Goal: Task Accomplishment & Management: Manage account settings

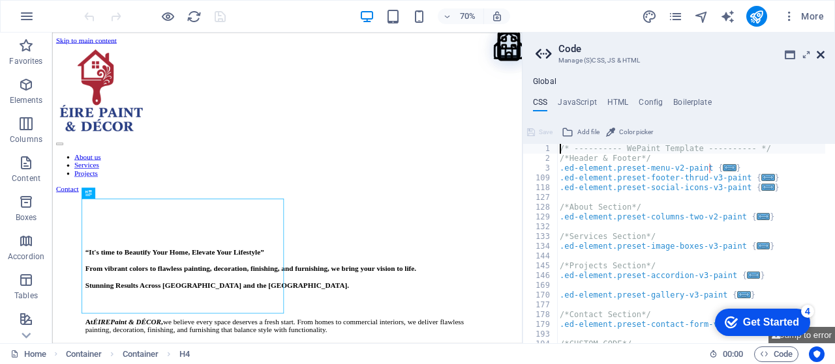
click at [821, 54] on icon at bounding box center [820, 55] width 8 height 10
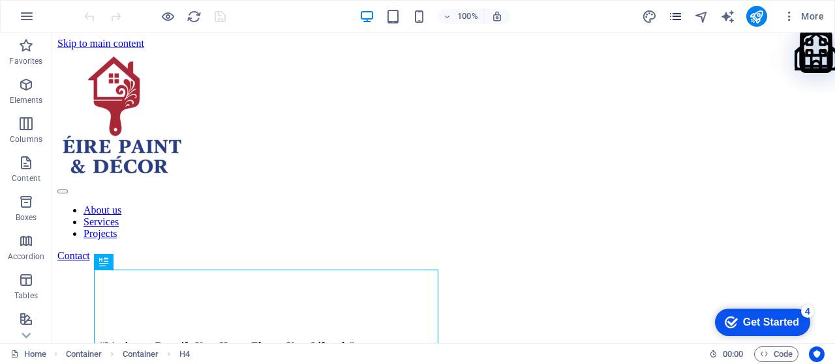
click at [673, 20] on icon "pages" at bounding box center [675, 16] width 15 height 15
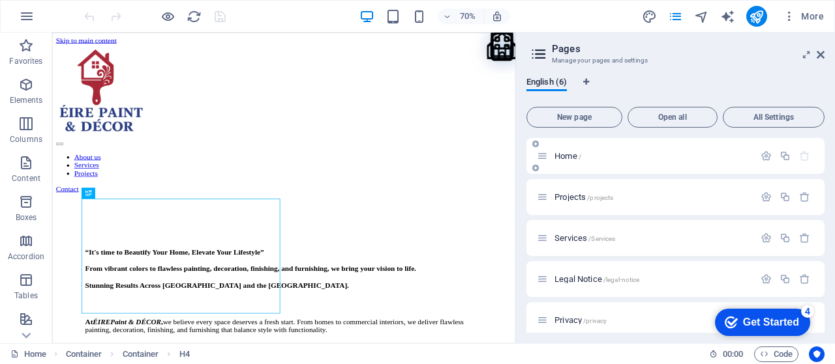
click at [613, 151] on div "Home /" at bounding box center [645, 156] width 217 height 15
click at [571, 155] on span "Home /" at bounding box center [567, 156] width 27 height 10
click at [760, 159] on icon "button" at bounding box center [765, 156] width 11 height 11
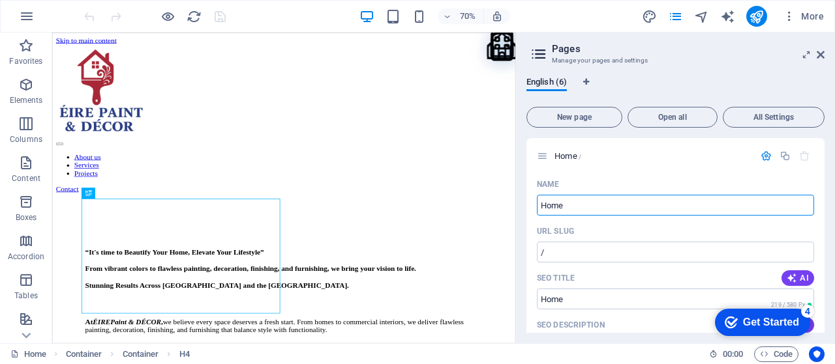
click at [814, 54] on h2 "Pages" at bounding box center [688, 49] width 273 height 12
click at [820, 50] on icon at bounding box center [820, 55] width 8 height 10
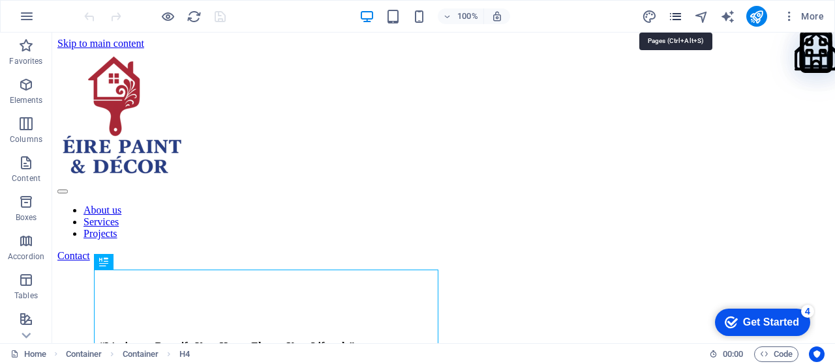
click at [677, 23] on icon "pages" at bounding box center [675, 16] width 15 height 15
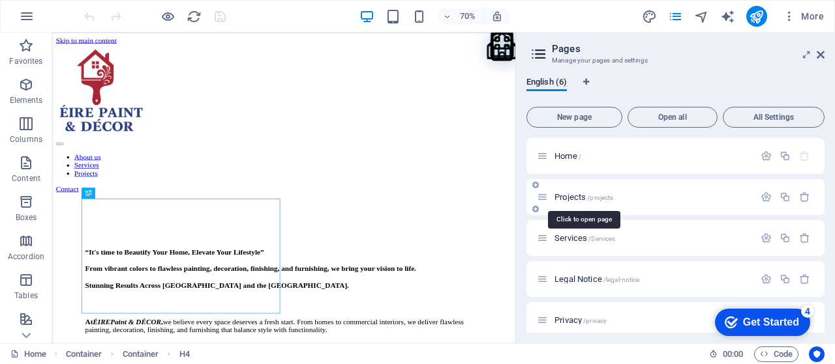
click at [600, 196] on span "/projects" at bounding box center [600, 197] width 26 height 7
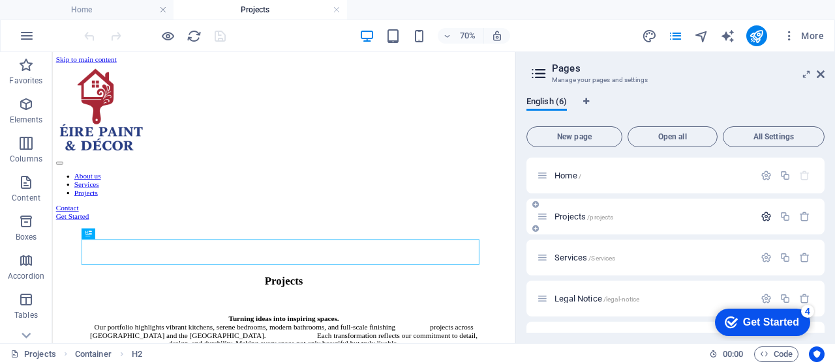
click at [765, 217] on icon "button" at bounding box center [765, 216] width 11 height 11
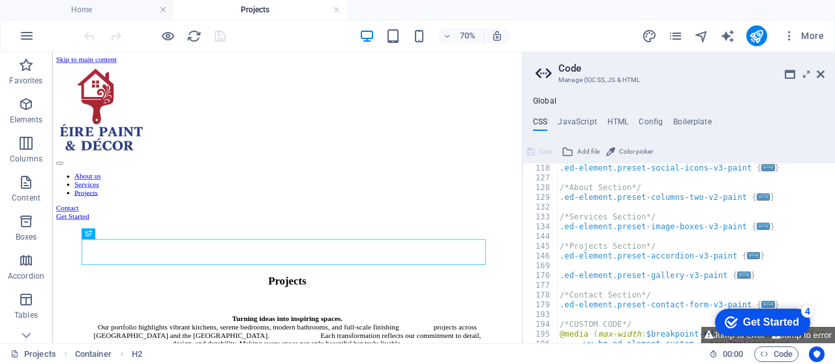
scroll to position [78, 0]
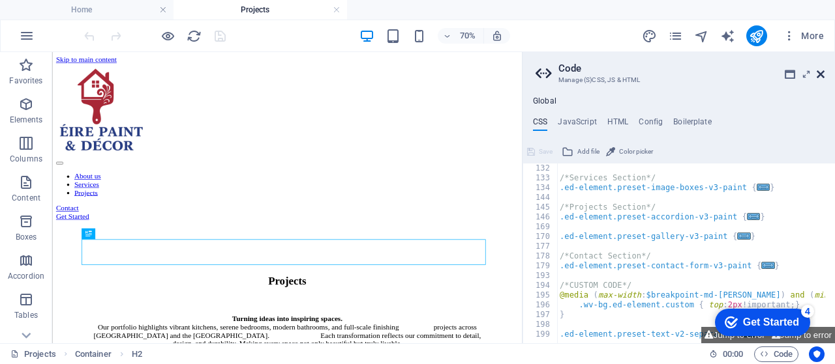
click at [819, 70] on icon at bounding box center [820, 74] width 8 height 10
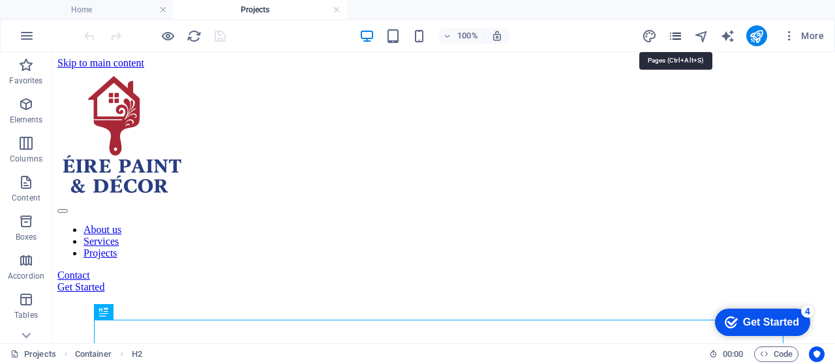
click at [682, 37] on icon "pages" at bounding box center [675, 36] width 15 height 15
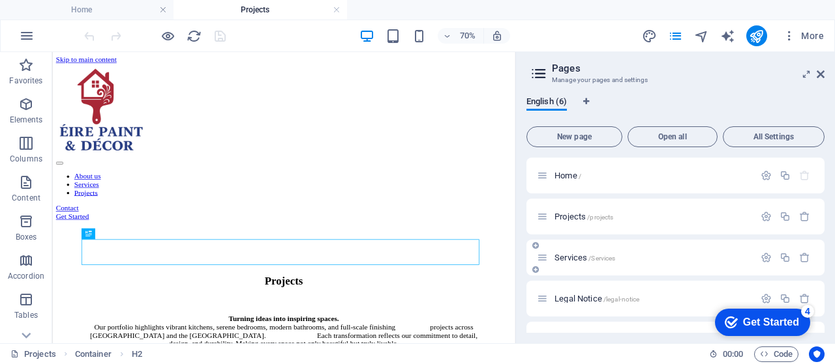
click at [569, 251] on div "Services /Services" at bounding box center [645, 257] width 217 height 15
click at [569, 256] on span "Services /Services" at bounding box center [584, 258] width 61 height 10
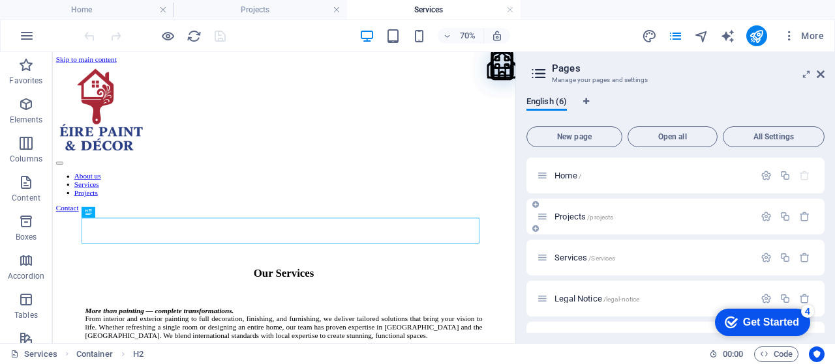
scroll to position [0, 0]
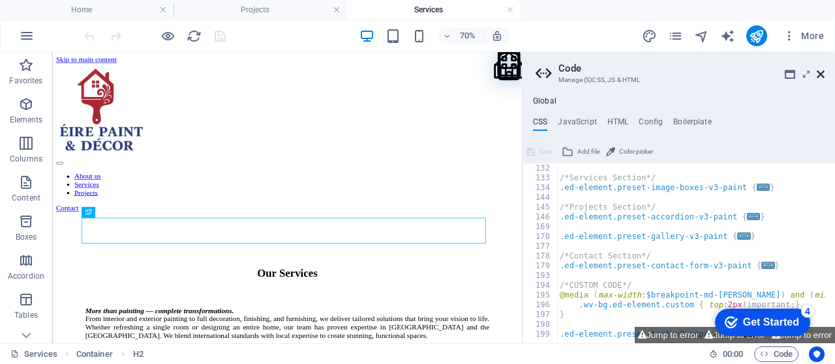
click at [823, 77] on icon at bounding box center [820, 74] width 8 height 10
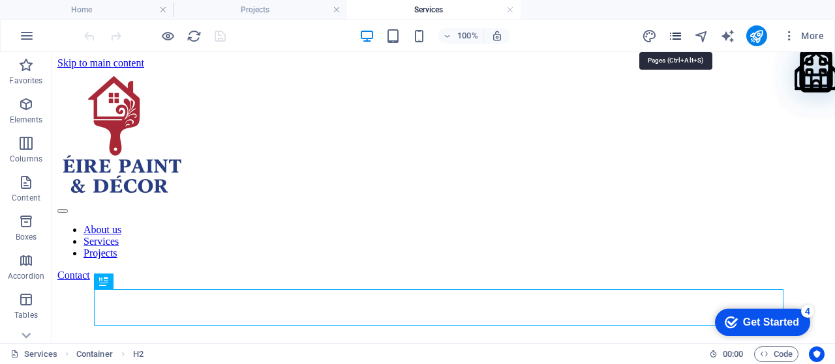
click at [678, 33] on icon "pages" at bounding box center [675, 36] width 15 height 15
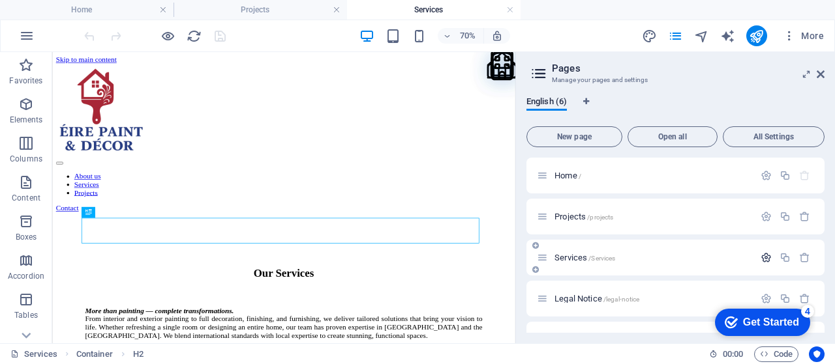
click at [760, 259] on icon "button" at bounding box center [765, 257] width 11 height 11
click at [760, 173] on icon "button" at bounding box center [765, 175] width 11 height 11
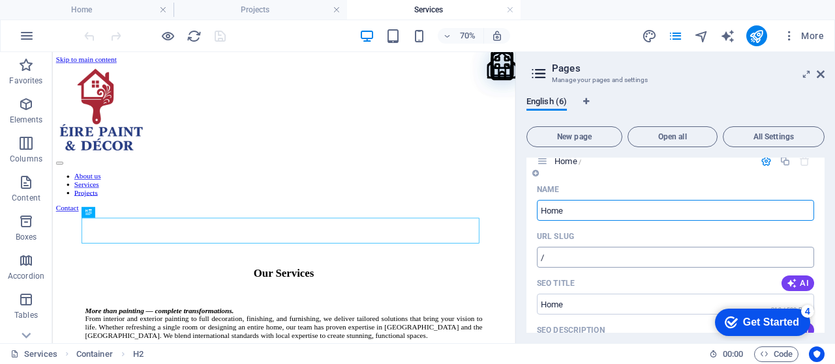
scroll to position [22, 0]
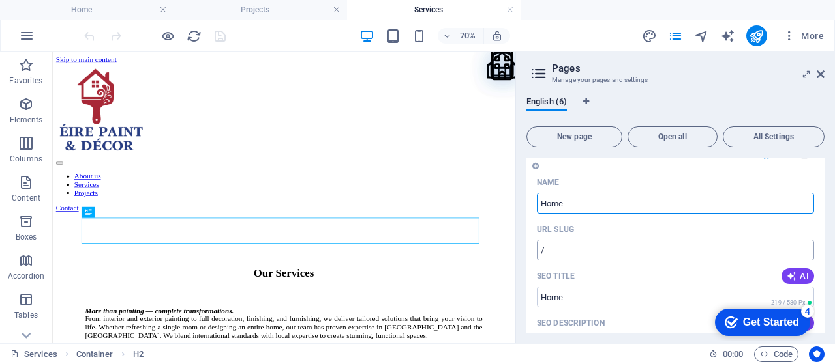
click at [591, 252] on input "/" at bounding box center [675, 250] width 277 height 21
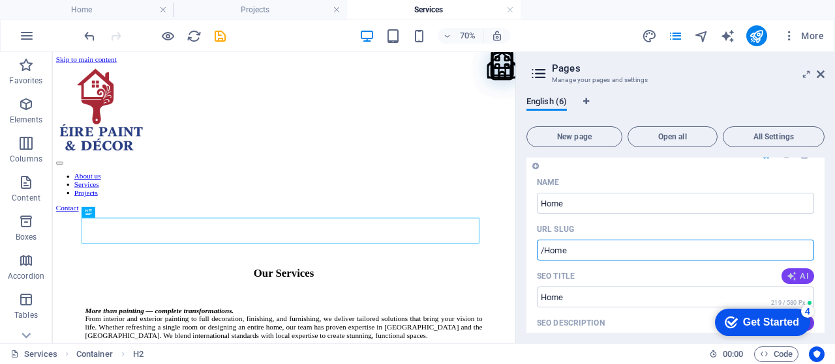
type input "/Home"
click at [787, 276] on icon "button" at bounding box center [791, 276] width 10 height 10
type input "Transform Your Space [DATE]"
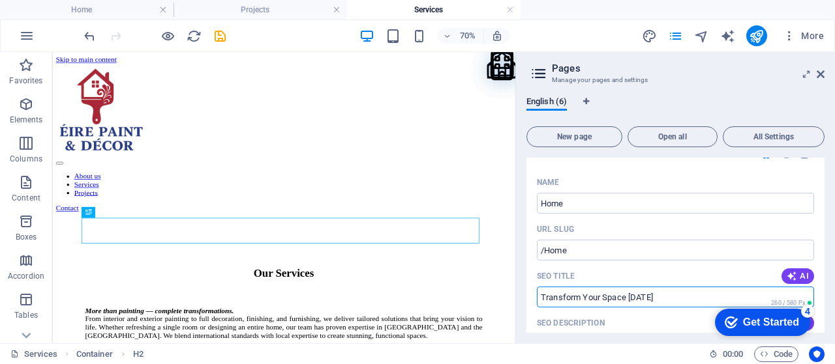
drag, startPoint x: 734, startPoint y: 297, endPoint x: 523, endPoint y: 299, distance: 211.2
click at [523, 299] on div "English (6) New page Open all All Settings Home /Home Name Home ​ URL SLUG /Hom…" at bounding box center [675, 215] width 319 height 258
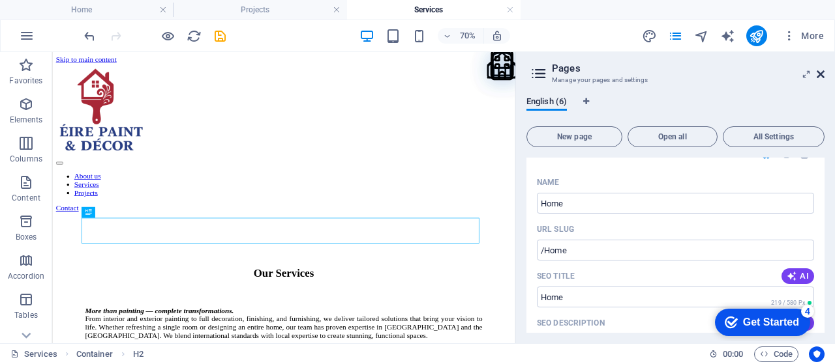
click at [820, 78] on icon at bounding box center [820, 74] width 8 height 10
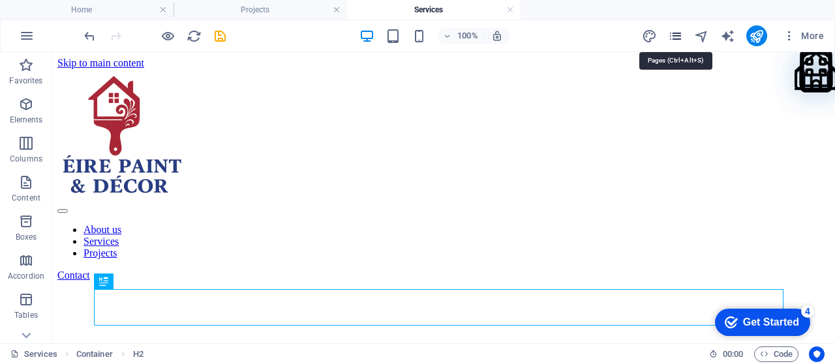
click at [682, 38] on icon "pages" at bounding box center [675, 36] width 15 height 15
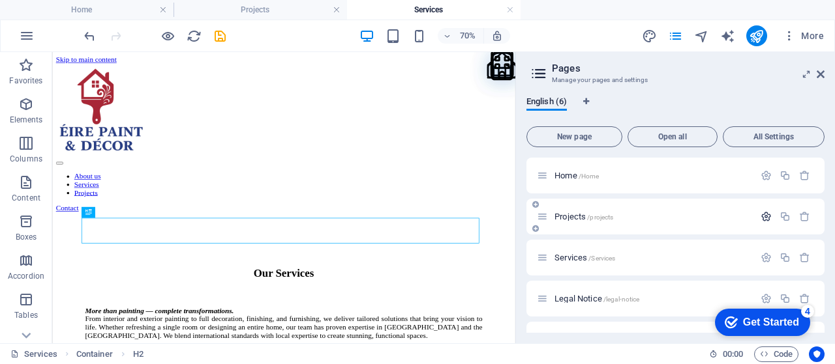
click at [756, 214] on button "button" at bounding box center [765, 216] width 19 height 11
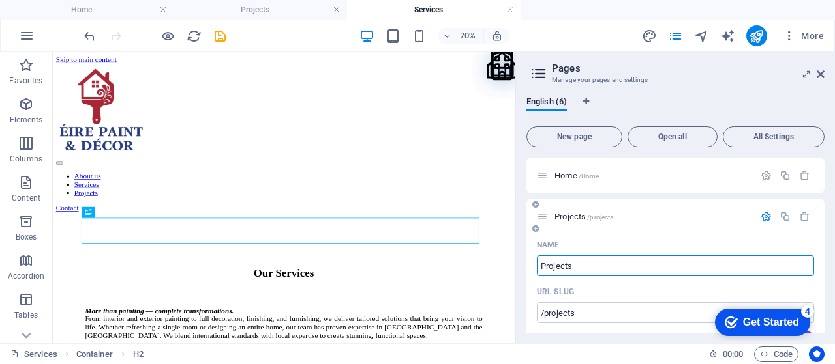
scroll to position [43, 0]
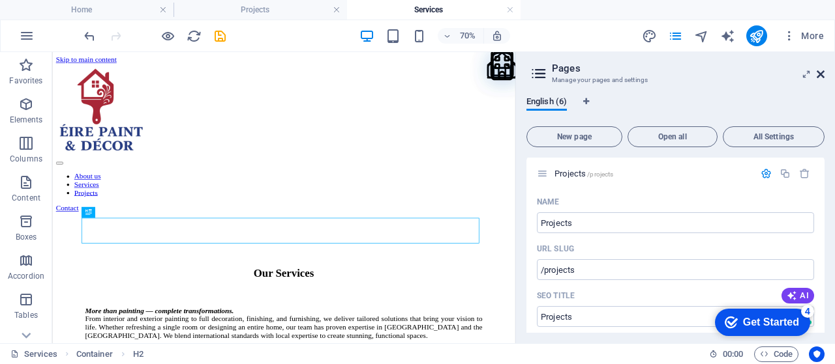
click at [822, 75] on icon at bounding box center [820, 74] width 8 height 10
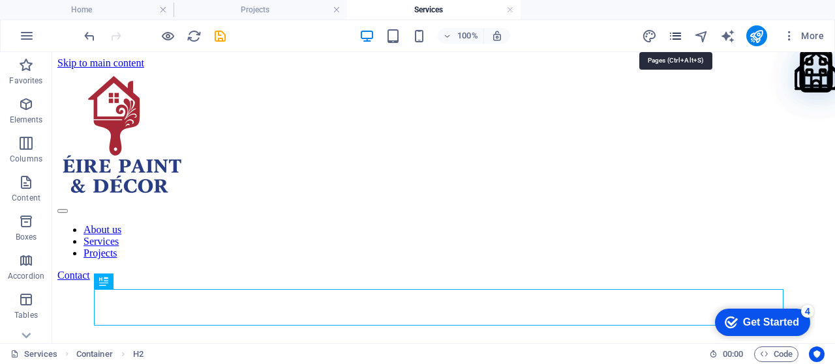
click at [677, 34] on icon "pages" at bounding box center [675, 36] width 15 height 15
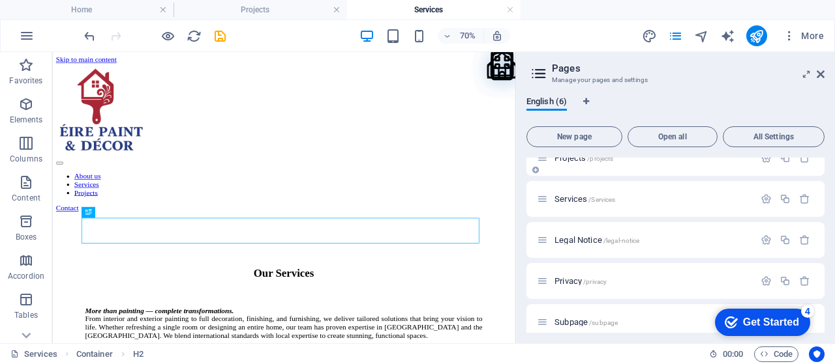
scroll to position [65, 0]
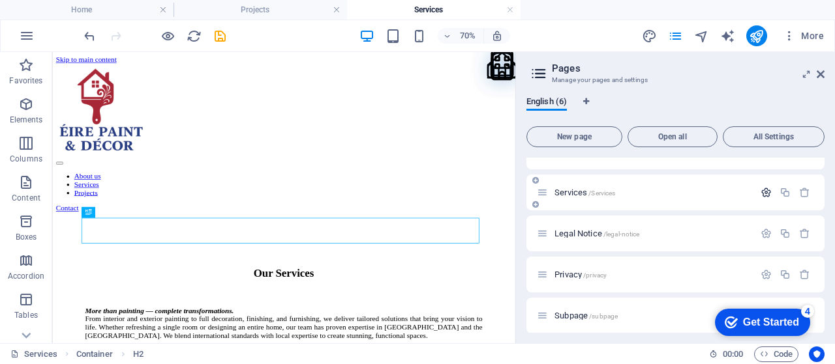
click at [769, 195] on button "button" at bounding box center [765, 192] width 19 height 11
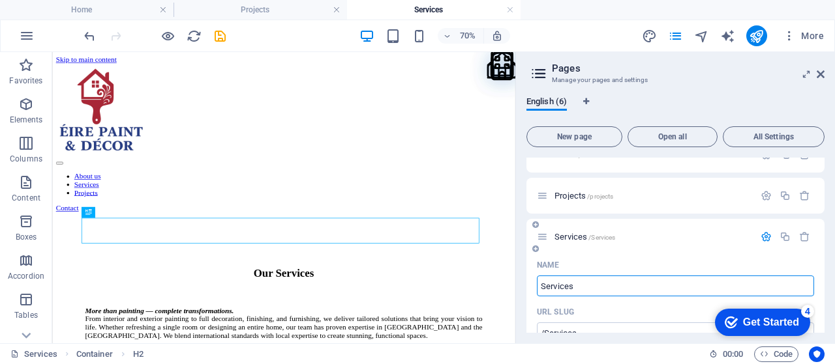
scroll to position [0, 0]
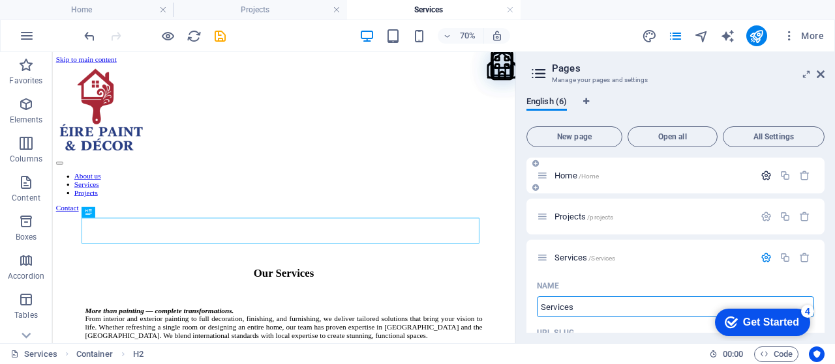
click at [765, 179] on icon "button" at bounding box center [765, 175] width 11 height 11
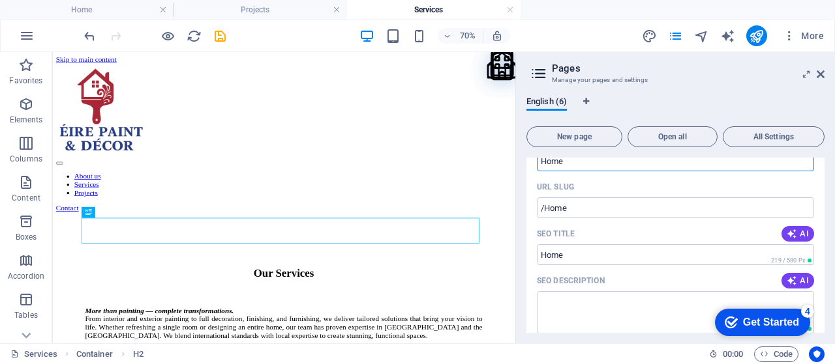
scroll to position [87, 0]
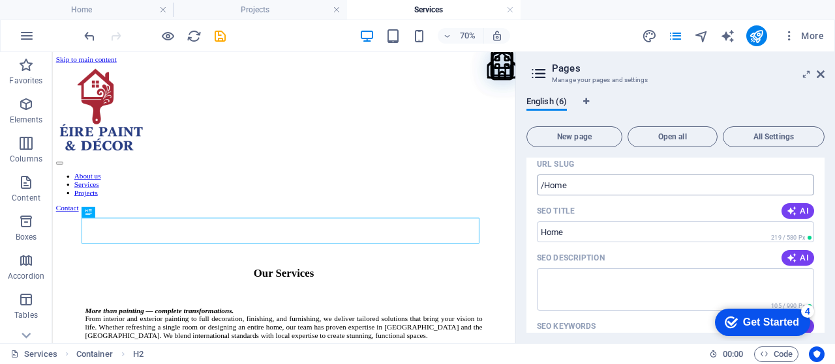
click at [548, 188] on input "/Home" at bounding box center [675, 185] width 277 height 21
type input "/home"
click at [797, 211] on span "AI" at bounding box center [797, 211] width 22 height 10
type input "Transform Your Home Today!"
click at [790, 258] on icon "button" at bounding box center [791, 258] width 10 height 10
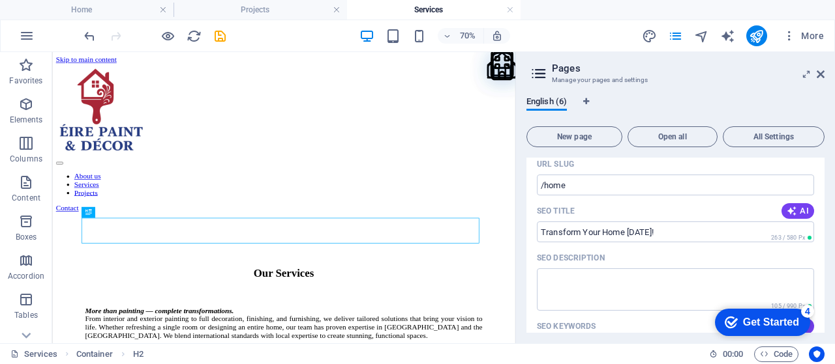
type textarea "Transform your space with ÉIRE Paint & DÉCORs expert painting and decoration se…"
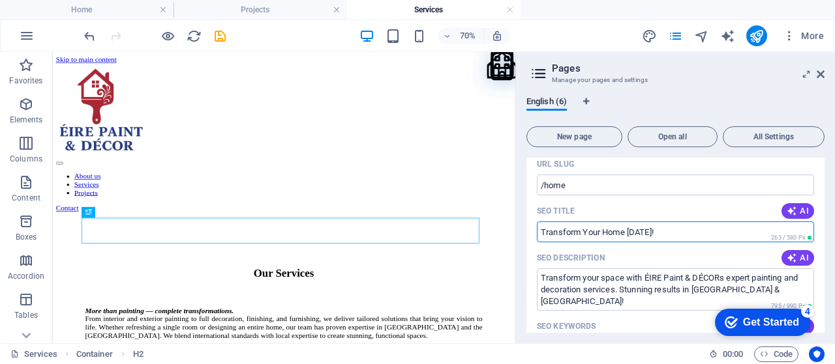
drag, startPoint x: 660, startPoint y: 236, endPoint x: 533, endPoint y: 236, distance: 127.1
paste input "It's time to beautify your home, Decorate your home with Vibrant Colors ! ‎"
click at [797, 212] on span "AI" at bounding box center [797, 211] width 22 height 10
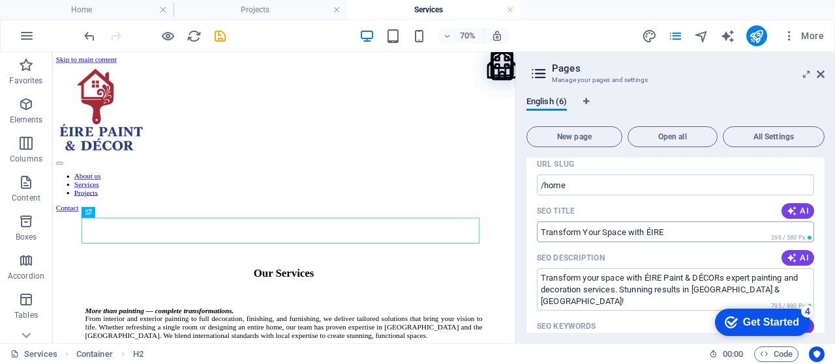
click at [693, 233] on input "Transform Your Space with ÉIRE" at bounding box center [675, 232] width 277 height 21
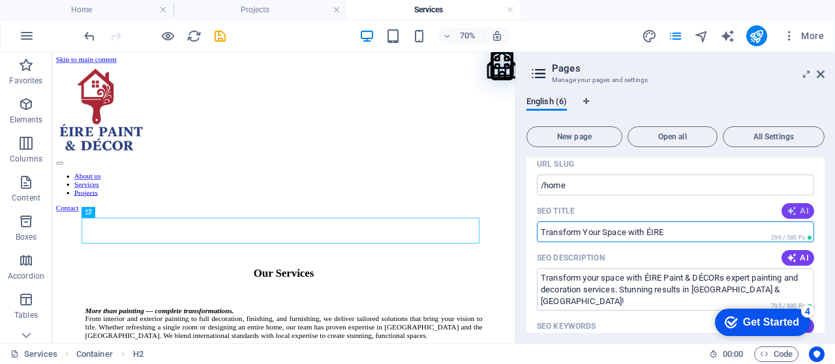
click at [801, 213] on span "AI" at bounding box center [797, 211] width 22 height 10
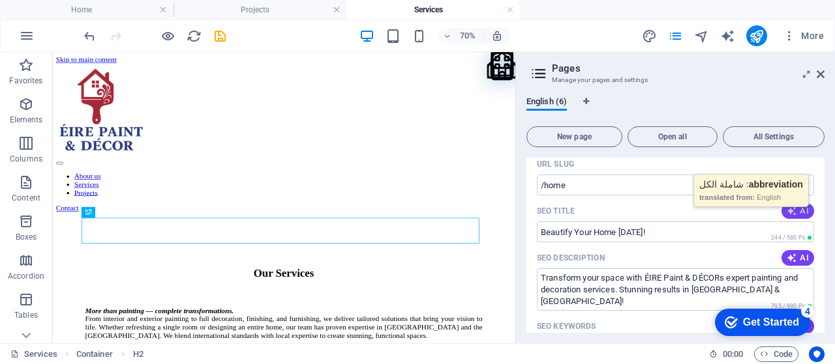
click at [797, 212] on span "AI" at bounding box center [797, 211] width 22 height 10
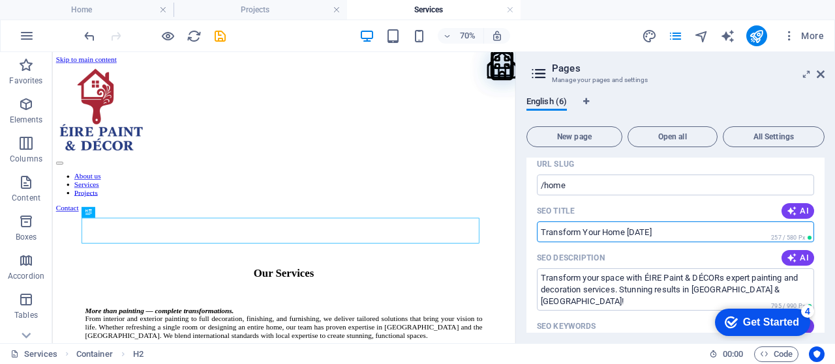
click at [658, 233] on input "Transform Your Home Today" at bounding box center [675, 232] width 277 height 21
paste input "It's time to beautify your home, Decorate your home with Vibrant Colors ! ‎"
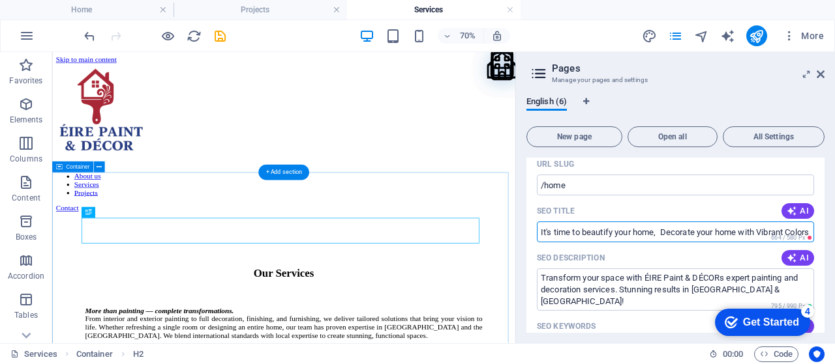
drag, startPoint x: 638, startPoint y: 284, endPoint x: 685, endPoint y: 307, distance: 51.9
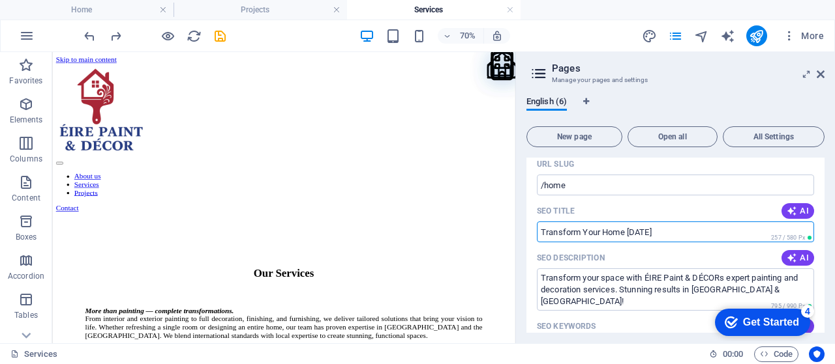
drag, startPoint x: 672, startPoint y: 234, endPoint x: 540, endPoint y: 237, distance: 131.7
click at [540, 237] on input "Transform Your Home Today" at bounding box center [675, 232] width 277 height 21
paste input "It's time to beautify your home, Decorate your home with Vibrant Colors ! ‎"
click at [589, 233] on input "It's time to beautify your home, Decorate your home with Vibrant Colors ! ‎" at bounding box center [675, 232] width 277 height 21
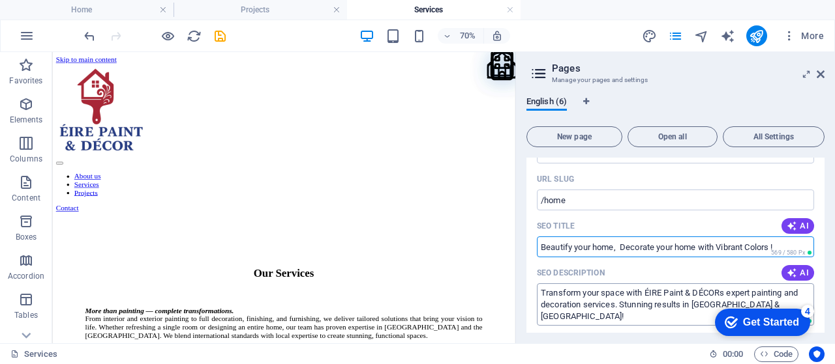
scroll to position [65, 0]
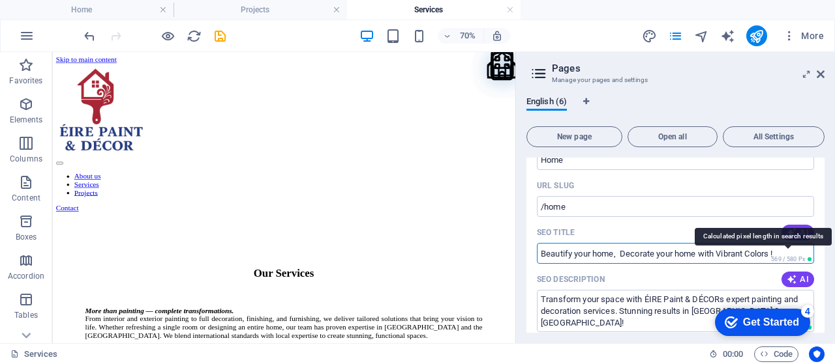
type input "Beautify your home, Decorate your home with Vibrant Colors ! ‎"
click at [780, 255] on span "569 / 580 Px" at bounding box center [791, 259] width 46 height 9
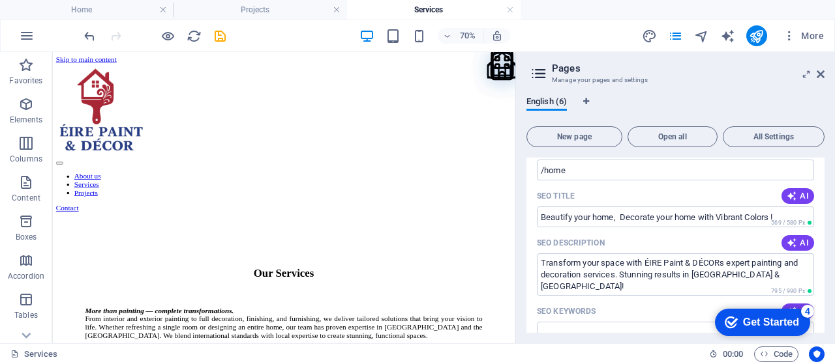
scroll to position [108, 0]
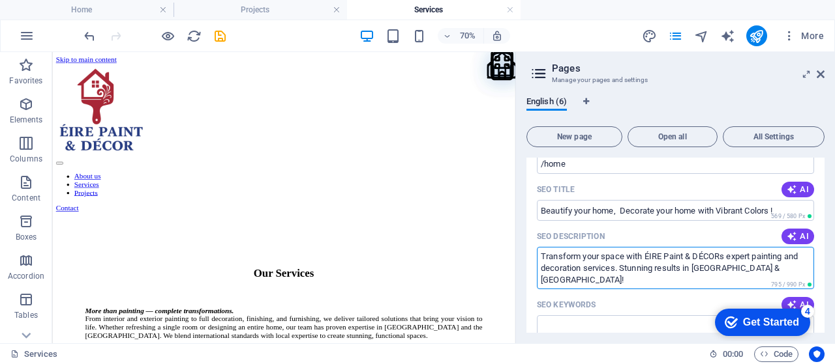
click at [541, 258] on textarea "Transform your space with ÉIRE Paint & DÉCORs expert painting and decoration se…" at bounding box center [675, 268] width 277 height 42
click at [558, 259] on textarea "Transform your space with ÉIRE Paint & DÉCORs expert painting and decoration se…" at bounding box center [675, 268] width 277 height 42
paste textarea "Expert Painting & Decorating Services ‎"
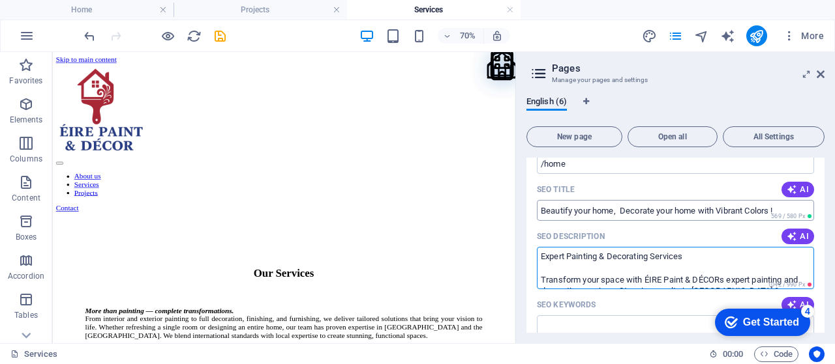
type textarea "Expert Painting & Decorating Services ‎ Transform your space with ÉIRE Paint & …"
click at [683, 209] on input "Beautify your home, Decorate your home with Vibrant Colors ! ‎" at bounding box center [675, 210] width 277 height 21
click at [560, 265] on textarea "Expert Painting & Decorating Services ‎ Transform your space with ÉIRE Paint & …" at bounding box center [675, 268] width 277 height 42
paste textarea "Beautify your home, Decorate your home with Vibrant Colors ! ‎"
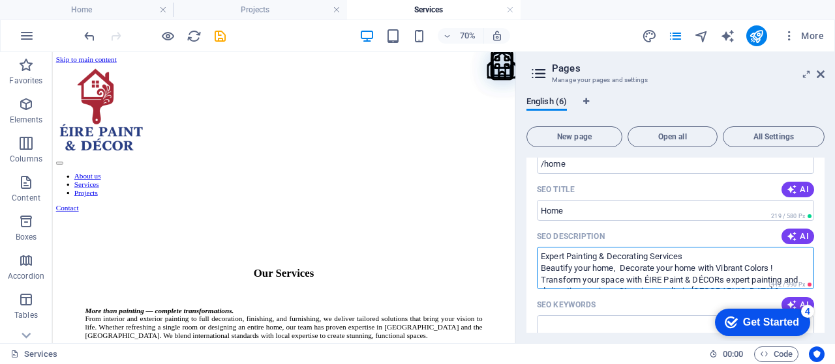
drag, startPoint x: 744, startPoint y: 308, endPoint x: 708, endPoint y: 334, distance: 44.0
click at [630, 254] on textarea "Expert Painting & Decorating Services ‎ Beautify your home, Decorate your home …" at bounding box center [675, 268] width 277 height 42
drag, startPoint x: 690, startPoint y: 250, endPoint x: 541, endPoint y: 251, distance: 148.7
click at [541, 251] on textarea "Expert Painting & Decorating Services ‎ Beautify your home, Decorate your home …" at bounding box center [675, 268] width 277 height 42
type textarea "Beautify your home, Decorate your home with Vibrant Colors ! ‎ Transform your s…"
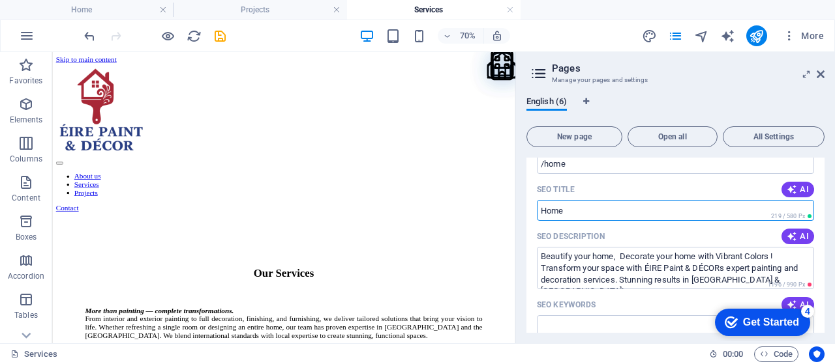
drag, startPoint x: 578, startPoint y: 211, endPoint x: 535, endPoint y: 209, distance: 43.1
click at [535, 209] on div "Name Home ​ URL SLUG /home ​ SEO Title AI ​ 219 / 580 Px SEO Description AI Bea…" at bounding box center [675, 369] width 298 height 569
click at [572, 212] on input "SEO Title" at bounding box center [675, 210] width 277 height 21
click at [574, 212] on input "SEO Title" at bounding box center [675, 210] width 277 height 21
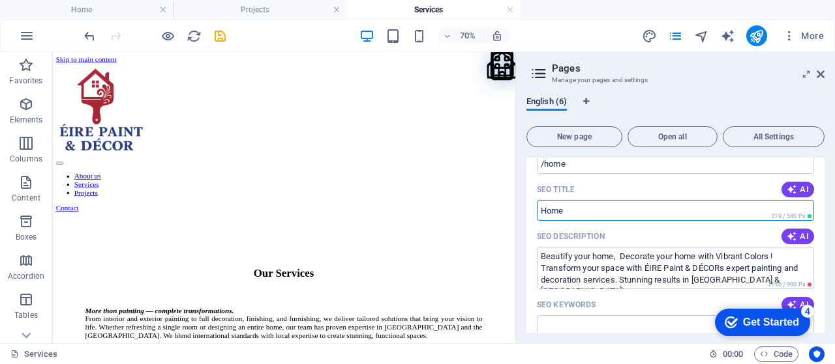
drag, startPoint x: 565, startPoint y: 210, endPoint x: 541, endPoint y: 210, distance: 23.5
click at [541, 210] on input "SEO Title" at bounding box center [675, 210] width 277 height 21
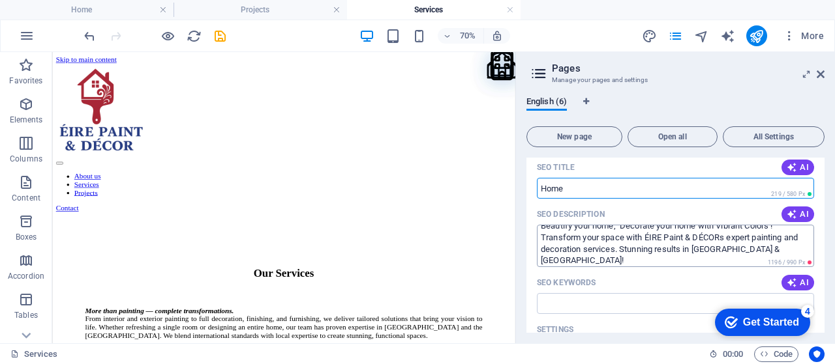
scroll to position [11, 0]
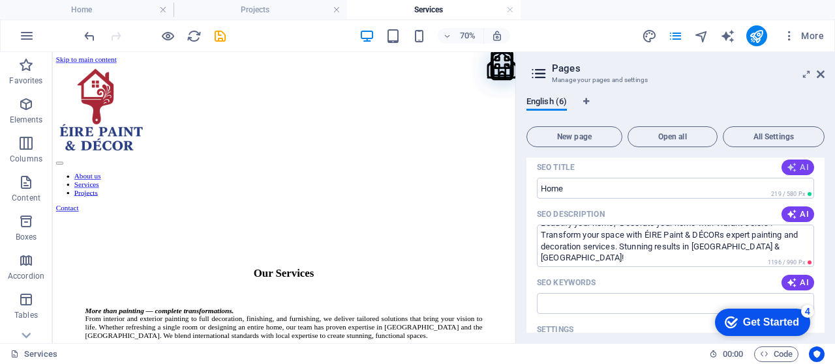
click at [805, 172] on span "AI" at bounding box center [797, 167] width 22 height 10
click at [796, 168] on span "AI" at bounding box center [797, 167] width 22 height 10
click at [786, 162] on icon "button" at bounding box center [791, 167] width 10 height 10
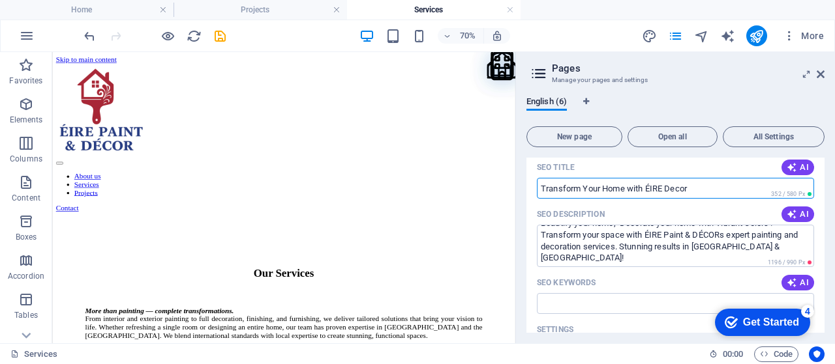
drag, startPoint x: 706, startPoint y: 188, endPoint x: 541, endPoint y: 188, distance: 164.9
click at [541, 188] on input "Transform Your Home with ÉIRE Decor" at bounding box center [675, 188] width 277 height 21
paste input "Expert Painting & Decorating Services ‎"
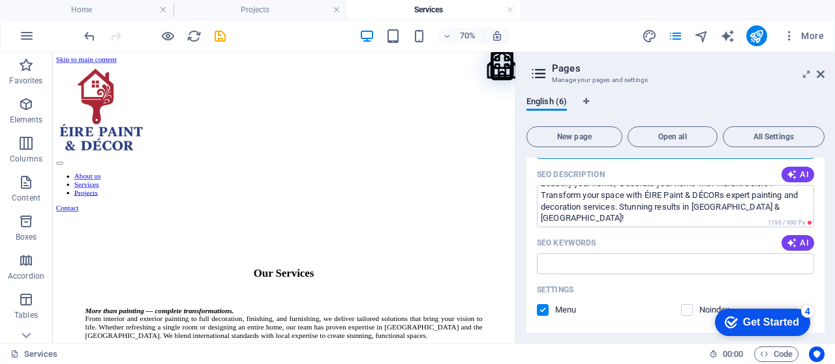
scroll to position [196, 0]
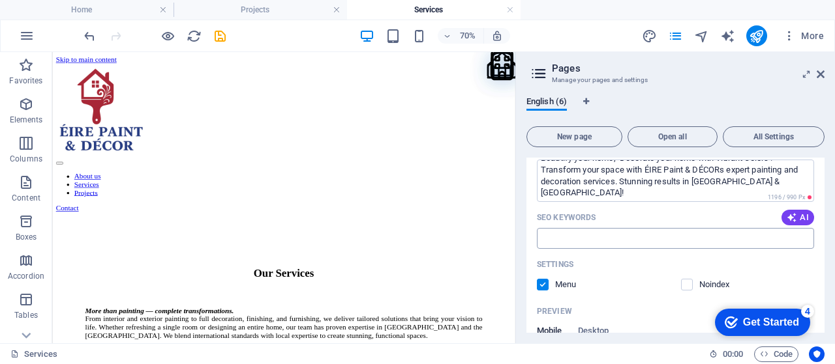
type input "Expert Painting & Decorating Services ‎"
click at [677, 243] on input "SEO Keywords" at bounding box center [675, 238] width 277 height 21
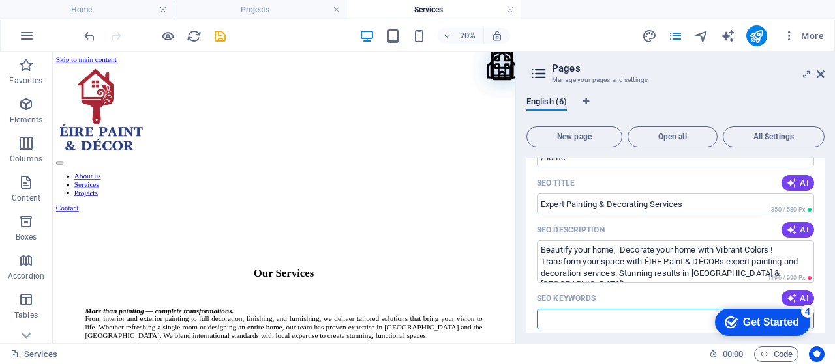
scroll to position [108, 0]
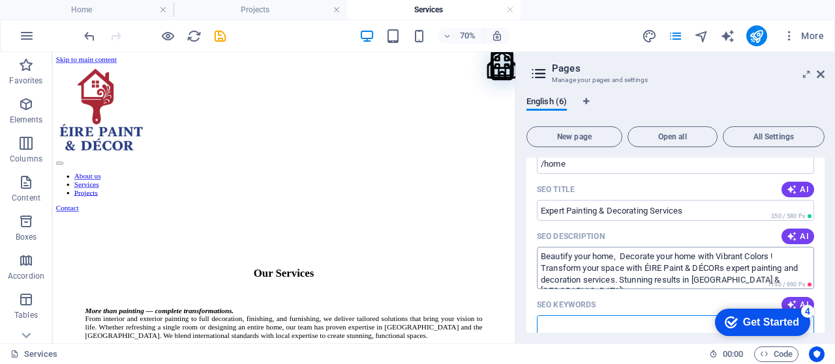
click at [540, 265] on textarea "Beautify your home, Decorate your home with Vibrant Colors ! ‎ Transform your s…" at bounding box center [675, 268] width 277 height 42
type textarea "Beautify your home, Decorate your home with Vibrant Colors ! ‎ Transform your s…"
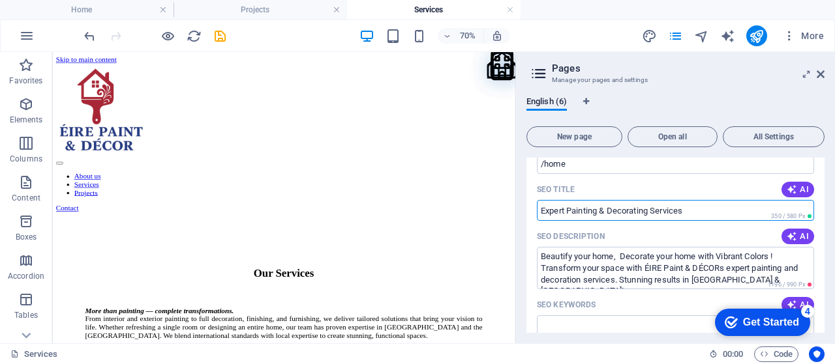
drag, startPoint x: 686, startPoint y: 208, endPoint x: 535, endPoint y: 213, distance: 151.3
click at [535, 213] on div "Name Home ​ URL SLUG /home ​ SEO Title AI Expert Painting & Decorating Services…" at bounding box center [675, 369] width 298 height 569
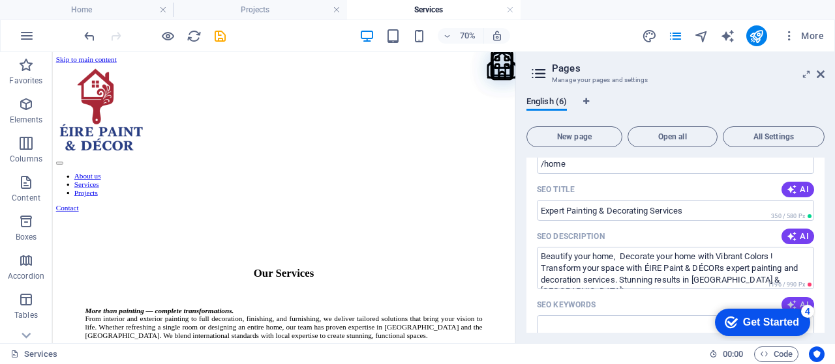
click at [790, 302] on icon "button" at bounding box center [791, 305] width 10 height 10
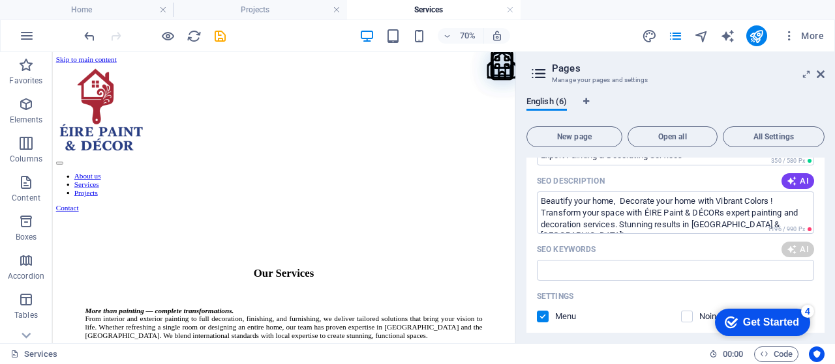
scroll to position [173, 0]
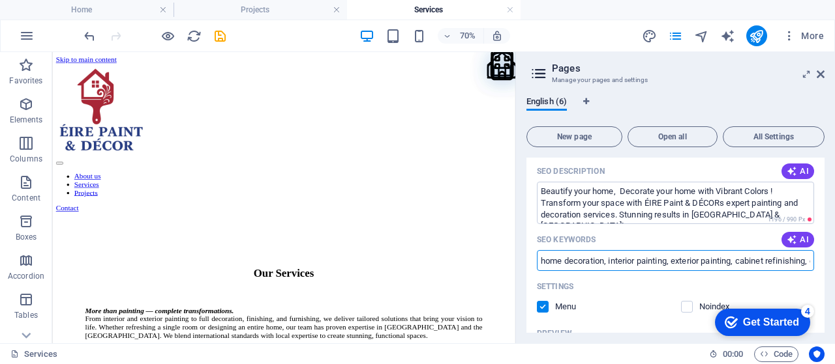
click at [763, 260] on input "home decoration, interior painting, exterior painting, cabinet refinishing, com…" at bounding box center [675, 260] width 277 height 21
click at [686, 261] on input "home decoration, interior painting, exterior painting, cabinet refinishing, com…" at bounding box center [675, 260] width 277 height 21
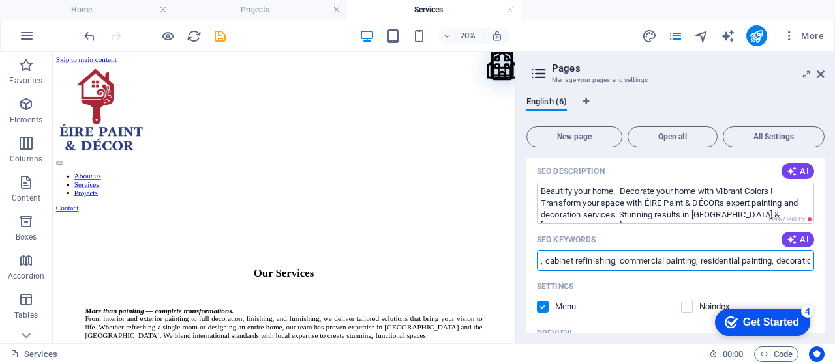
drag, startPoint x: 742, startPoint y: 263, endPoint x: 619, endPoint y: 252, distance: 123.1
click at [622, 252] on input "home decoration, interior painting, exterior painting, cabinet refinishing, com…" at bounding box center [675, 260] width 277 height 21
click at [611, 259] on input "home decoration, interior painting, exterior painting, cabinet refinishing, com…" at bounding box center [675, 260] width 277 height 21
click at [625, 261] on input "home decoration, interior painting, exterior painting, cabinet refinishing, com…" at bounding box center [675, 260] width 277 height 21
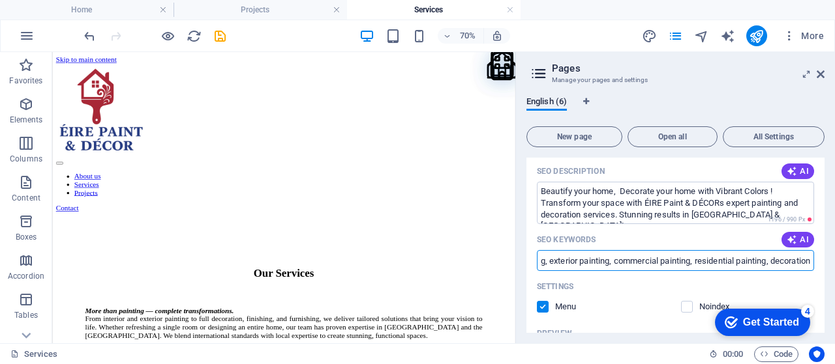
click at [608, 267] on input "home decoration, interior painting, exterior painting, commercial painting, res…" at bounding box center [675, 260] width 277 height 21
click at [806, 262] on input "home decoration, interior painting, exterior painting, commercial painting, res…" at bounding box center [675, 260] width 277 height 21
click at [760, 265] on input "home decoration, interior painting, exterior painting, commercial painting, res…" at bounding box center [675, 260] width 277 height 21
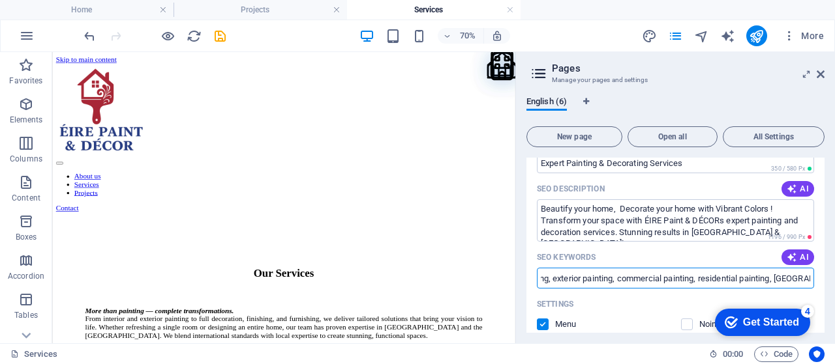
scroll to position [152, 0]
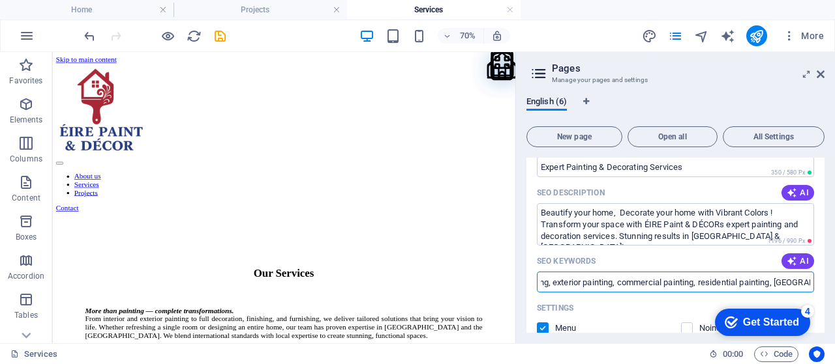
click at [762, 279] on input "home decoration, interior painting, exterior painting, commercial painting, res…" at bounding box center [675, 282] width 277 height 21
click at [738, 289] on input "home decoration, interior painting, exterior painting, commercial painting, res…" at bounding box center [675, 282] width 277 height 21
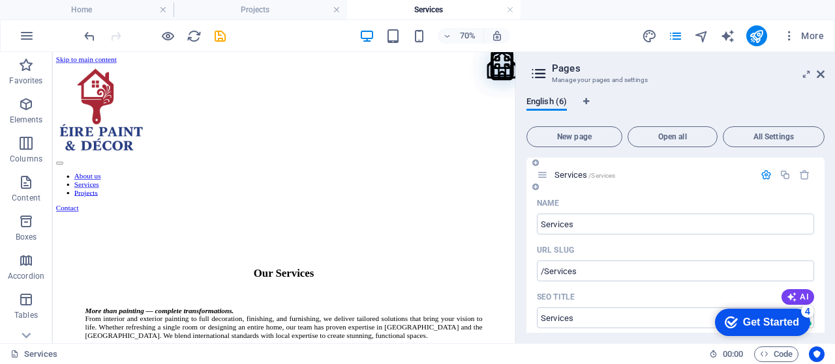
scroll to position [608, 0]
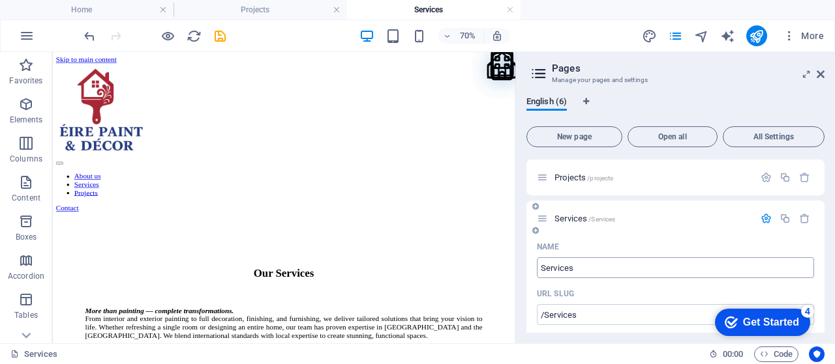
type input "home decoration, interior painting, exterior painting, commercial painting, res…"
click at [698, 258] on input "Services" at bounding box center [675, 268] width 277 height 21
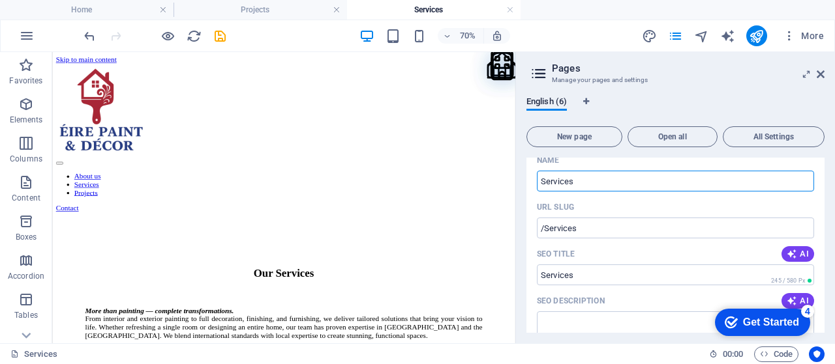
scroll to position [739, 0]
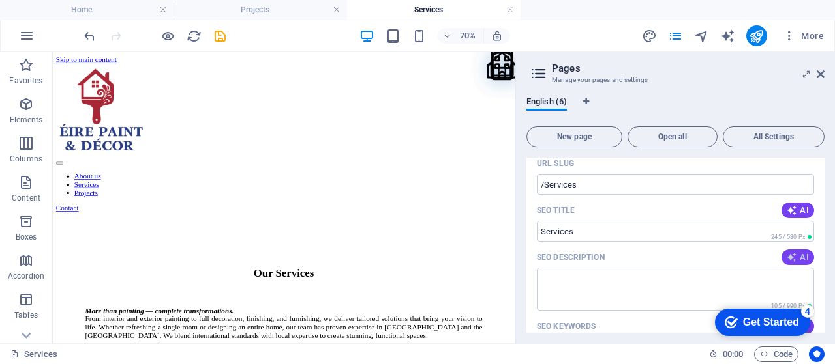
click at [795, 252] on span "AI" at bounding box center [797, 257] width 22 height 10
type textarea "Experience complete transformations with tailored painting and decor services f…"
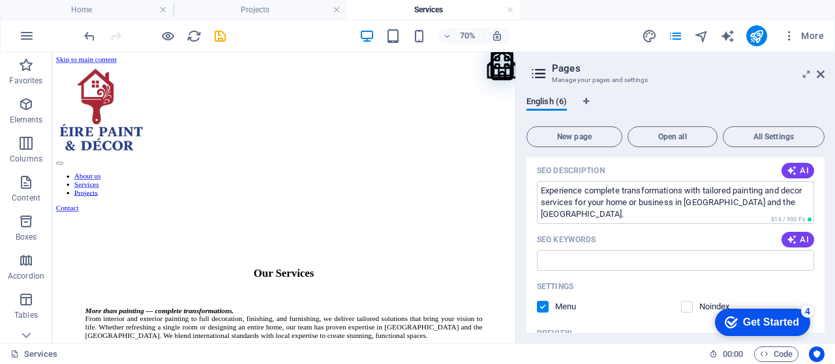
scroll to position [848, 0]
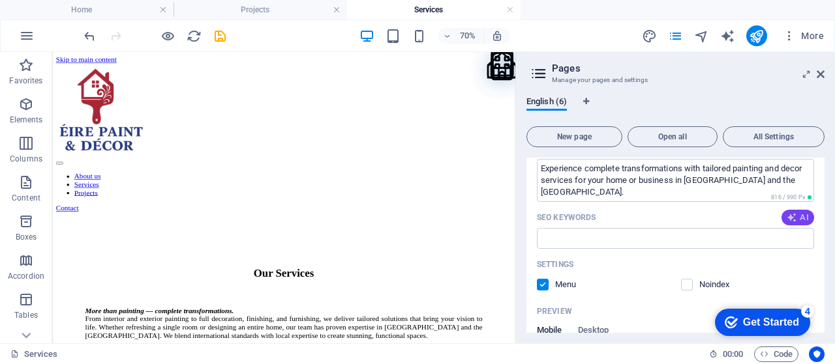
click at [798, 212] on button "AI" at bounding box center [797, 218] width 33 height 16
type input "interior painting, exterior painting, cabinet refinishing, commercial painting,…"
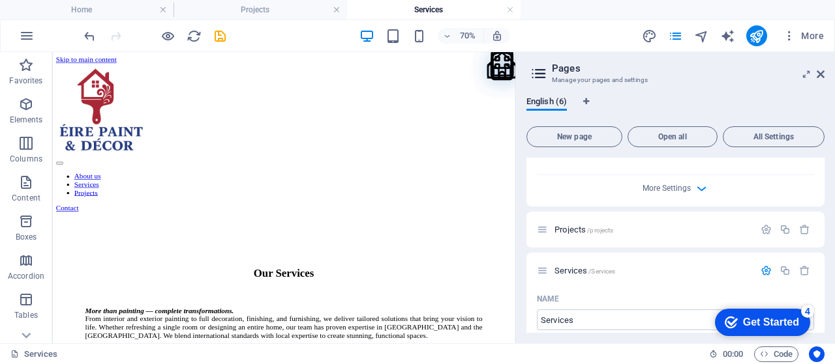
scroll to position [573, 0]
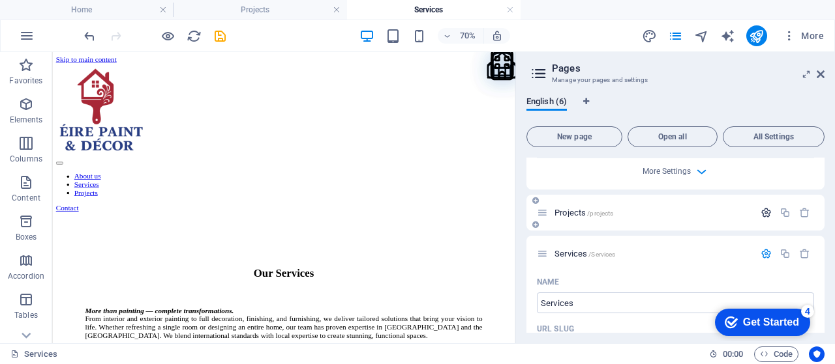
click at [767, 207] on icon "button" at bounding box center [765, 212] width 11 height 11
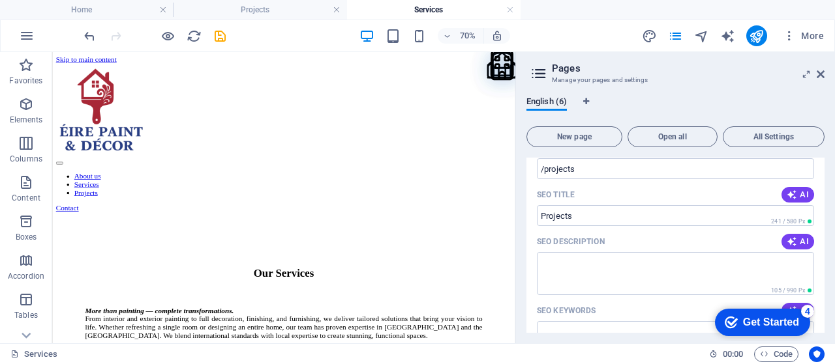
scroll to position [725, 0]
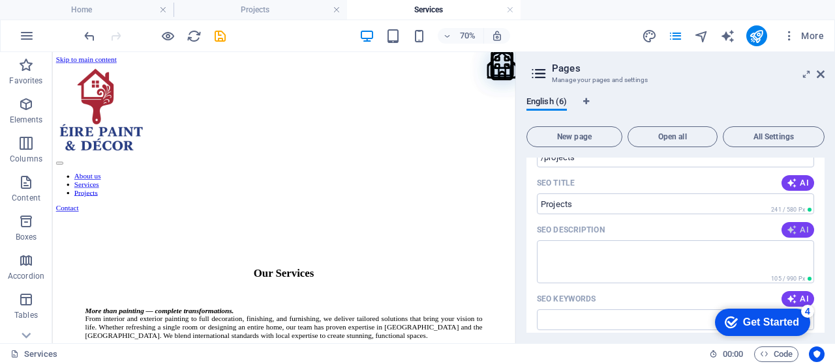
click at [794, 225] on icon "button" at bounding box center [791, 230] width 10 height 10
type textarea "Transform your home with our stunning kitchen, bedroom, and bathroom projects a…"
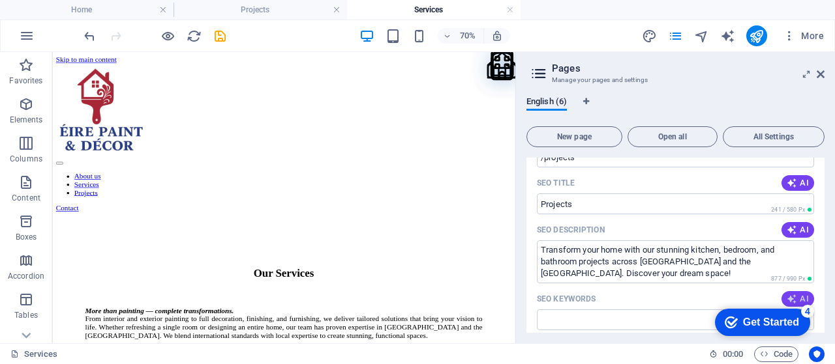
click at [797, 294] on span "AI" at bounding box center [797, 299] width 22 height 10
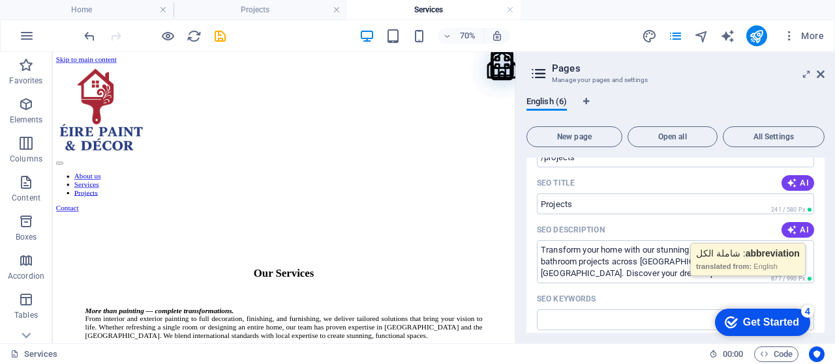
type input "home renovation, interior design, kitchen remodeling, bedroom transformations, …"
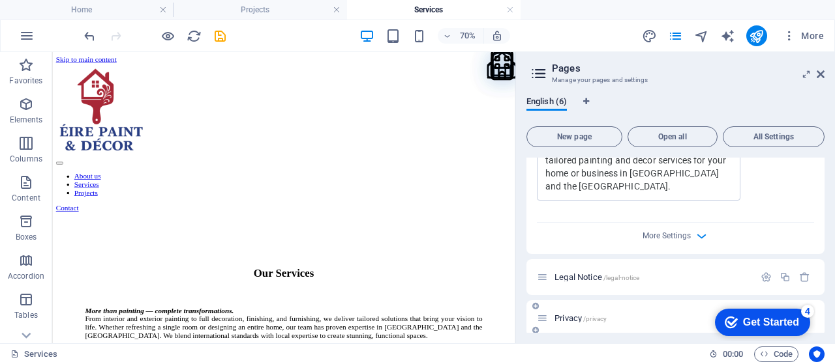
scroll to position [1663, 0]
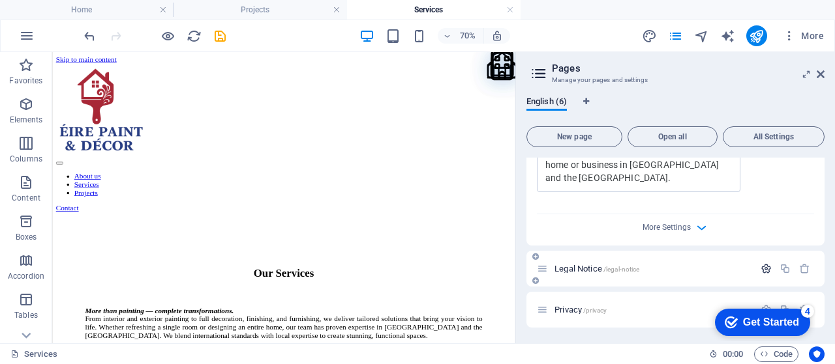
click at [760, 263] on icon "button" at bounding box center [765, 268] width 11 height 11
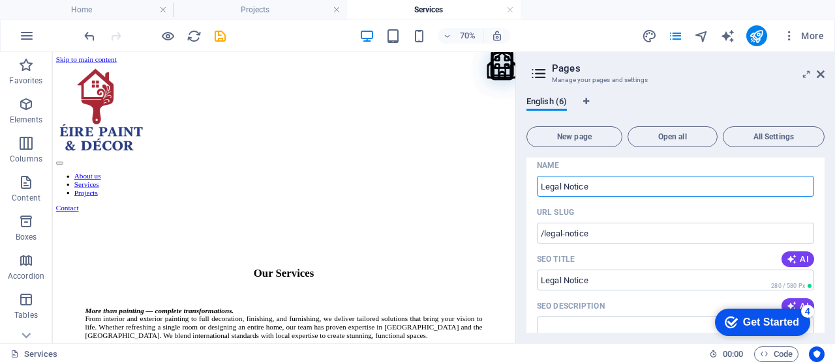
scroll to position [1815, 0]
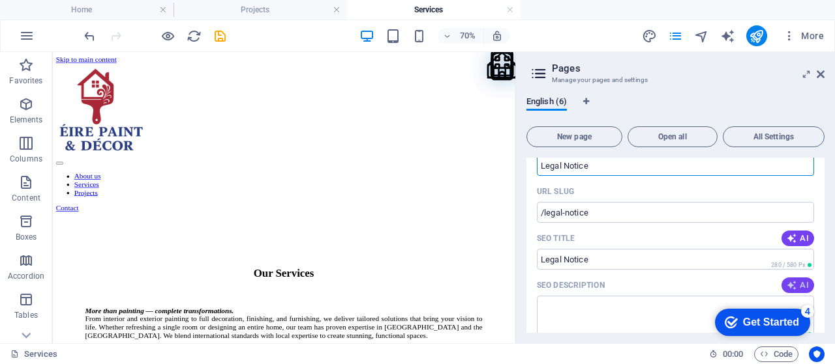
click at [794, 280] on icon "button" at bounding box center [791, 285] width 10 height 10
type textarea "Discover WePaints legal notice, contact details, and privacy policy. Reach us f…"
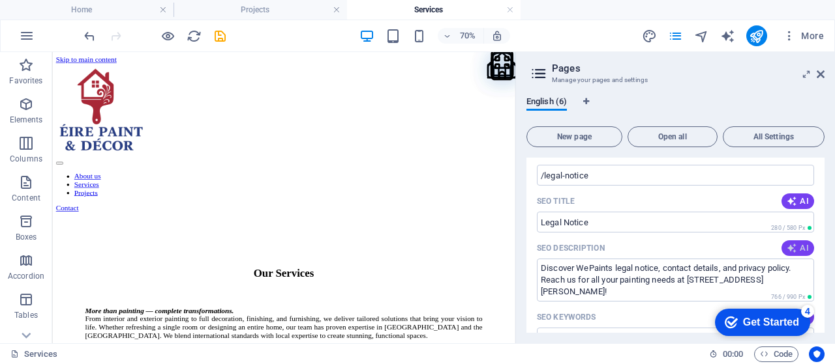
scroll to position [1858, 0]
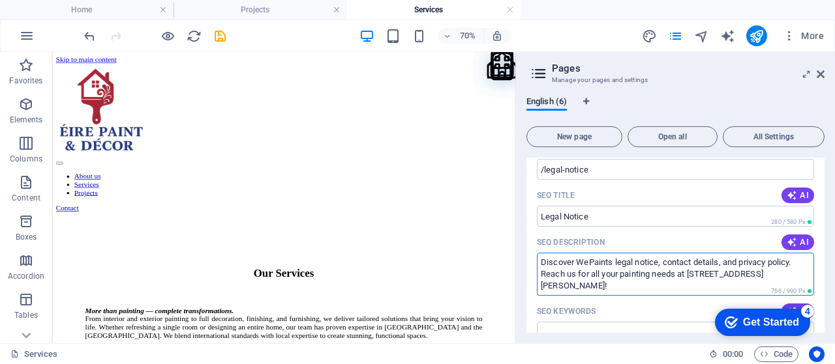
drag, startPoint x: 756, startPoint y: 239, endPoint x: 521, endPoint y: 226, distance: 235.8
click at [521, 226] on div "English (6) New page Open all All Settings Home /home Name Home ​ URL SLUG /hom…" at bounding box center [675, 215] width 319 height 258
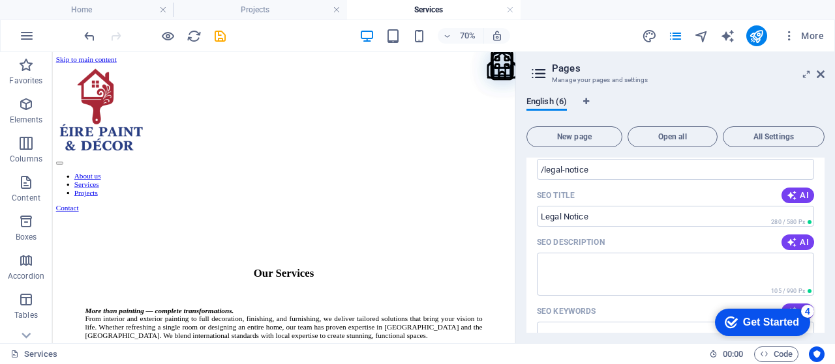
click at [809, 304] on button "AI" at bounding box center [797, 312] width 33 height 16
type input "Legal Notice, WePaint, San Angelo painting, privacy policy, contact information…"
click at [732, 322] on input "Legal Notice, WePaint, San Angelo painting, privacy policy, contact information…" at bounding box center [675, 332] width 277 height 21
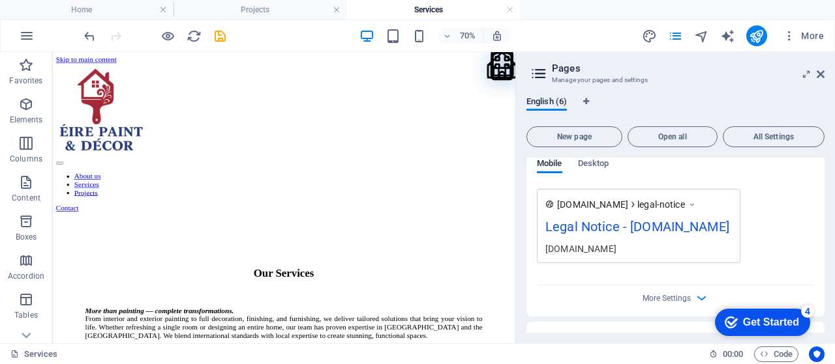
scroll to position [2149, 0]
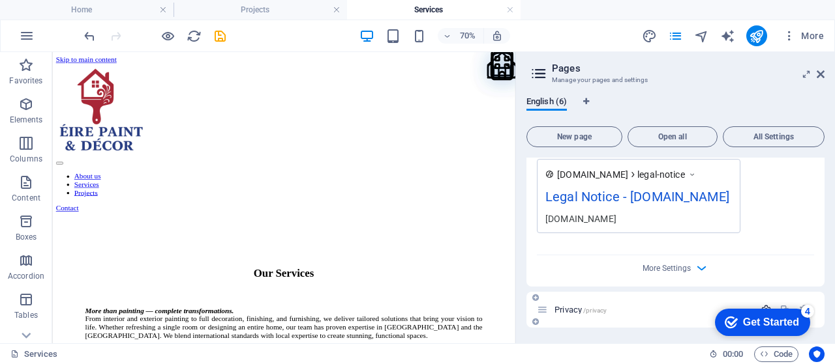
click at [762, 304] on icon "button" at bounding box center [765, 309] width 11 height 11
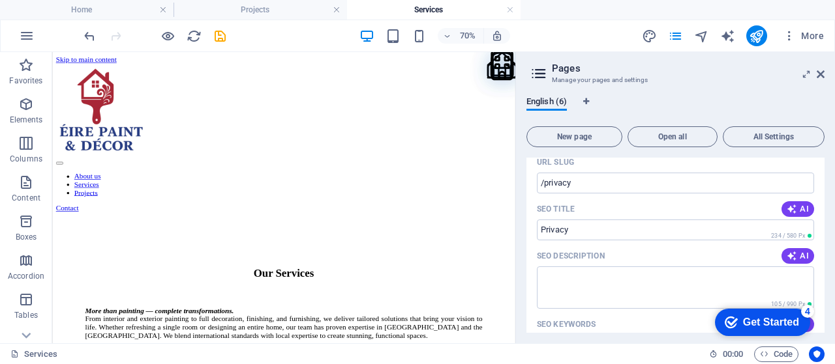
scroll to position [2388, 0]
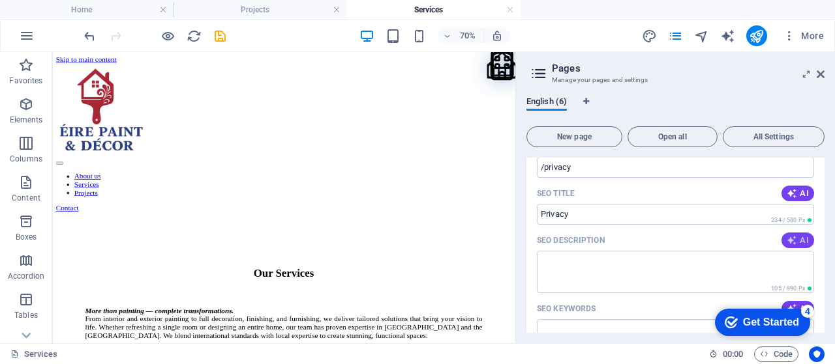
click at [793, 235] on icon "button" at bounding box center [791, 240] width 10 height 10
type textarea "Discover Eire Paint Decor for expert painting and decor services in Dublin. Con…"
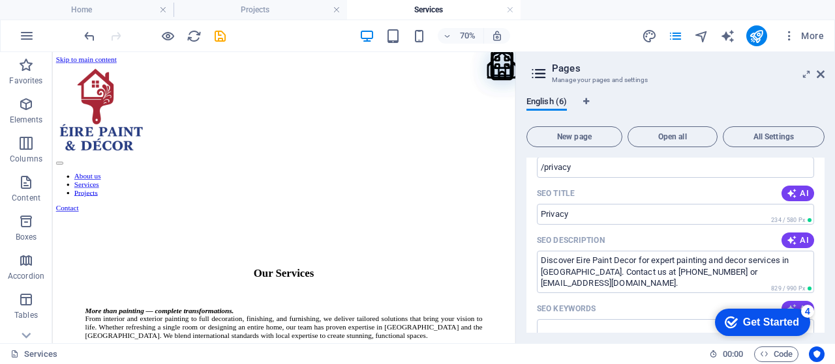
click at [806, 301] on button "AI" at bounding box center [797, 309] width 33 height 16
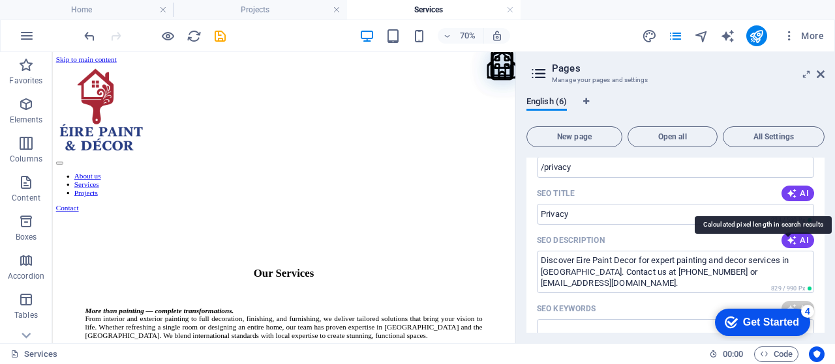
type input "legal notice, privacy policy, contact information, epaint decor, Dublin paintin…"
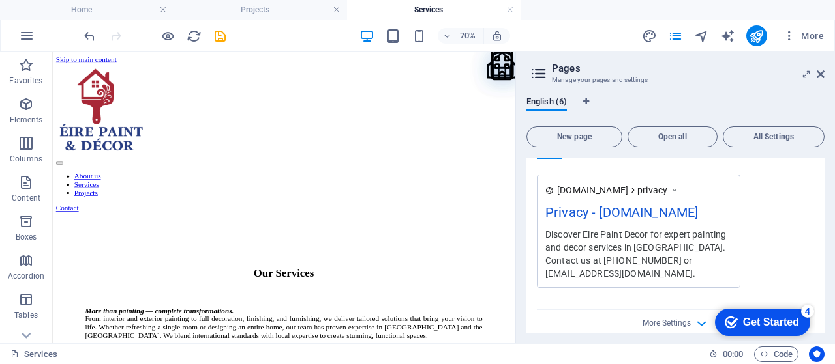
scroll to position [2660, 0]
click div "checkmark Get Started 4 First Steps in the Editor Let's guide you through the t…"
click at [615, 362] on span "/subpage" at bounding box center [603, 365] width 29 height 7
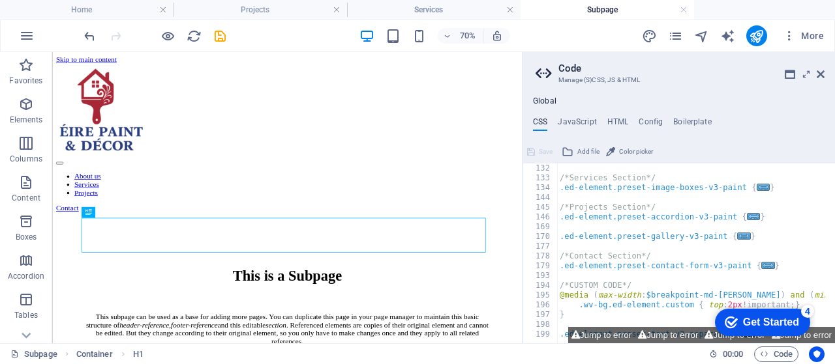
click at [791, 89] on div "Global CSS JavaScript HTML Config Boilerplate /* ---------- WePaint Template --…" at bounding box center [678, 215] width 312 height 258
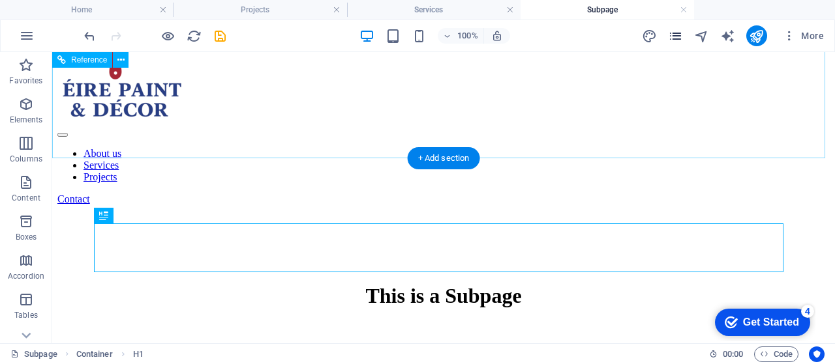
scroll to position [65, 0]
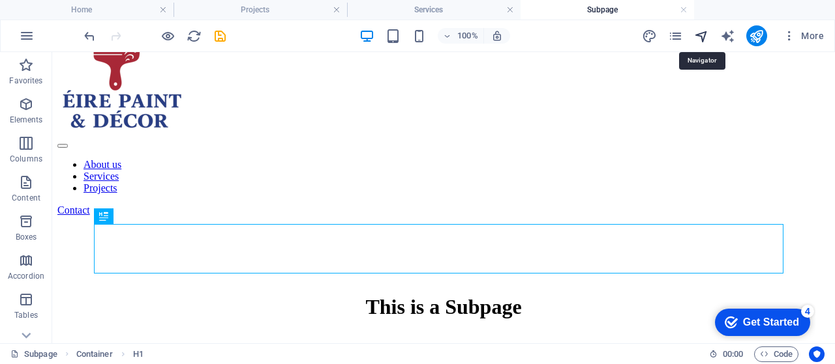
click at [697, 32] on icon "navigator" at bounding box center [701, 36] width 15 height 15
select select "16942033-en"
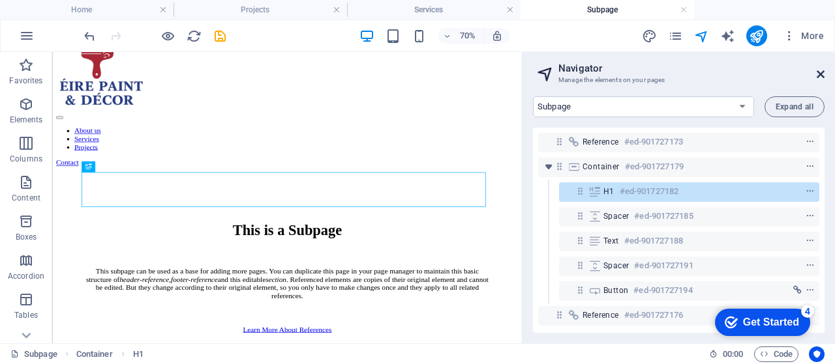
click at [823, 72] on icon at bounding box center [820, 74] width 8 height 10
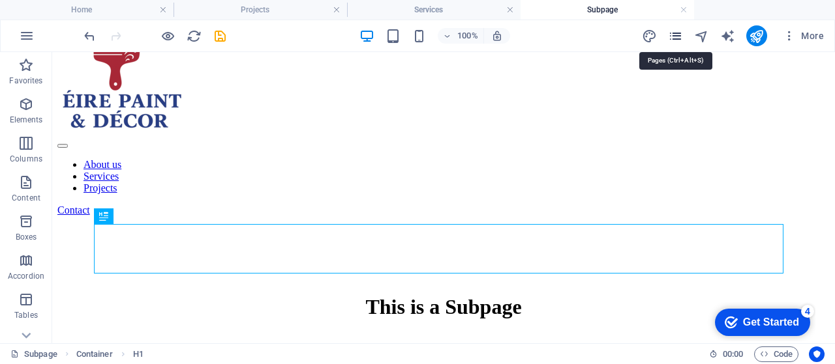
click at [682, 40] on icon "pages" at bounding box center [675, 36] width 15 height 15
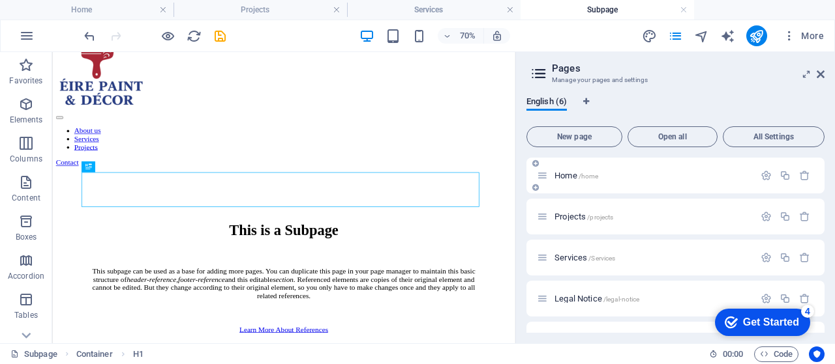
click at [578, 167] on div "Home /home" at bounding box center [675, 176] width 298 height 36
click at [765, 183] on div at bounding box center [784, 176] width 57 height 14
click at [760, 174] on icon "button" at bounding box center [765, 175] width 11 height 11
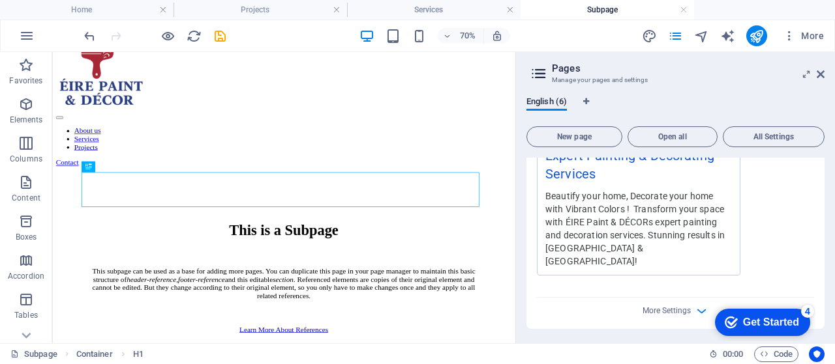
scroll to position [434, 0]
click at [819, 73] on icon at bounding box center [820, 74] width 8 height 10
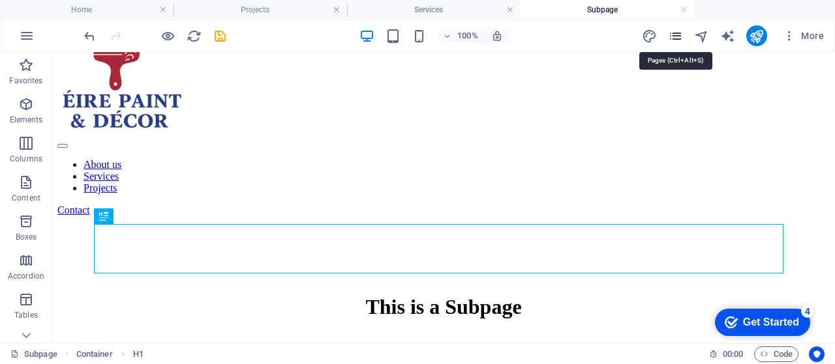
click at [678, 37] on icon "pages" at bounding box center [675, 36] width 15 height 15
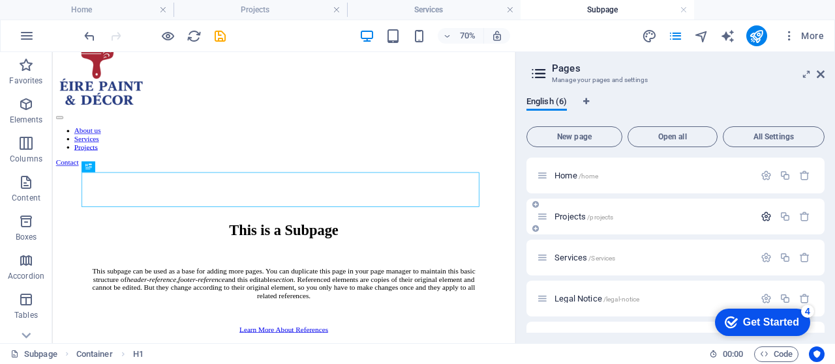
click at [763, 218] on icon "button" at bounding box center [765, 216] width 11 height 11
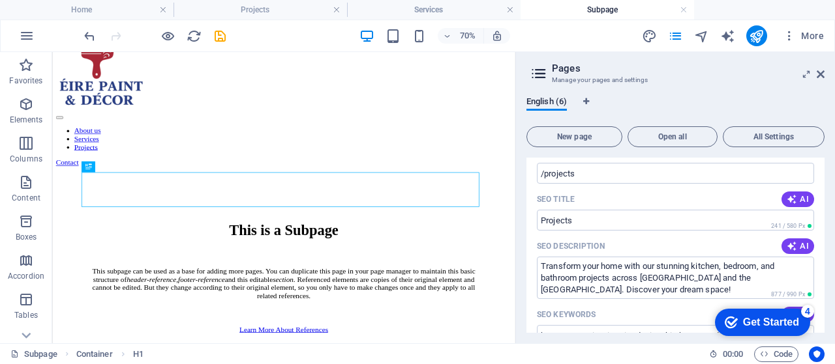
scroll to position [130, 0]
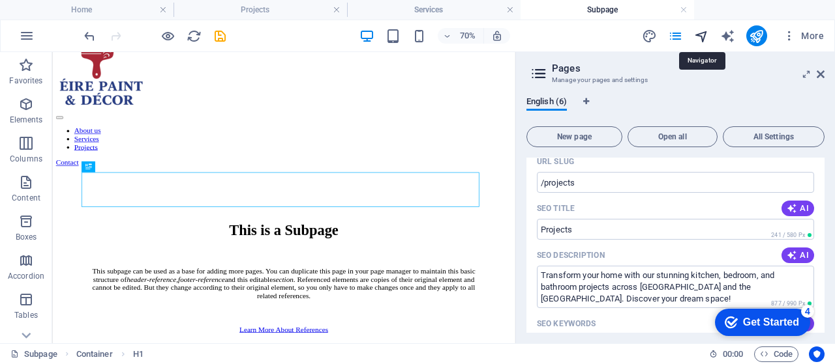
click at [700, 41] on icon "navigator" at bounding box center [701, 36] width 15 height 15
select select "16942033-en"
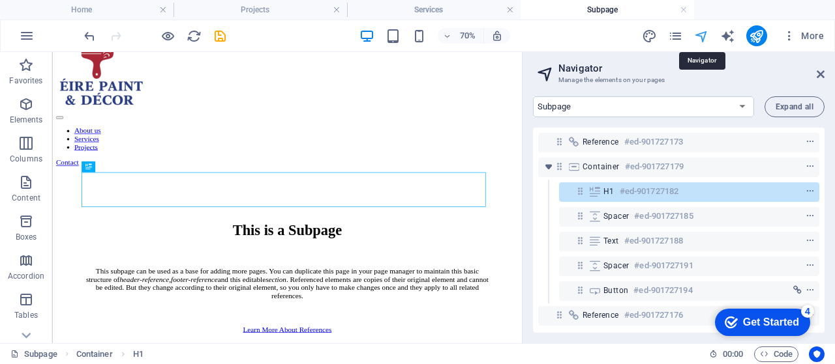
click at [705, 35] on icon "navigator" at bounding box center [701, 36] width 15 height 15
click at [758, 36] on icon "publish" at bounding box center [755, 36] width 15 height 15
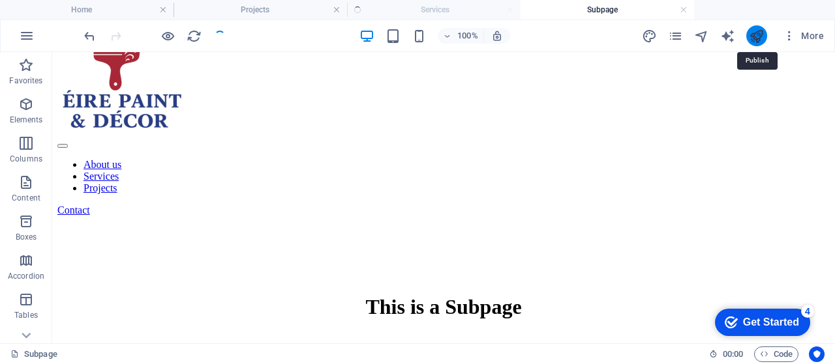
click at [758, 36] on icon "publish" at bounding box center [755, 36] width 15 height 15
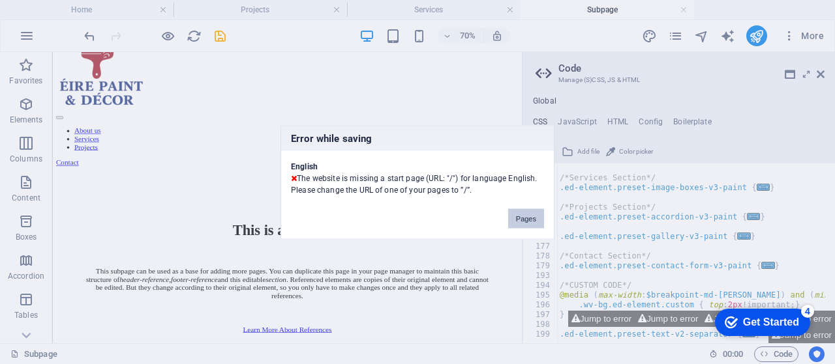
click at [527, 215] on button "Pages" at bounding box center [526, 219] width 36 height 20
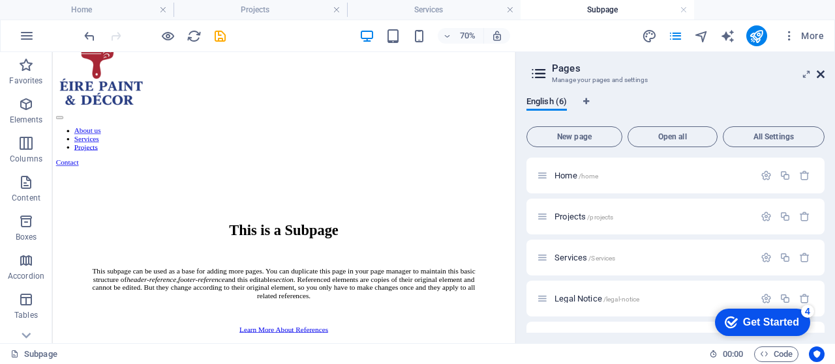
click at [819, 79] on icon at bounding box center [820, 74] width 8 height 10
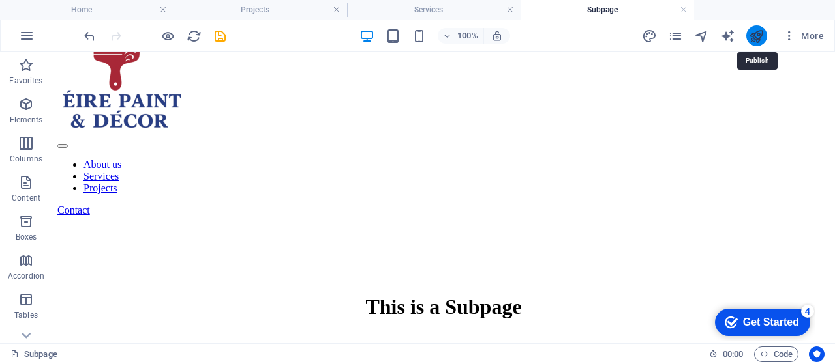
click at [754, 32] on icon "publish" at bounding box center [755, 36] width 15 height 15
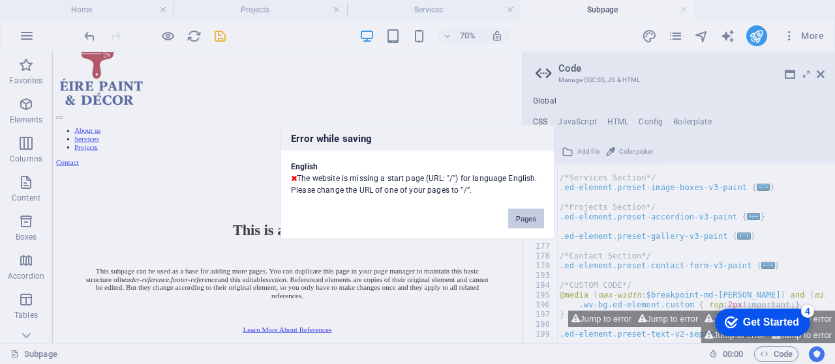
drag, startPoint x: 524, startPoint y: 215, endPoint x: 518, endPoint y: 216, distance: 6.6
click at [518, 216] on button "Pages" at bounding box center [526, 219] width 36 height 20
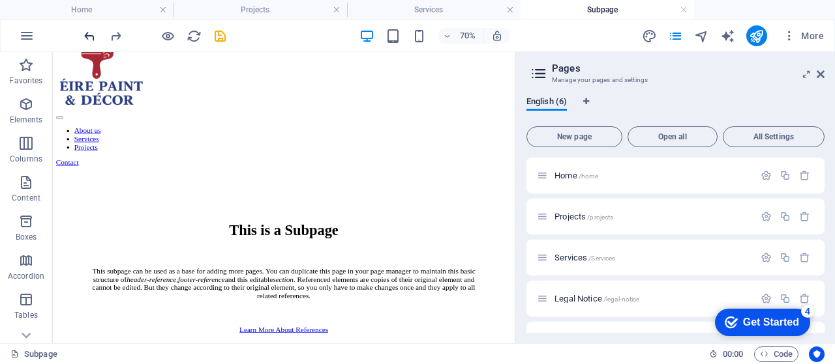
click at [89, 37] on icon "undo" at bounding box center [89, 36] width 15 height 15
click at [86, 35] on icon "undo" at bounding box center [89, 36] width 15 height 15
click at [825, 74] on aside "Pages Manage your pages and settings English (6) New page Open all All Settings…" at bounding box center [674, 197] width 319 height 291
click at [820, 74] on icon at bounding box center [820, 74] width 8 height 10
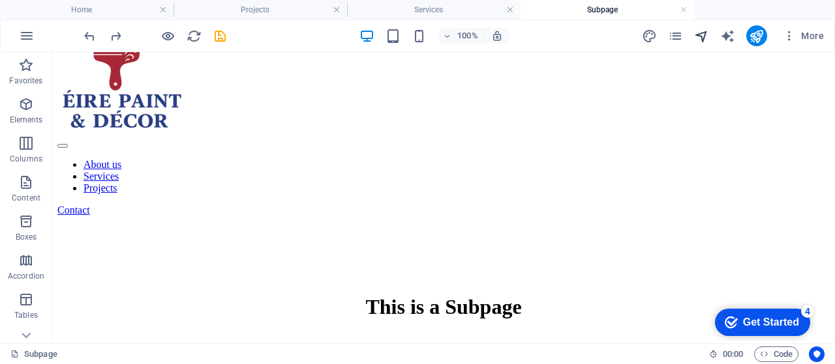
click at [700, 39] on icon "navigator" at bounding box center [701, 36] width 15 height 15
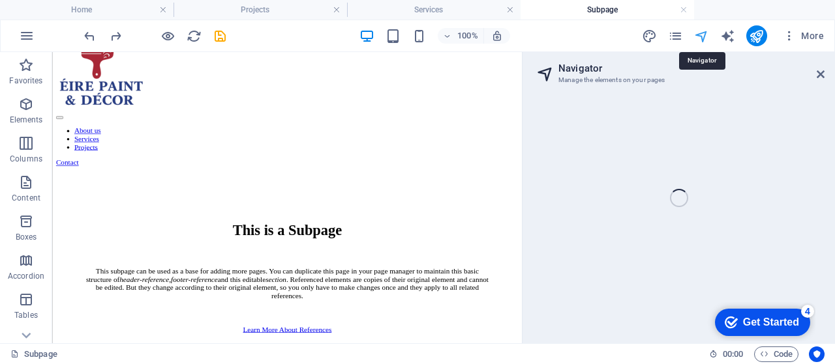
select select "16942033-en"
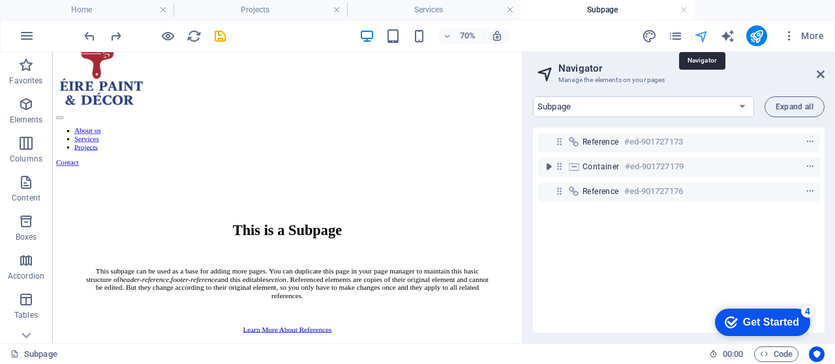
click at [700, 38] on icon "navigator" at bounding box center [701, 36] width 15 height 15
click at [763, 33] on icon "publish" at bounding box center [755, 36] width 15 height 15
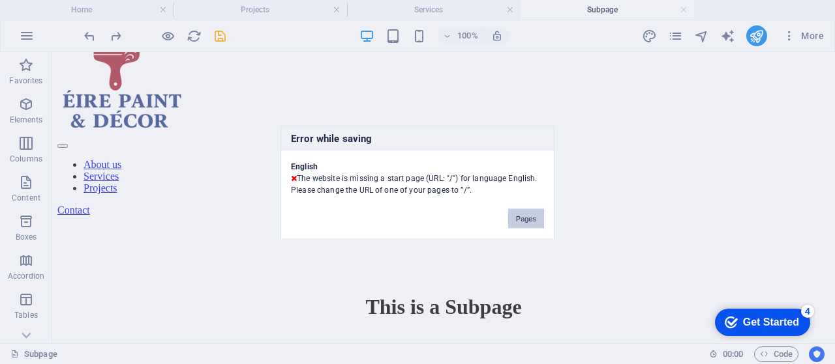
click at [528, 218] on button "Pages" at bounding box center [526, 219] width 36 height 20
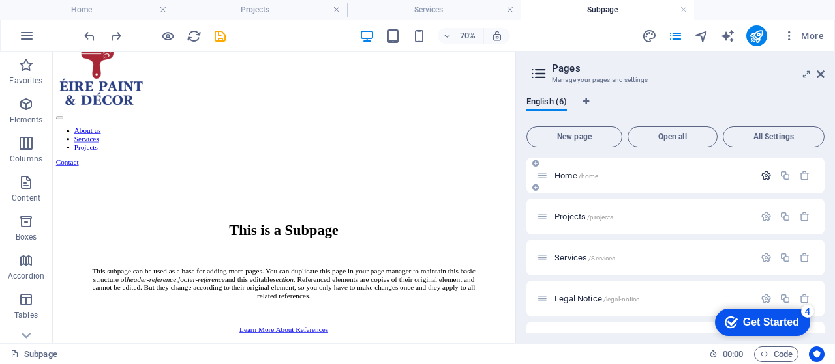
click at [768, 171] on icon "button" at bounding box center [765, 175] width 11 height 11
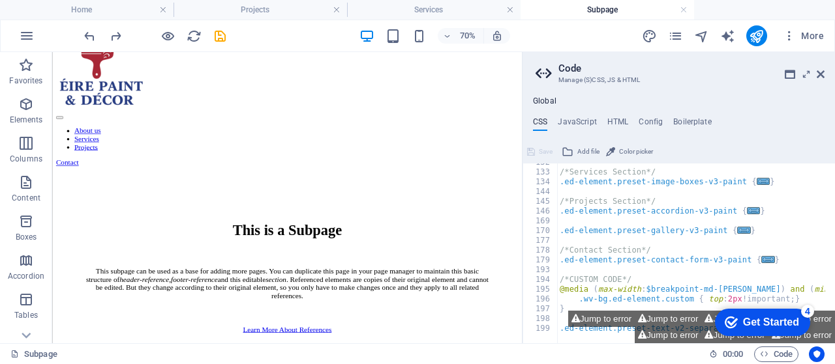
scroll to position [83, 0]
click at [825, 79] on aside "Code Manage (S)CSS, JS & HTML Global CSS JavaScript HTML Config Boilerplate /* …" at bounding box center [678, 197] width 313 height 291
click at [823, 70] on icon at bounding box center [820, 74] width 8 height 10
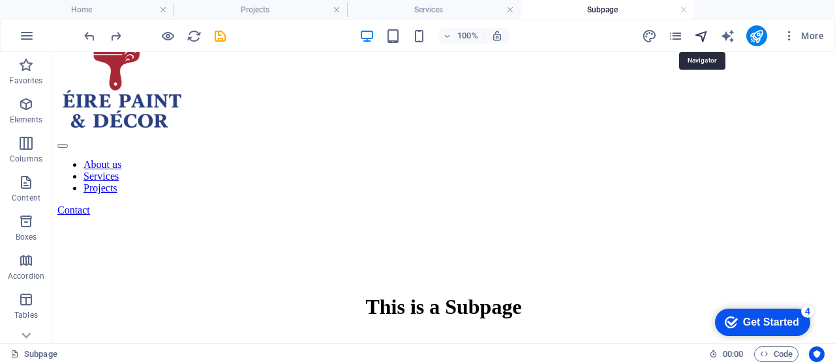
click at [705, 35] on icon "navigator" at bounding box center [701, 36] width 15 height 15
select select "16942033-en"
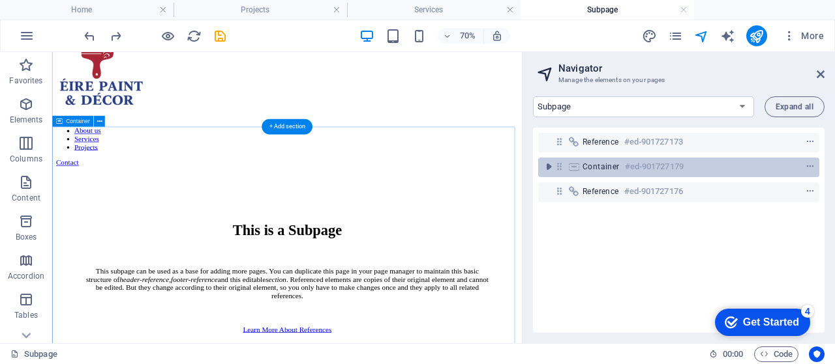
click at [655, 165] on h6 "#ed-901727179" at bounding box center [654, 167] width 59 height 16
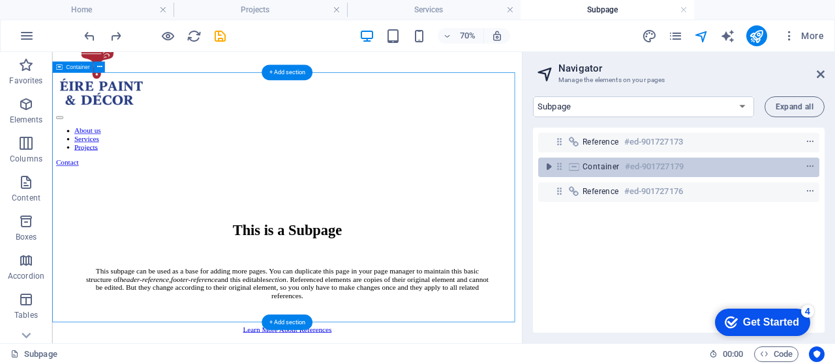
scroll to position [142, 0]
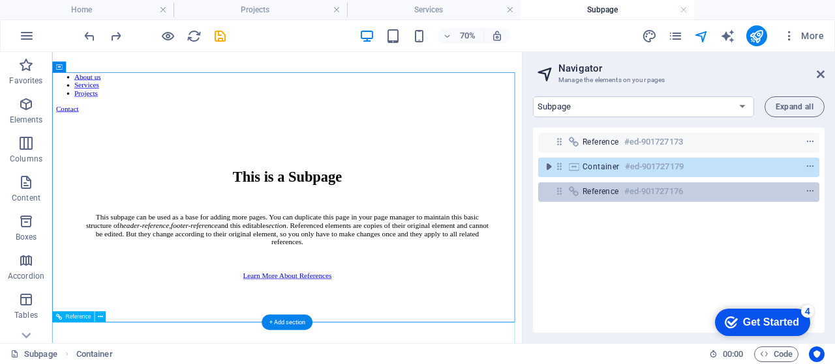
click at [643, 188] on h6 "#ed-901727176" at bounding box center [653, 192] width 59 height 16
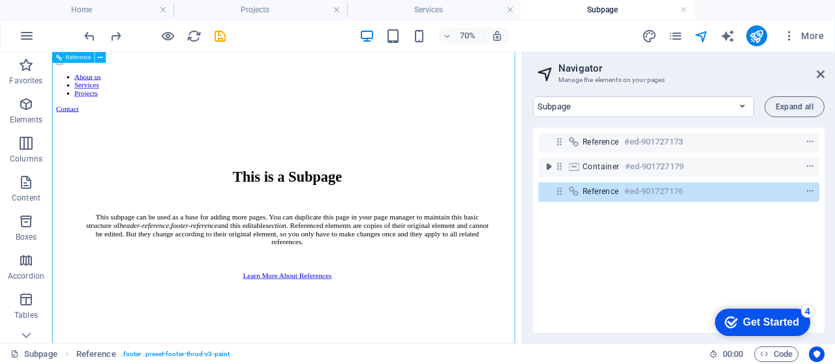
scroll to position [546, 0]
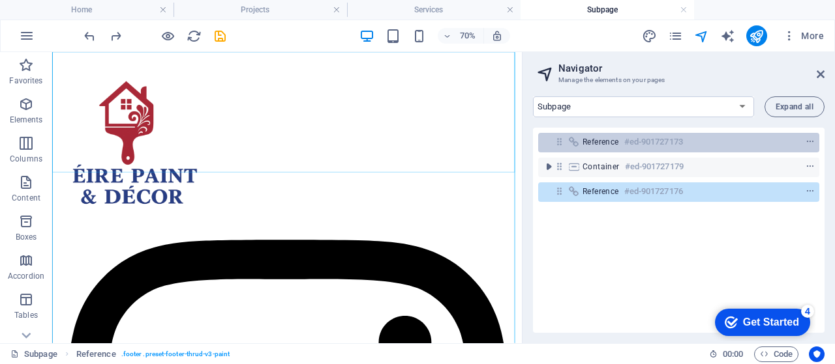
click at [654, 135] on h6 "#ed-901727173" at bounding box center [653, 142] width 59 height 16
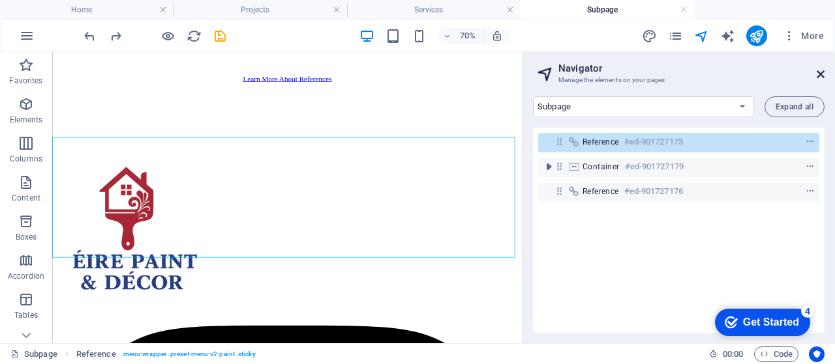
click at [820, 74] on icon at bounding box center [820, 74] width 8 height 10
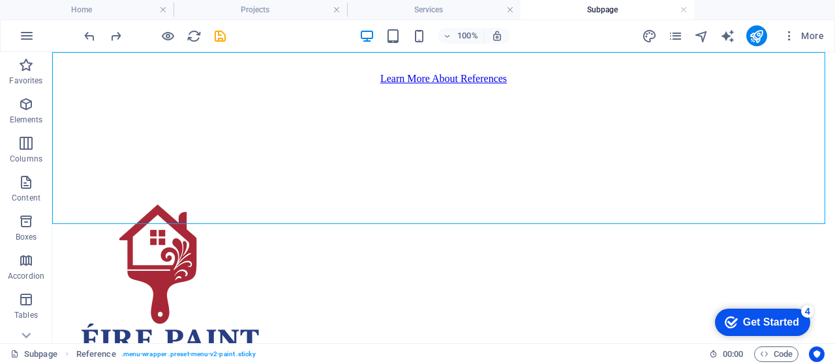
scroll to position [403, 0]
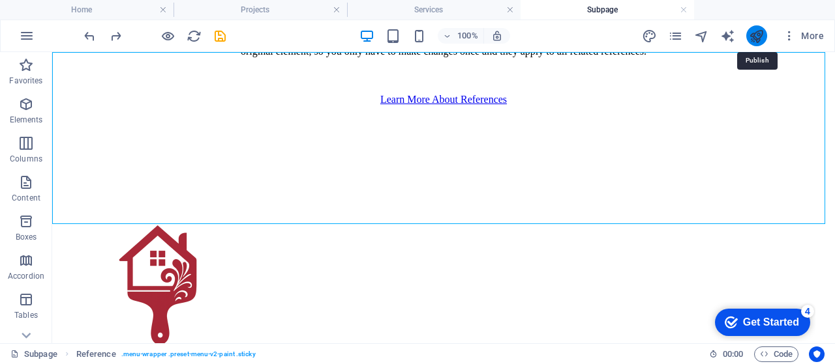
click at [754, 32] on icon "publish" at bounding box center [755, 36] width 15 height 15
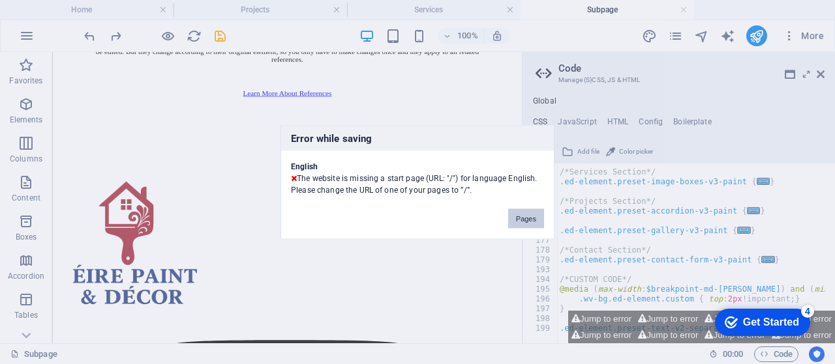
scroll to position [424, 0]
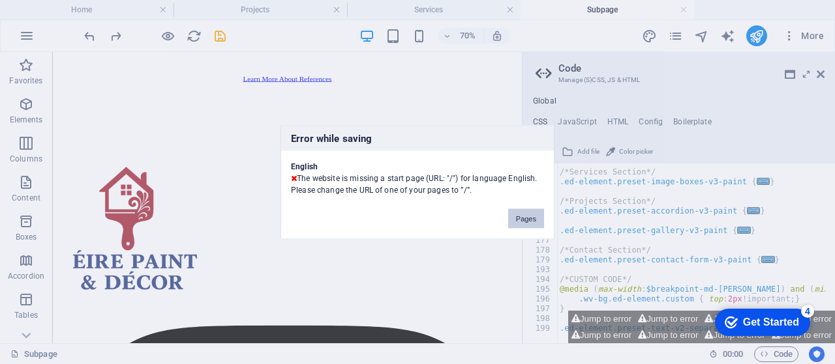
click at [528, 216] on button "Pages" at bounding box center [526, 219] width 36 height 20
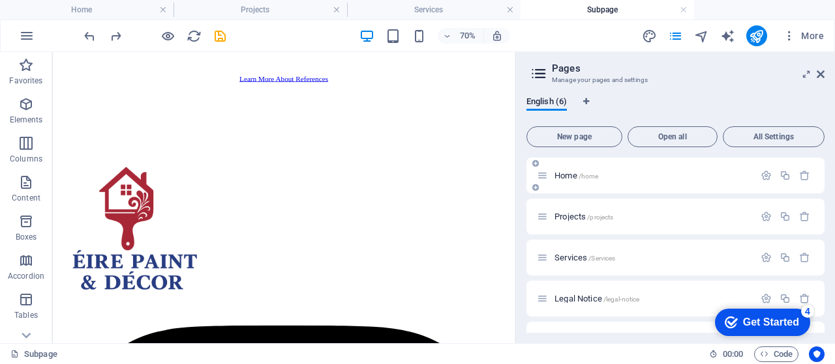
click at [584, 174] on span "/home" at bounding box center [588, 176] width 20 height 7
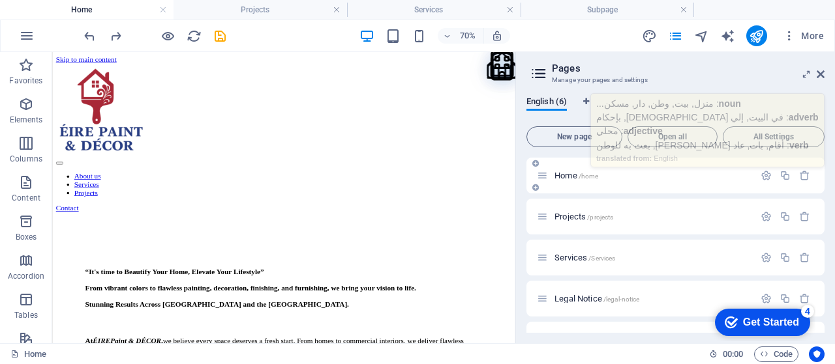
scroll to position [0, 0]
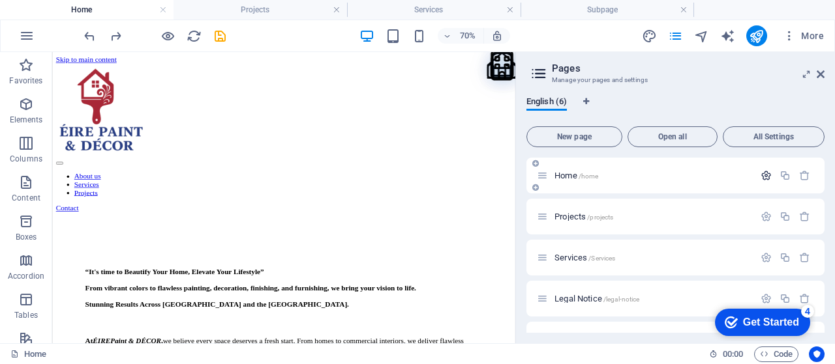
click at [766, 173] on icon "button" at bounding box center [765, 175] width 11 height 11
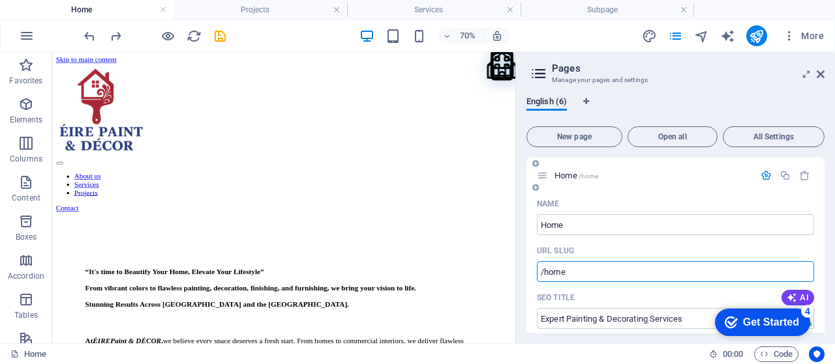
click at [569, 269] on input "/home" at bounding box center [675, 271] width 277 height 21
type input "/"
click at [821, 76] on icon at bounding box center [820, 74] width 8 height 10
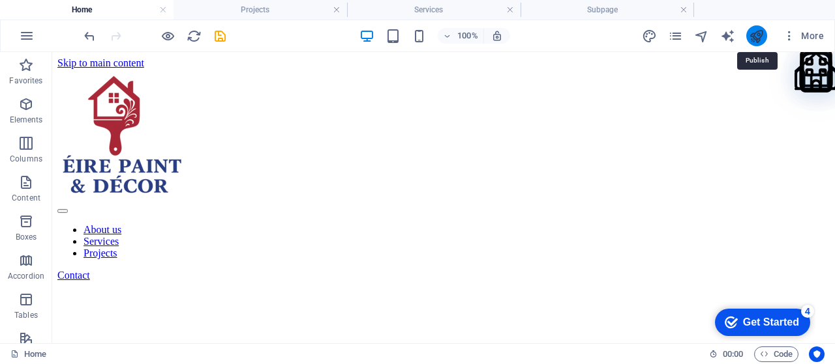
click at [750, 33] on icon "publish" at bounding box center [755, 36] width 15 height 15
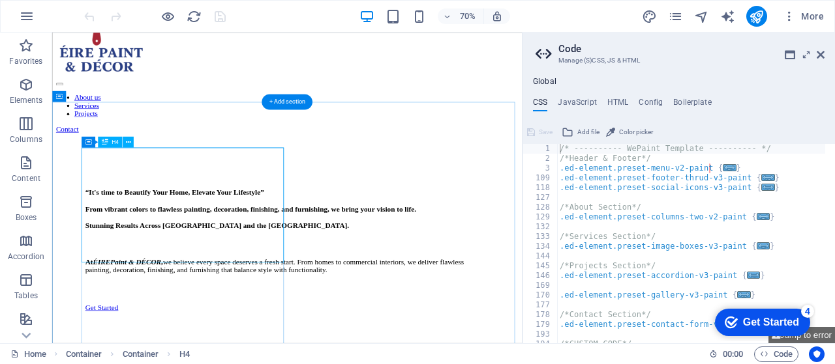
scroll to position [87, 0]
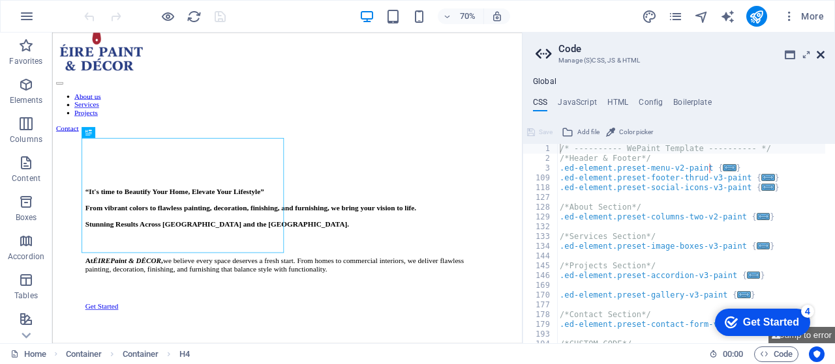
click at [821, 50] on icon at bounding box center [820, 55] width 8 height 10
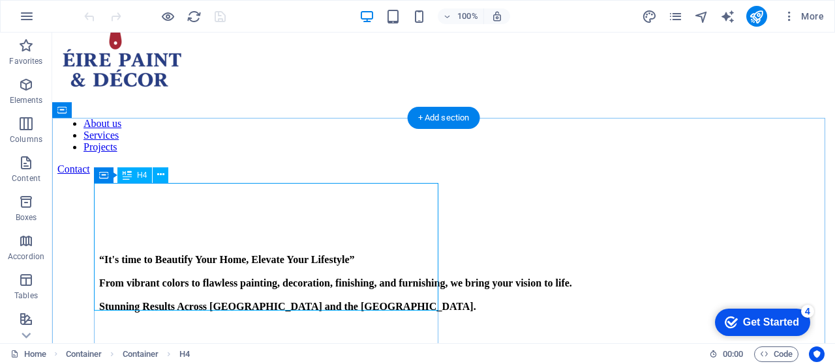
click at [322, 254] on div "“It's time to Beautify Your Home, Elevate Your Lifestyle” From vibrant colors t…" at bounding box center [443, 283] width 688 height 59
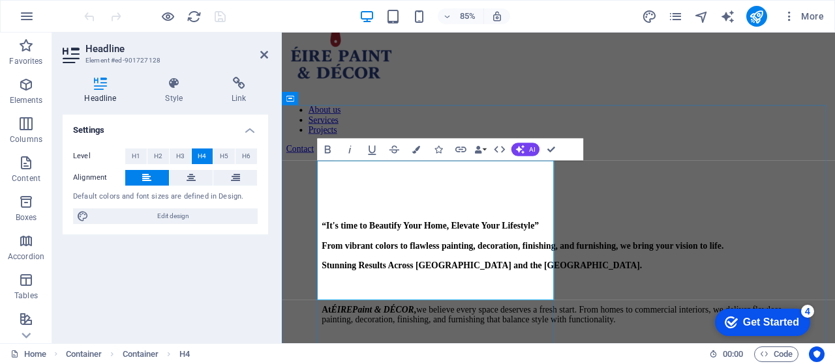
click at [460, 254] on h4 "“It's time to Beautify Your Home, Elevate Your Lifestyle” From vibrant colors t…" at bounding box center [607, 283] width 557 height 59
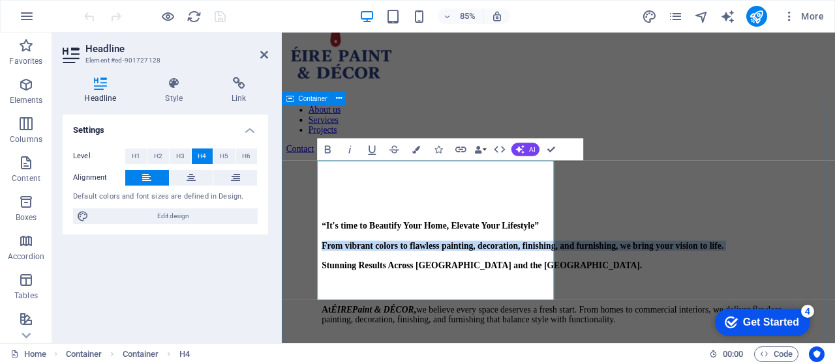
drag, startPoint x: 476, startPoint y: 304, endPoint x: 311, endPoint y: 245, distance: 175.1
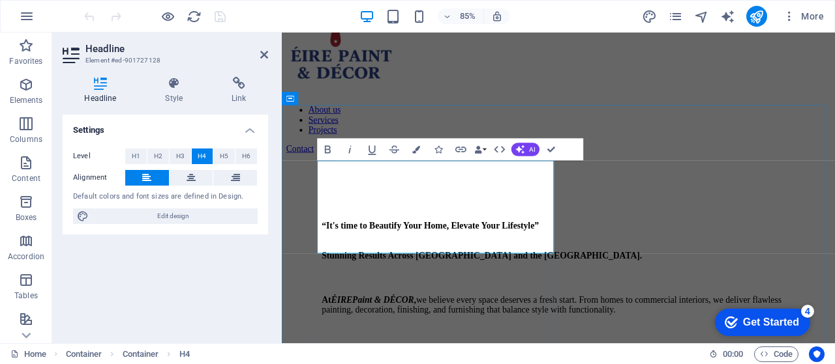
click at [329, 266] on h4 "“It's time to Beautify Your Home, Elevate Your Lifestyle” Stunning Results Acro…" at bounding box center [607, 277] width 557 height 47
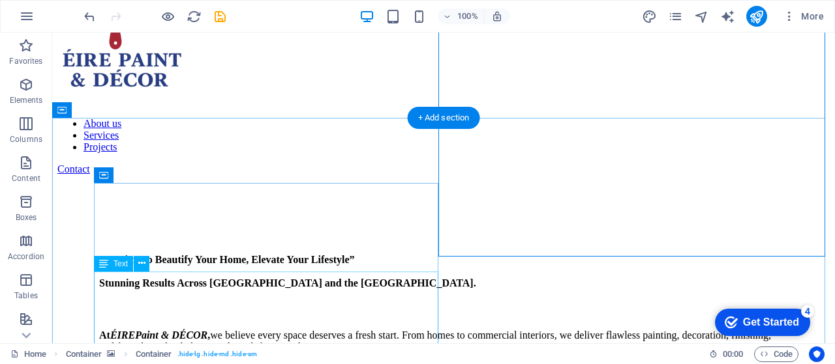
click at [245, 330] on div "At ÉIRE ‎Paint & DÉCOR , we believe every space deserves a fresh start. From ho…" at bounding box center [443, 341] width 688 height 23
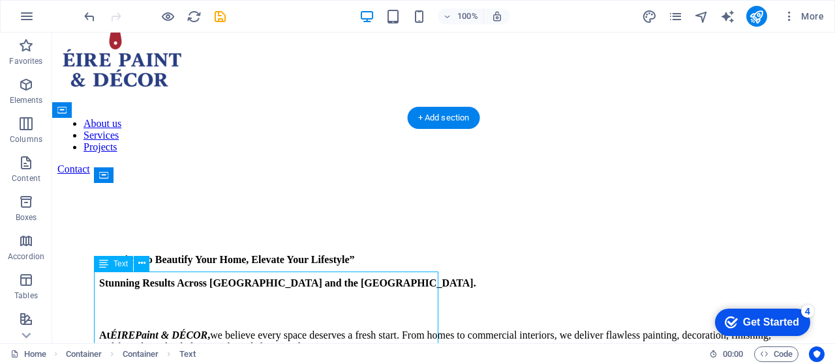
click at [245, 330] on div "At ÉIRE ‎Paint & DÉCOR , we believe every space deserves a fresh start. From ho…" at bounding box center [443, 341] width 688 height 23
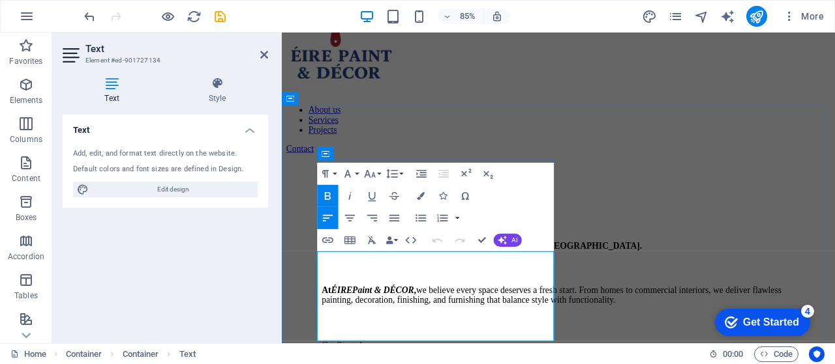
click at [329, 330] on strong "At ÉIRE" at bounding box center [347, 335] width 36 height 11
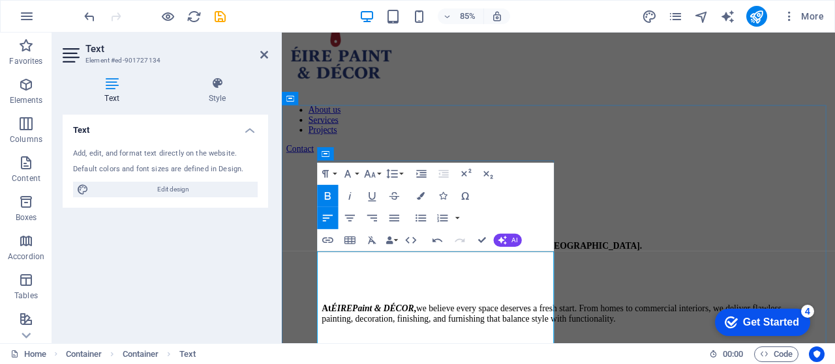
click at [338, 330] on p at bounding box center [607, 336] width 557 height 12
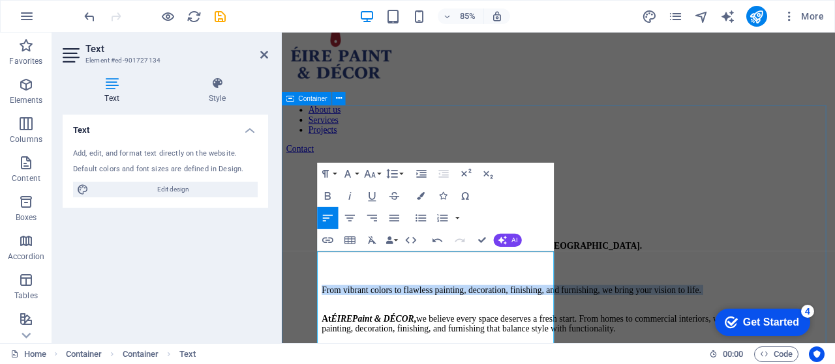
drag, startPoint x: 426, startPoint y: 363, endPoint x: 321, endPoint y: 297, distance: 123.7
click at [331, 198] on icon "button" at bounding box center [327, 195] width 13 height 13
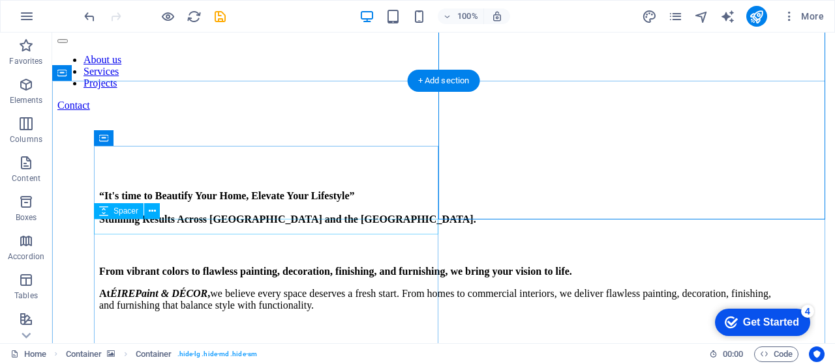
scroll to position [152, 0]
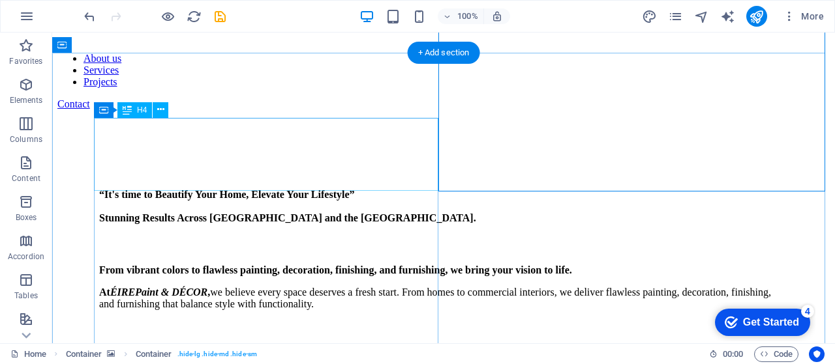
click at [308, 189] on div "“It's time to Beautify Your Home, Elevate Your Lifestyle” Stunning Results Acro…" at bounding box center [443, 206] width 688 height 35
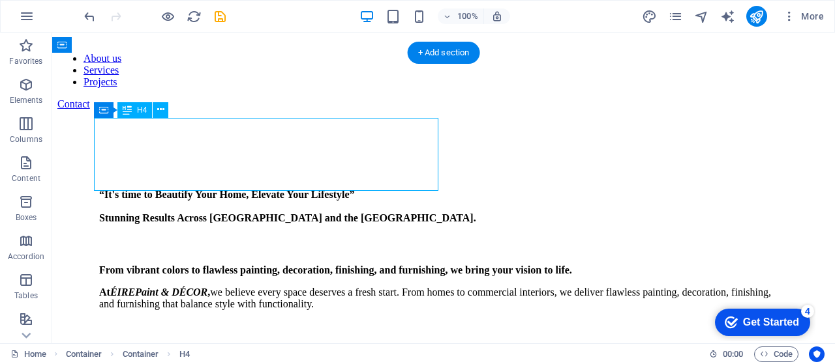
click at [308, 189] on div "“It's time to Beautify Your Home, Elevate Your Lifestyle” Stunning Results Acro…" at bounding box center [443, 206] width 688 height 35
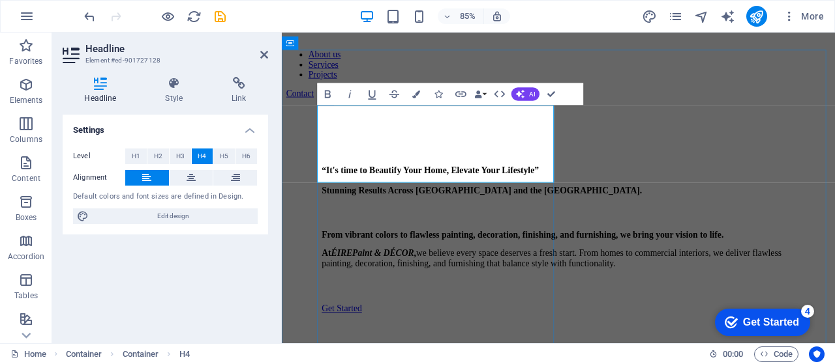
click at [329, 189] on h4 "“It's time to Beautify Your Home, Elevate Your Lifestyle” Stunning Results Acro…" at bounding box center [607, 206] width 557 height 35
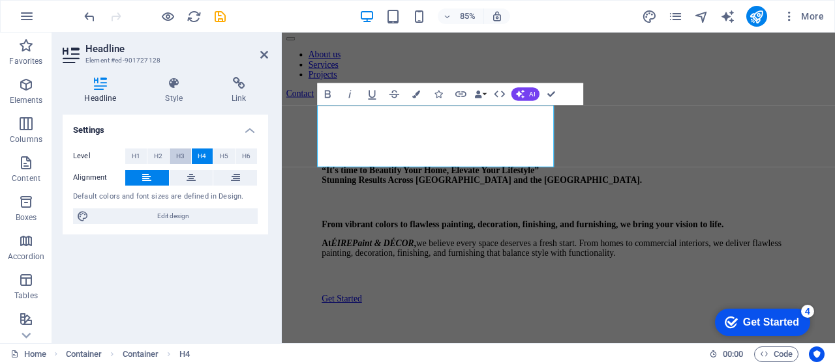
click at [181, 157] on span "H3" at bounding box center [180, 157] width 8 height 16
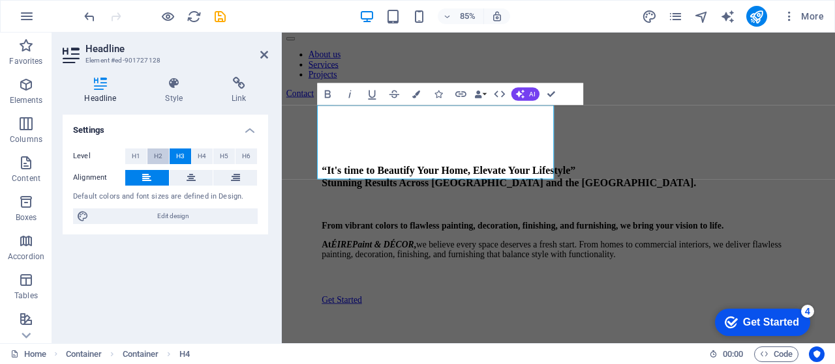
click at [154, 157] on span "H2" at bounding box center [158, 157] width 8 height 16
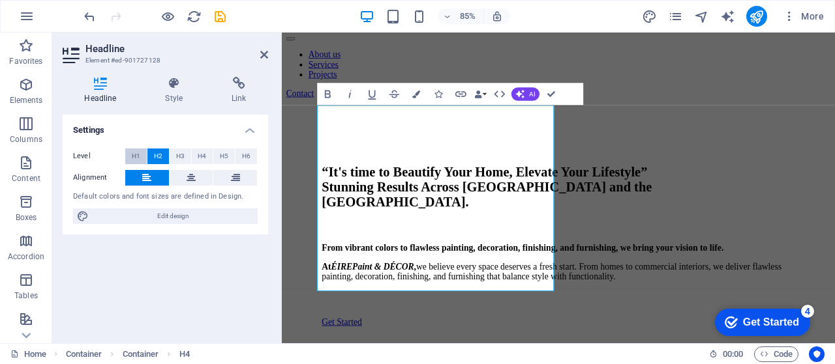
click at [141, 161] on button "H1" at bounding box center [136, 157] width 22 height 16
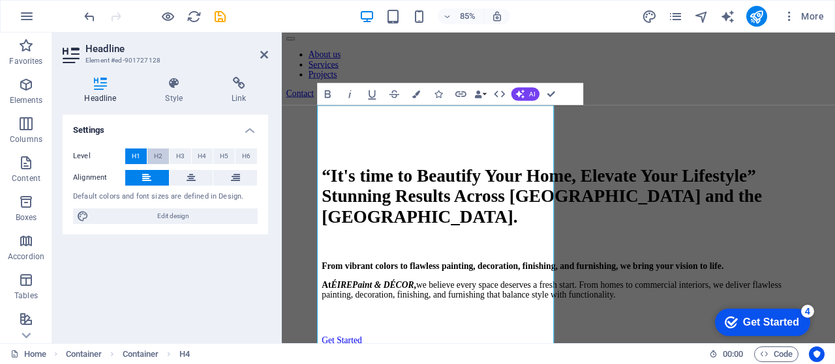
click at [160, 158] on span "H2" at bounding box center [158, 157] width 8 height 16
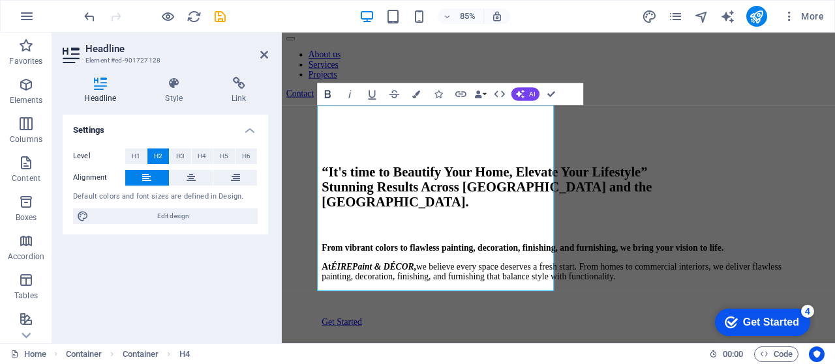
click at [322, 91] on icon "button" at bounding box center [327, 93] width 13 height 13
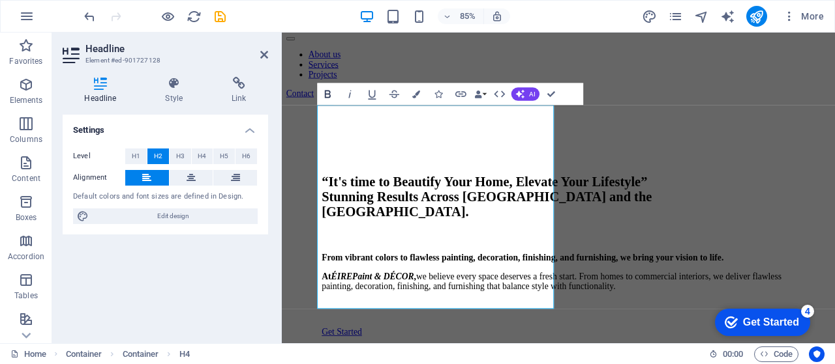
click at [322, 91] on icon "button" at bounding box center [327, 93] width 13 height 13
click at [465, 200] on h2 "“It's time to Beautify Your Home, Elevate Your Lifestyle” Stunning Results Acro…" at bounding box center [607, 226] width 557 height 53
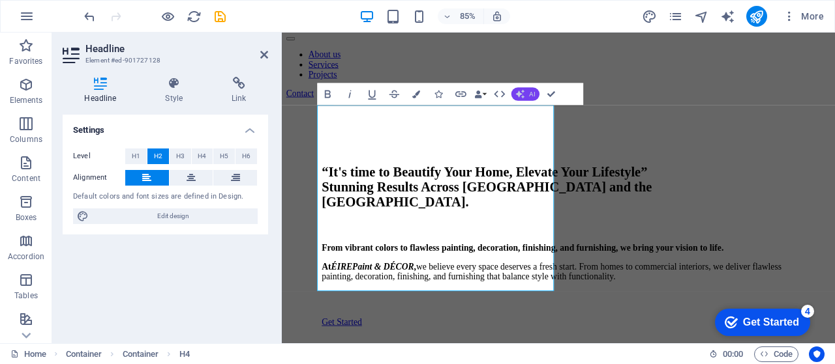
click at [524, 96] on icon "button" at bounding box center [520, 93] width 9 height 9
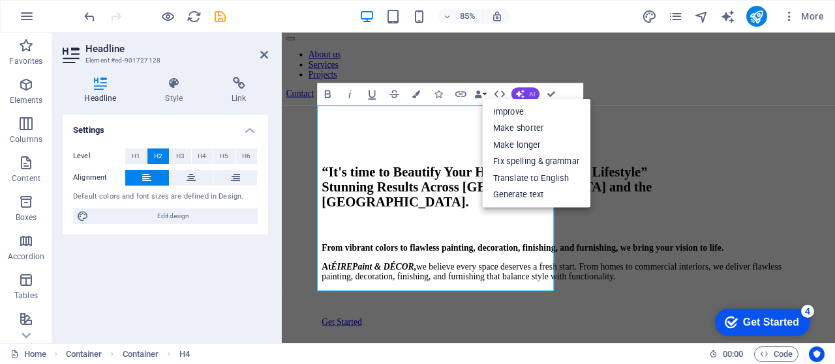
click at [525, 97] on button "AI" at bounding box center [525, 93] width 28 height 13
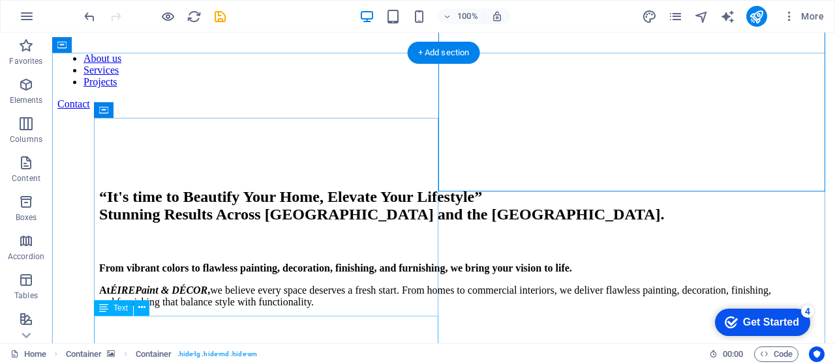
click at [226, 308] on div "From vibrant colors to flawless painting, decoration, finishing, and furnishing…" at bounding box center [443, 286] width 688 height 46
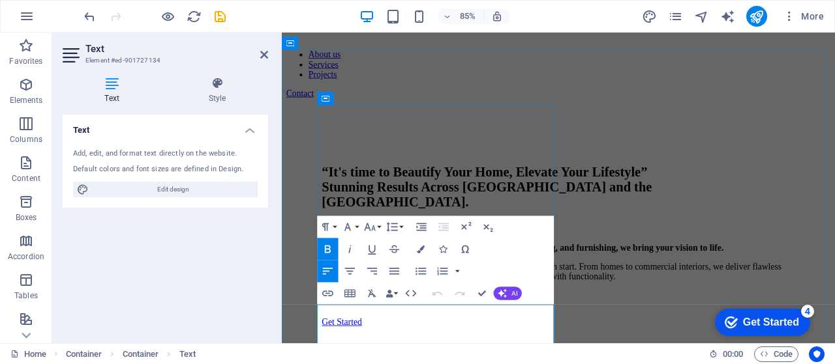
scroll to position [173, 0]
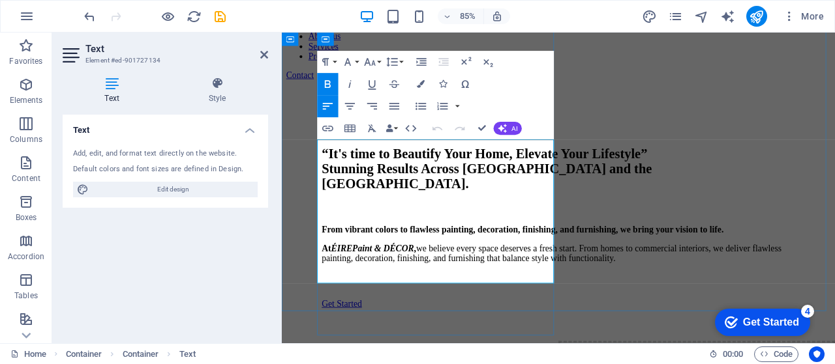
click at [448, 259] on p "From vibrant colors to flawless painting, decoration, finishing, and furnishing…" at bounding box center [607, 265] width 557 height 12
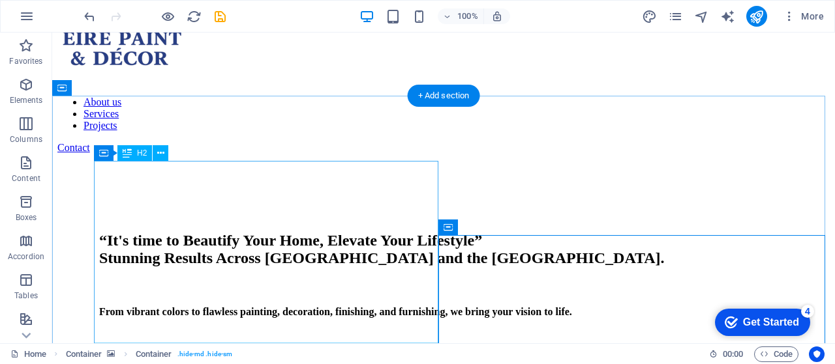
scroll to position [130, 0]
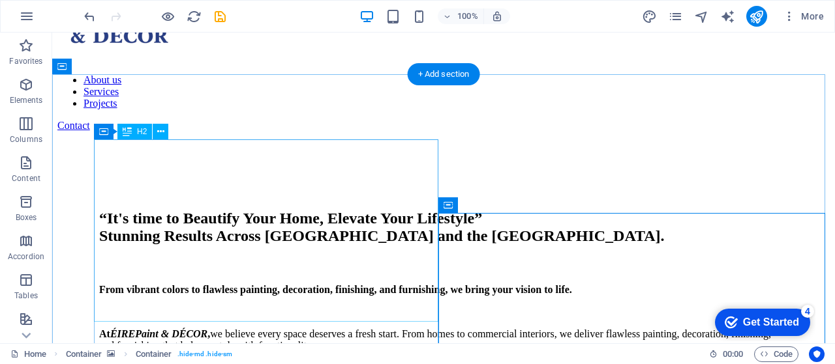
click at [276, 245] on div "“It's time to Beautify Your Home, Elevate Your Lifestyle” Stunning Results Acro…" at bounding box center [443, 227] width 688 height 35
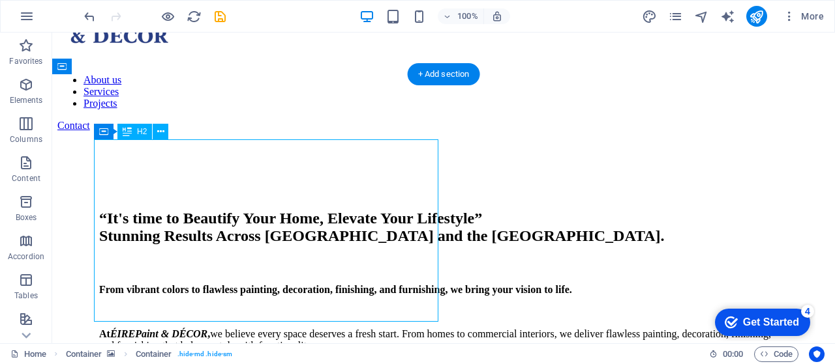
click at [276, 245] on div "“It's time to Beautify Your Home, Elevate Your Lifestyle” Stunning Results Acro…" at bounding box center [443, 227] width 688 height 35
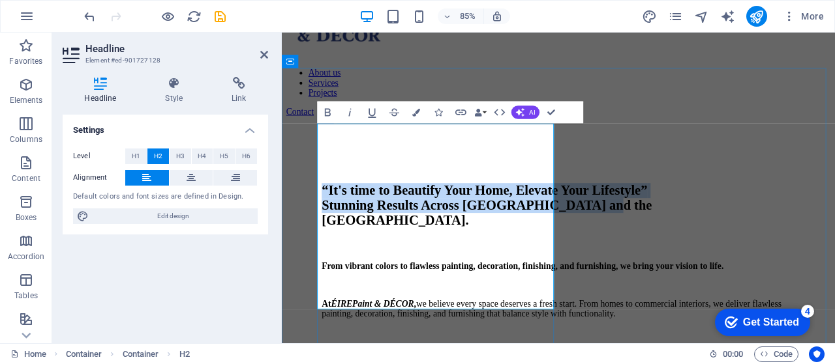
click at [491, 263] on h2 "“It's time to Beautify Your Home, Elevate Your Lifestyle” Stunning Results Acro…" at bounding box center [607, 236] width 557 height 53
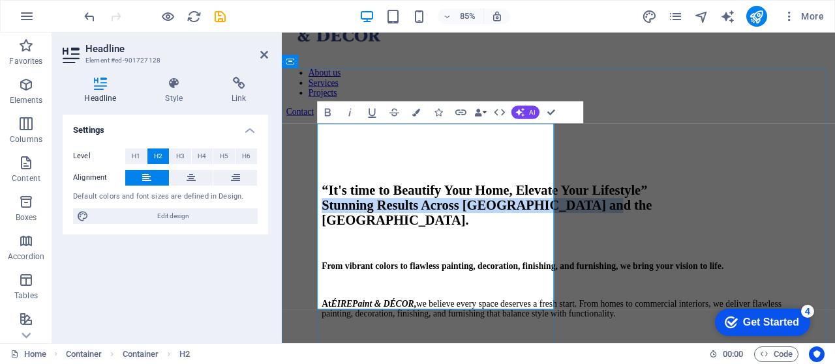
drag, startPoint x: 434, startPoint y: 348, endPoint x: 327, endPoint y: 276, distance: 128.4
click at [329, 263] on h2 "“It's time to Beautify Your Home, Elevate Your Lifestyle” Stunning Results Acro…" at bounding box center [607, 236] width 557 height 53
click at [355, 115] on icon "button" at bounding box center [349, 112] width 13 height 13
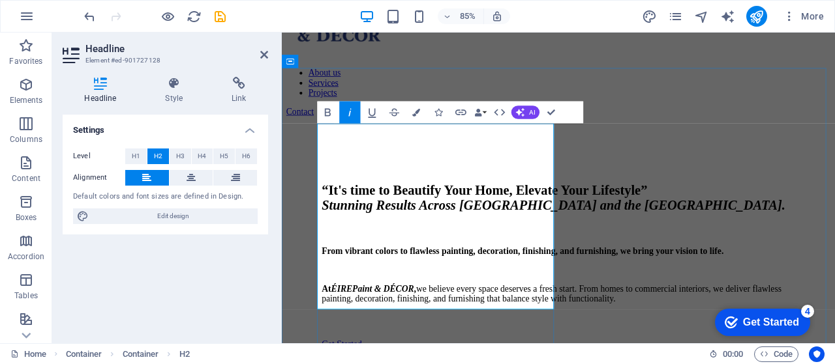
click at [535, 245] on h2 "“It's time to Beautify Your Home, Elevate Your Lifestyle” Stunning Results Acro…" at bounding box center [607, 227] width 557 height 35
click at [179, 93] on h4 "Style" at bounding box center [176, 90] width 67 height 27
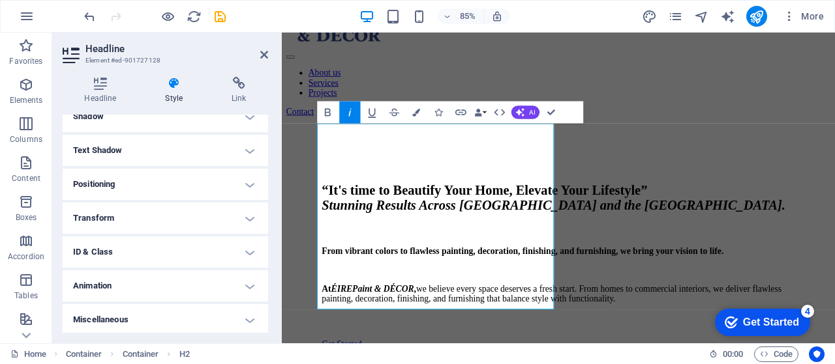
scroll to position [331, 0]
click at [263, 56] on icon at bounding box center [264, 55] width 8 height 10
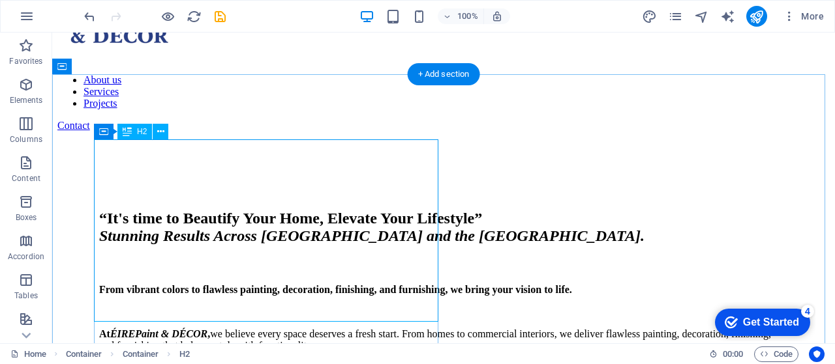
click at [280, 210] on div "“It's time to Beautify Your Home, Elevate Your Lifestyle” Stunning Results Acro…" at bounding box center [443, 227] width 688 height 35
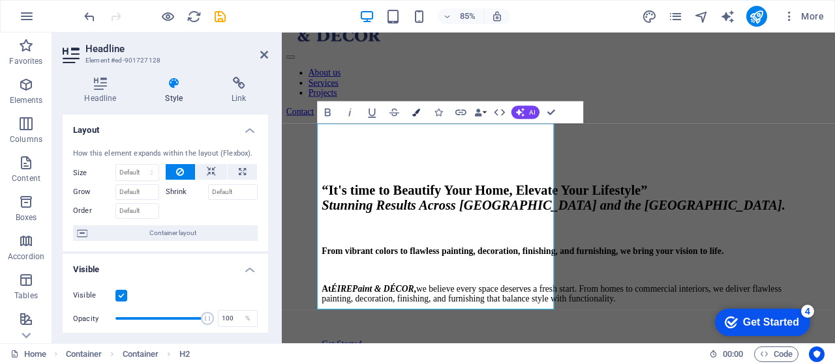
click at [417, 117] on button "Colors" at bounding box center [416, 112] width 21 height 22
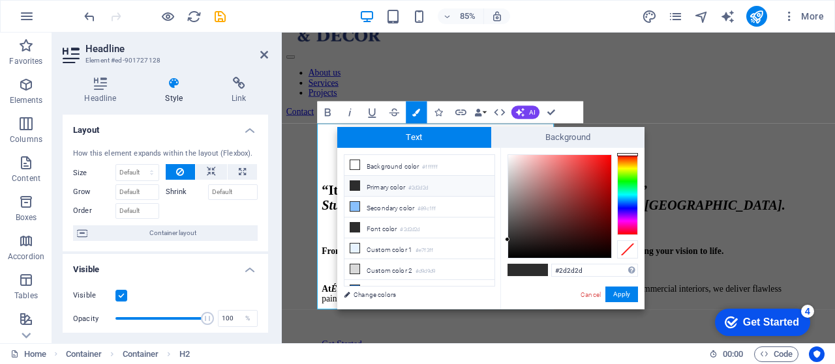
click at [623, 211] on div at bounding box center [627, 195] width 21 height 81
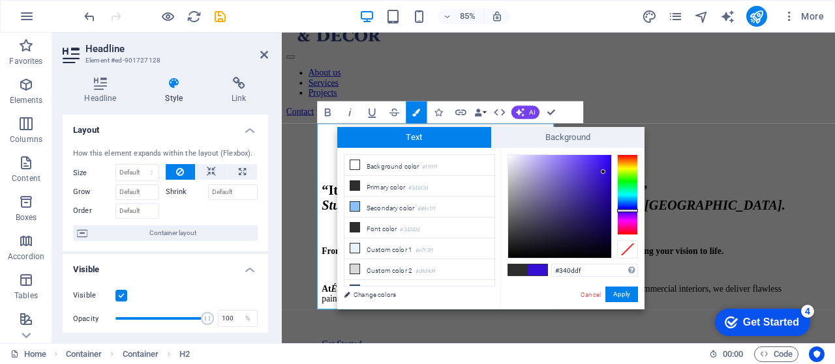
type input "#350ce6"
drag, startPoint x: 604, startPoint y: 214, endPoint x: 605, endPoint y: 165, distance: 48.9
click at [605, 165] on div at bounding box center [559, 206] width 103 height 103
click at [621, 295] on button "Apply" at bounding box center [621, 295] width 33 height 16
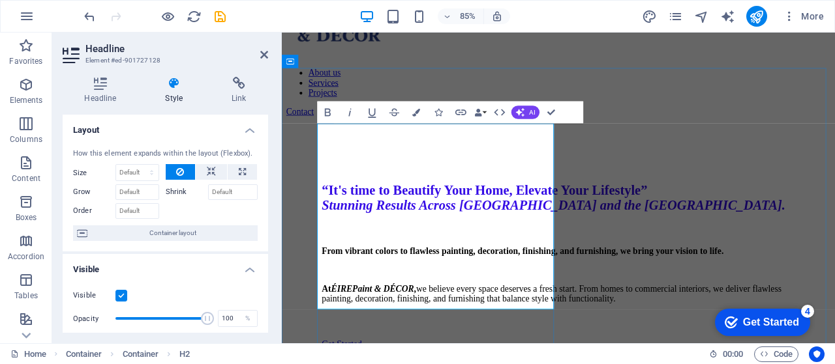
click at [576, 245] on h2 "“It's time to Beautify Your Home, Elevate Your Lifestyle” Stunning Results Acro…" at bounding box center [607, 227] width 557 height 35
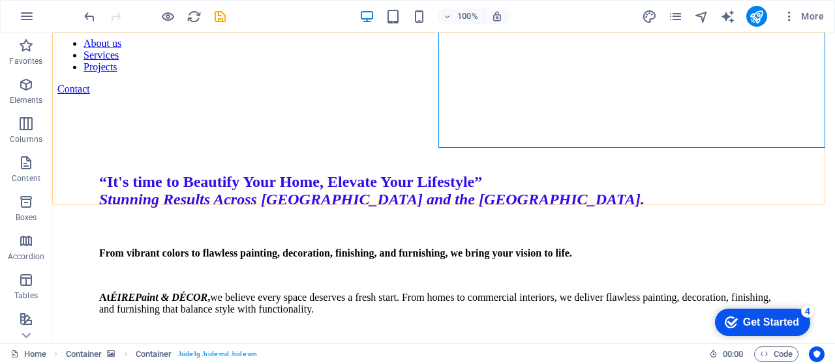
scroll to position [130, 0]
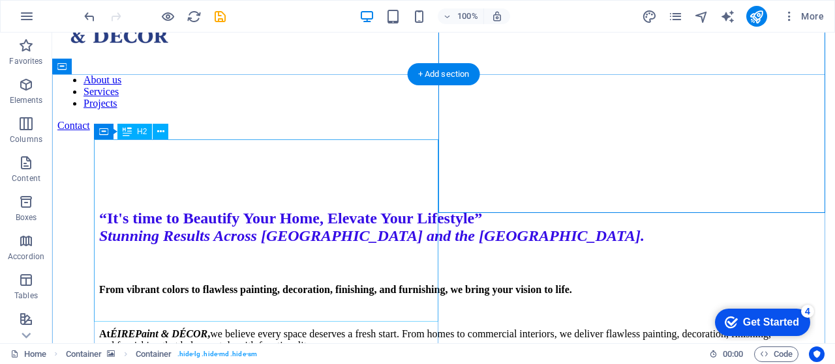
click at [323, 210] on div "“It's time to Beautify Your Home, Elevate Your Lifestyle” Stunning Results Acro…" at bounding box center [443, 227] width 688 height 35
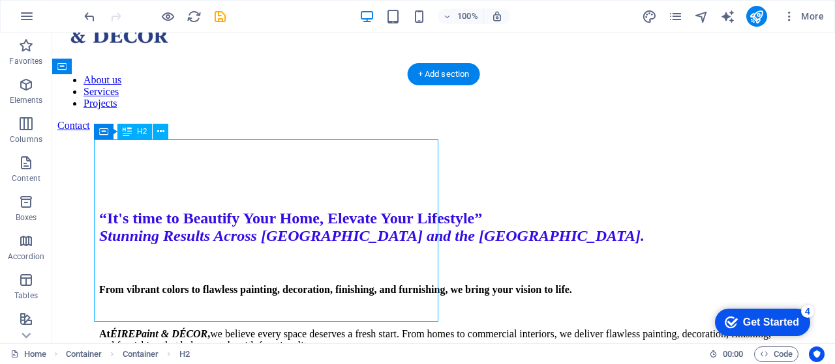
click at [323, 210] on div "“It's time to Beautify Your Home, Elevate Your Lifestyle” Stunning Results Acro…" at bounding box center [443, 227] width 688 height 35
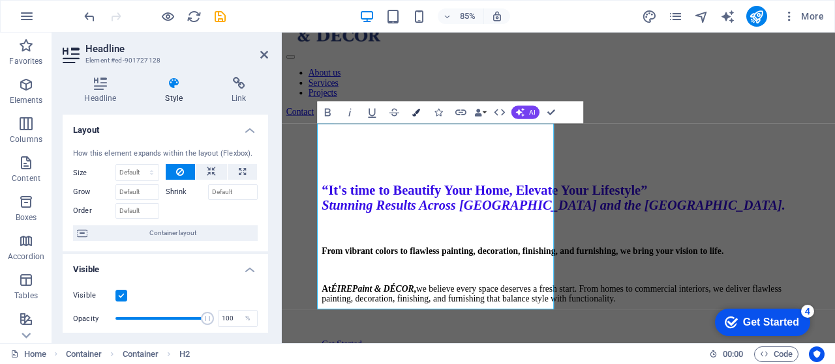
click at [416, 117] on button "Colors" at bounding box center [416, 112] width 21 height 22
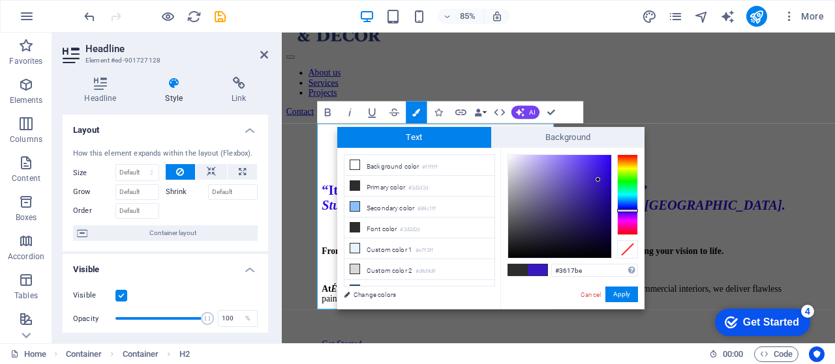
type input "#3617bc"
drag, startPoint x: 598, startPoint y: 162, endPoint x: 598, endPoint y: 182, distance: 19.6
click at [598, 182] on div at bounding box center [559, 206] width 103 height 103
click at [627, 293] on button "Apply" at bounding box center [621, 295] width 33 height 16
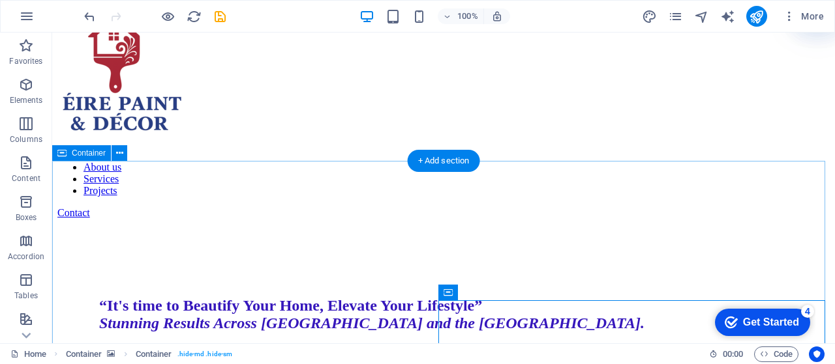
scroll to position [22, 0]
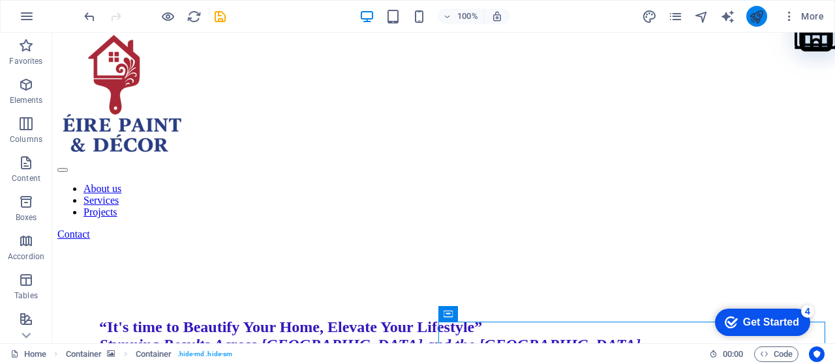
click at [748, 15] on button "publish" at bounding box center [756, 16] width 21 height 21
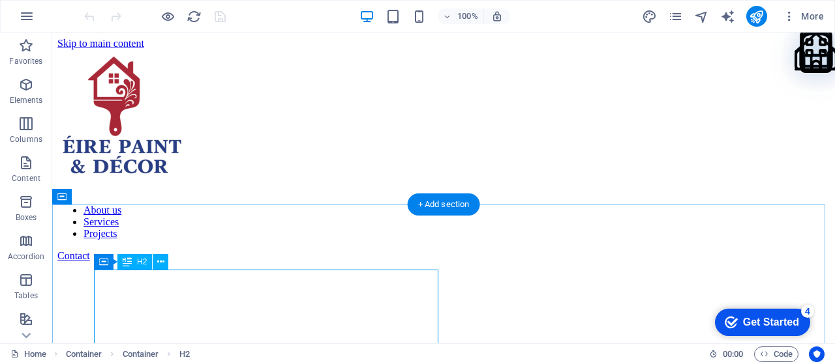
click at [280, 340] on div "“It's time to Beautify Your Home, Elevate Your Lifestyle” Stunning Results Acro…" at bounding box center [443, 357] width 688 height 35
click at [282, 340] on div "“It's time to Beautify Your Home, Elevate Your Lifestyle” Stunning Results Acro…" at bounding box center [443, 357] width 688 height 35
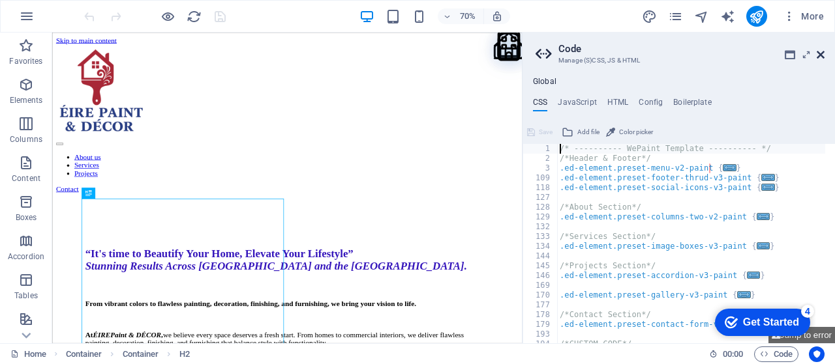
click at [819, 54] on icon at bounding box center [820, 55] width 8 height 10
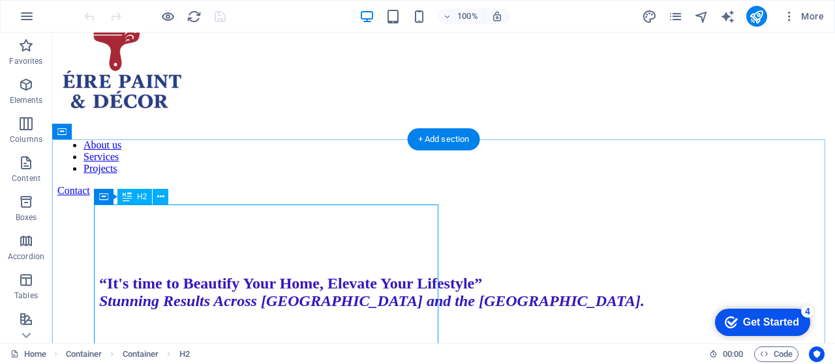
scroll to position [108, 0]
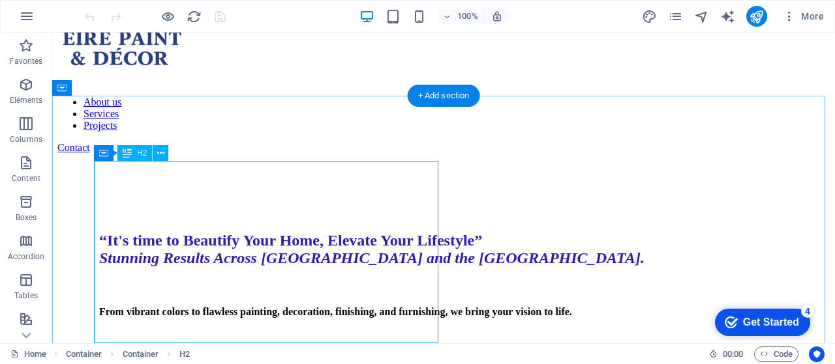
click at [341, 267] on div "“It's time to Beautify Your Home, Elevate Your Lifestyle” Stunning Results Acro…" at bounding box center [443, 249] width 688 height 35
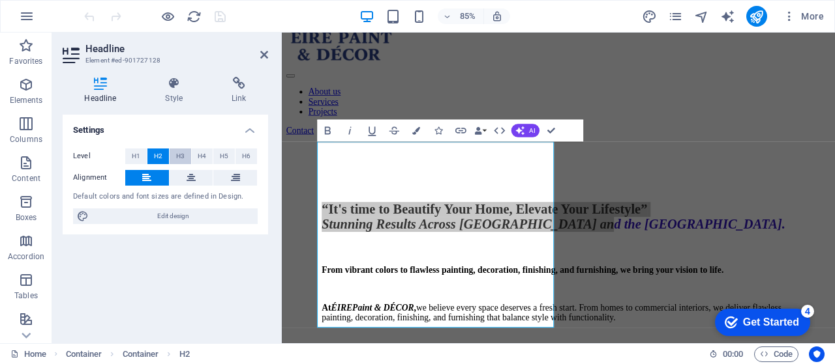
click at [181, 160] on span "H3" at bounding box center [180, 157] width 8 height 16
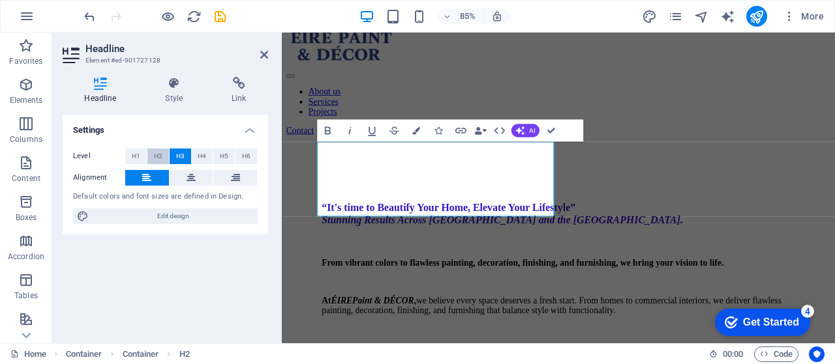
click at [160, 156] on span "H2" at bounding box center [158, 157] width 8 height 16
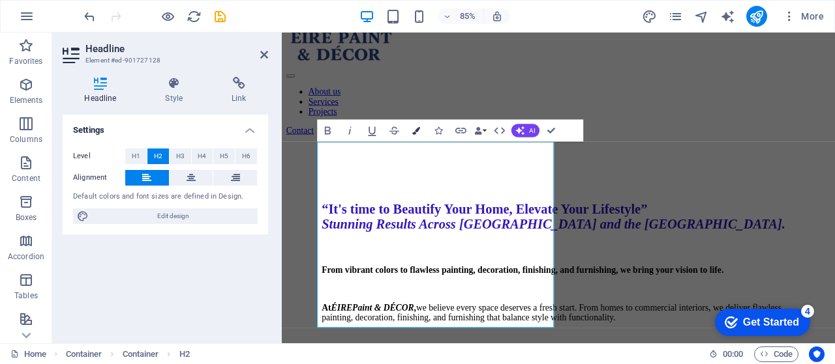
click at [419, 130] on icon "button" at bounding box center [417, 131] width 8 height 8
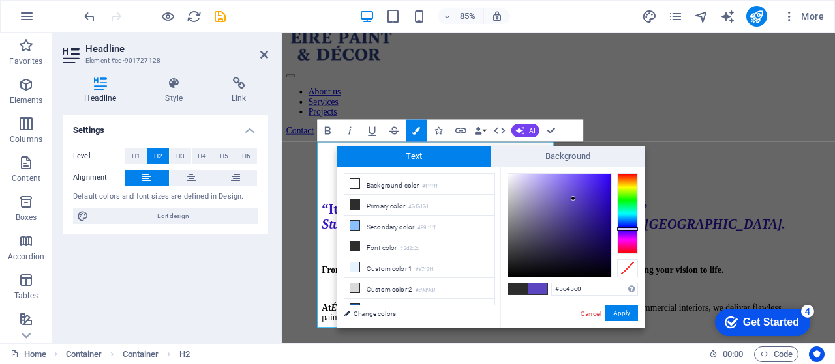
drag, startPoint x: 596, startPoint y: 198, endPoint x: 573, endPoint y: 199, distance: 22.9
click at [573, 199] on div at bounding box center [572, 198] width 5 height 5
click at [513, 265] on div at bounding box center [559, 225] width 103 height 103
drag, startPoint x: 516, startPoint y: 263, endPoint x: 542, endPoint y: 222, distance: 48.1
click at [542, 222] on div at bounding box center [559, 225] width 103 height 103
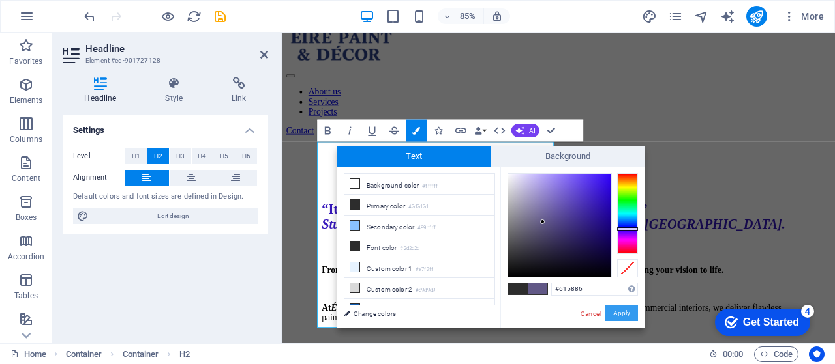
click at [625, 311] on button "Apply" at bounding box center [621, 314] width 33 height 16
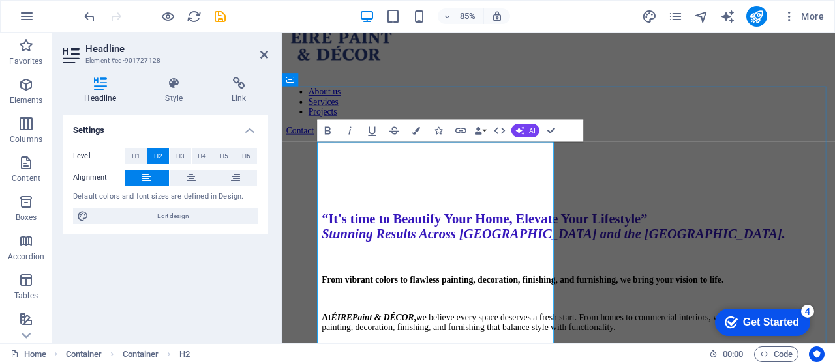
click at [518, 278] on em "Stunning Results Across [GEOGRAPHIC_DATA] and the [GEOGRAPHIC_DATA]." at bounding box center [601, 269] width 545 height 17
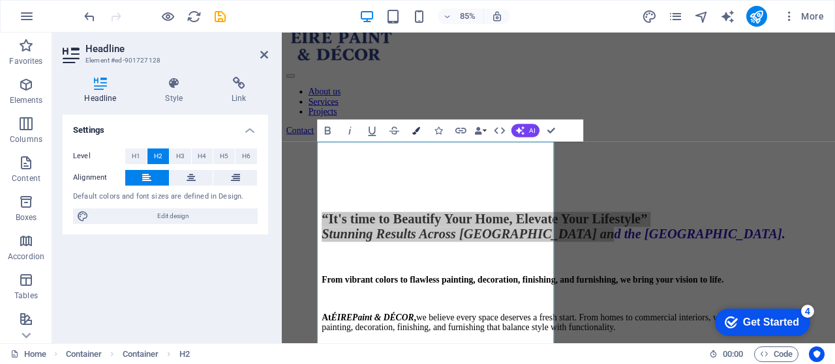
click at [415, 138] on button "Colors" at bounding box center [416, 131] width 21 height 22
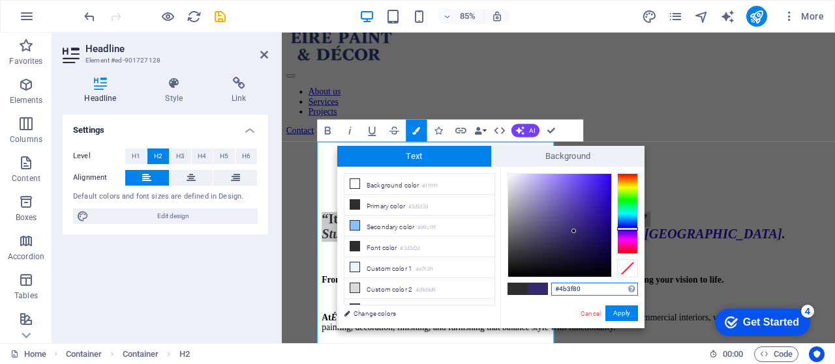
type input "#4c4180"
drag, startPoint x: 520, startPoint y: 256, endPoint x: 558, endPoint y: 225, distance: 49.1
click at [558, 225] on div at bounding box center [559, 225] width 103 height 103
click at [627, 308] on button "Apply" at bounding box center [621, 314] width 33 height 16
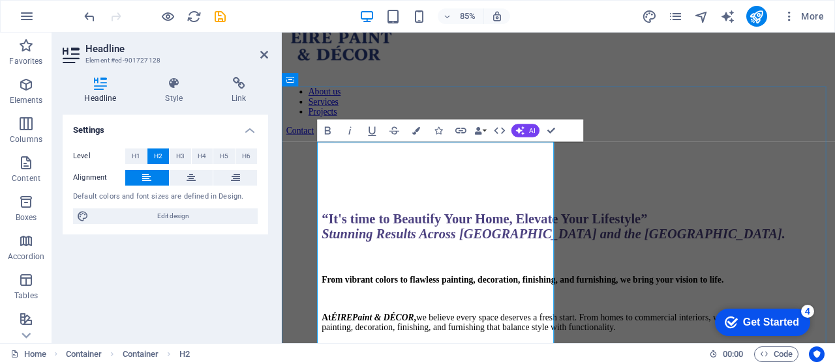
click at [519, 278] on em "Stunning Results Across [GEOGRAPHIC_DATA] and the [GEOGRAPHIC_DATA]." at bounding box center [601, 269] width 545 height 17
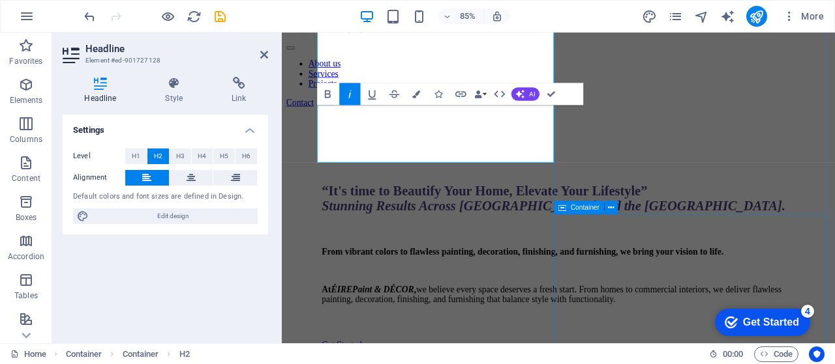
scroll to position [130, 0]
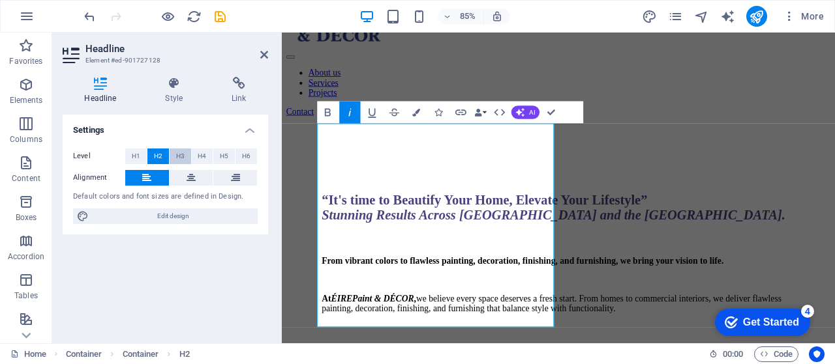
click at [173, 156] on button "H3" at bounding box center [181, 157] width 22 height 16
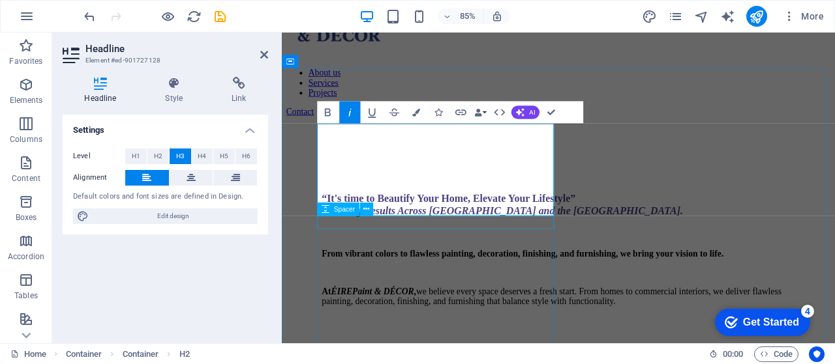
click at [497, 261] on div at bounding box center [607, 269] width 557 height 16
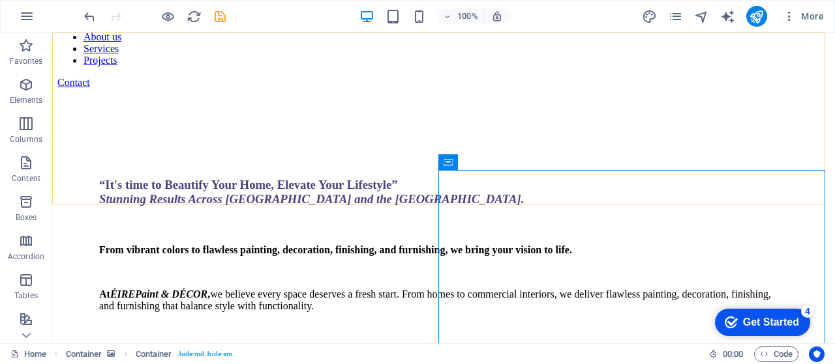
scroll to position [152, 0]
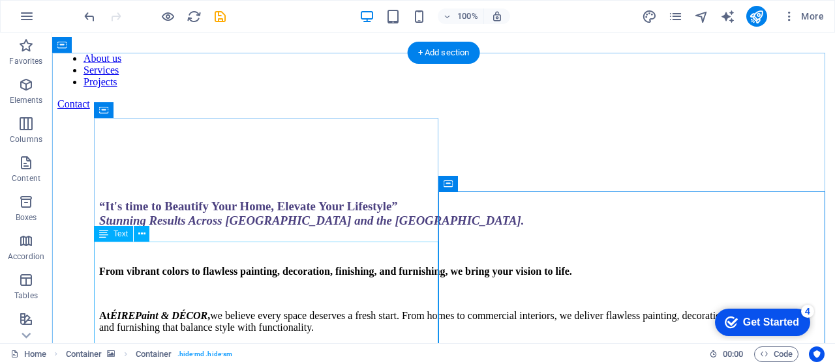
click at [250, 268] on div "From vibrant colors to flawless painting, decoration, finishing, and furnishing…" at bounding box center [443, 300] width 688 height 68
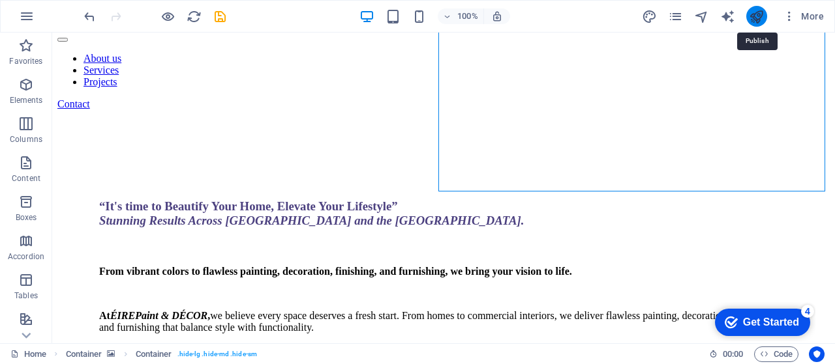
click at [763, 22] on icon "publish" at bounding box center [755, 16] width 15 height 15
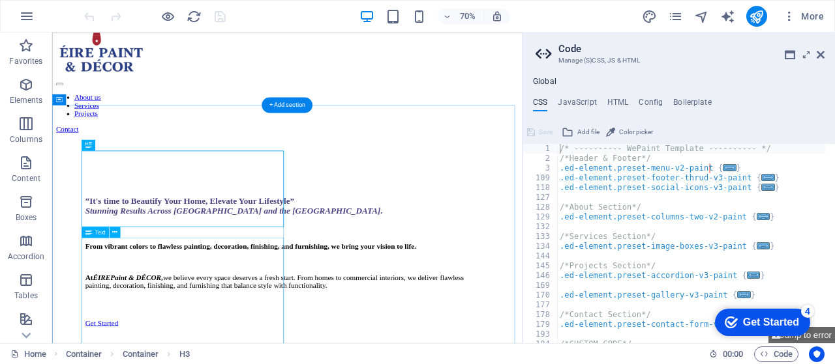
scroll to position [87, 0]
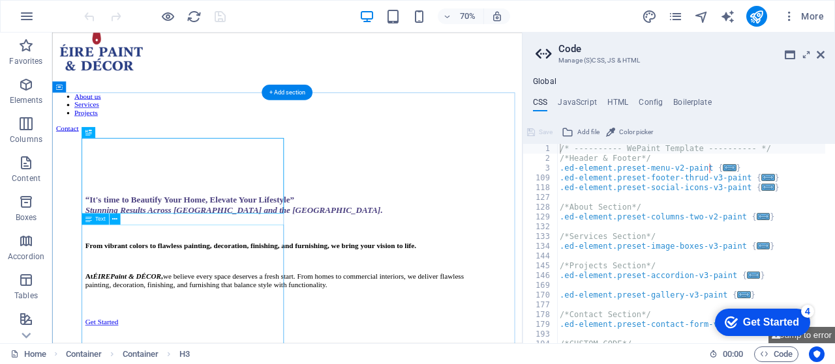
click at [217, 364] on div "From vibrant colors to flawless painting, decoration, finishing, and furnishing…" at bounding box center [387, 365] width 577 height 68
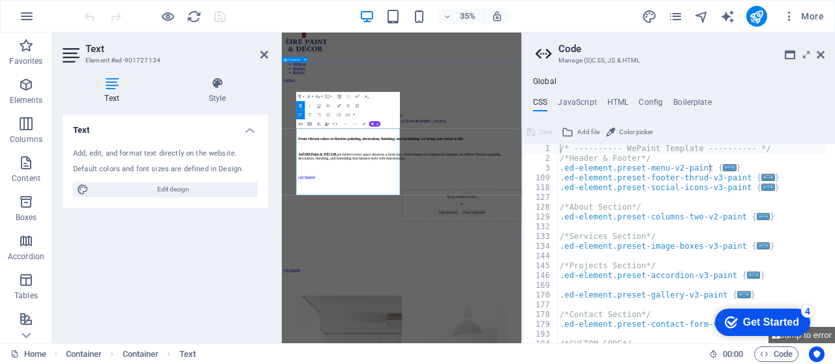
drag, startPoint x: 460, startPoint y: 397, endPoint x: 304, endPoint y: 393, distance: 156.5
click at [819, 58] on icon at bounding box center [820, 55] width 8 height 10
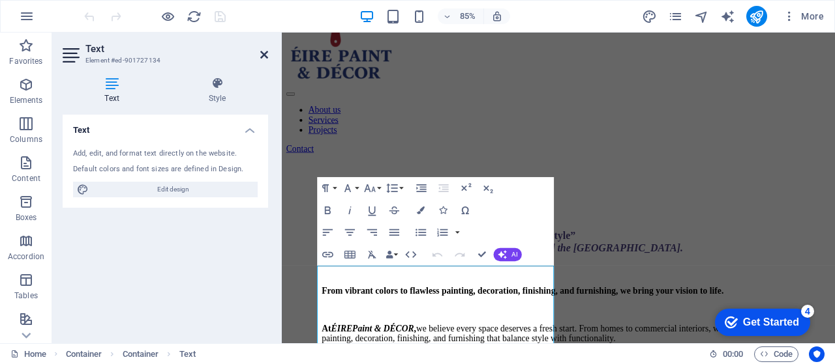
click at [267, 57] on icon at bounding box center [264, 55] width 8 height 10
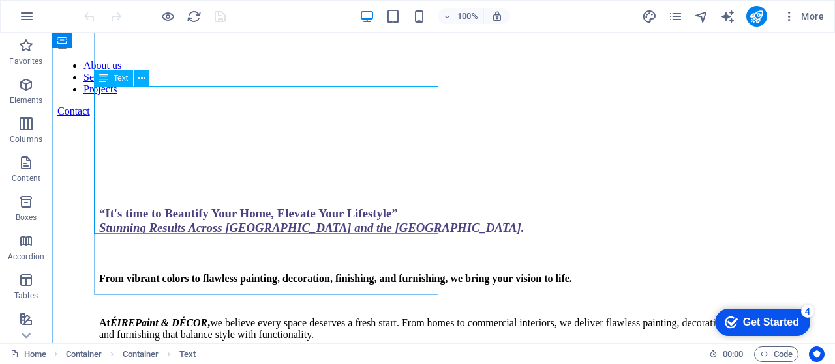
scroll to position [130, 0]
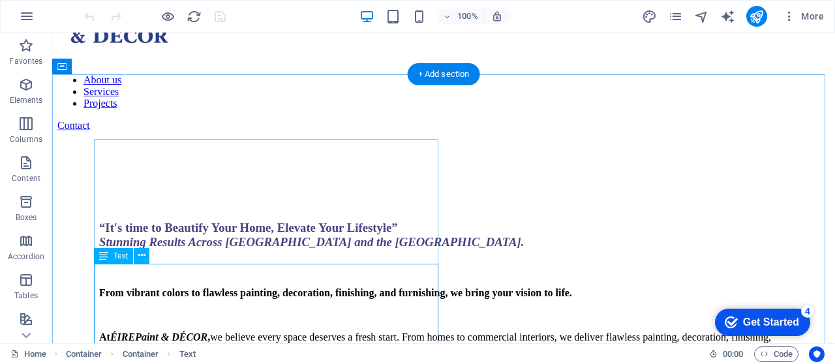
click at [168, 331] on div "From vibrant colors to flawless painting, decoration, finishing, and furnishing…" at bounding box center [443, 322] width 688 height 68
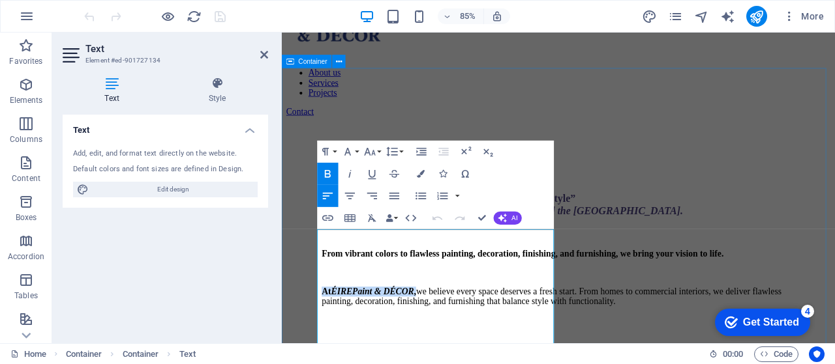
drag, startPoint x: 456, startPoint y: 355, endPoint x: 321, endPoint y: 353, distance: 135.0
click at [344, 170] on icon "button" at bounding box center [349, 173] width 13 height 13
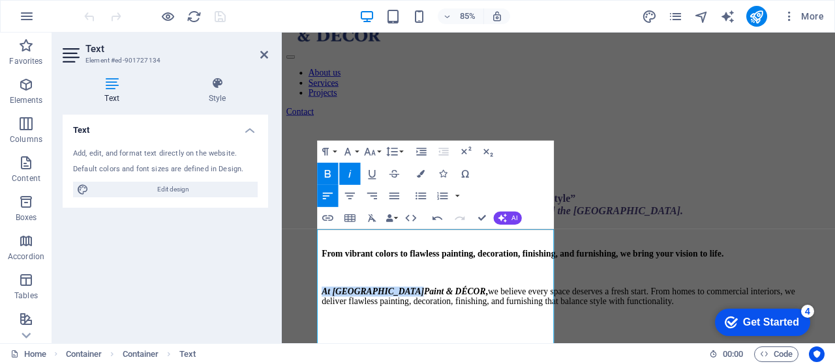
click at [344, 170] on icon "button" at bounding box center [349, 173] width 13 height 13
click at [497, 321] on p at bounding box center [607, 316] width 557 height 12
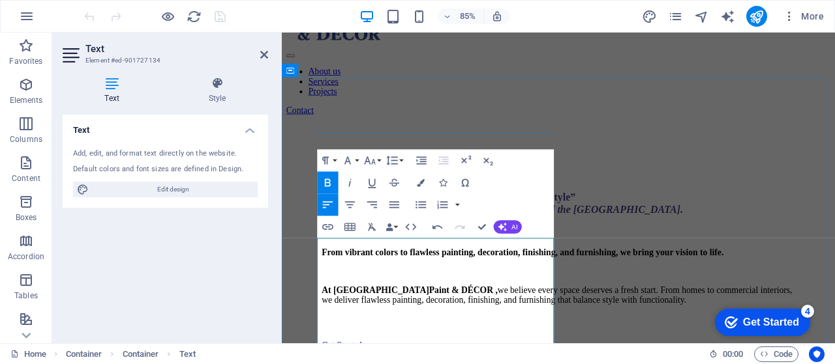
scroll to position [152, 0]
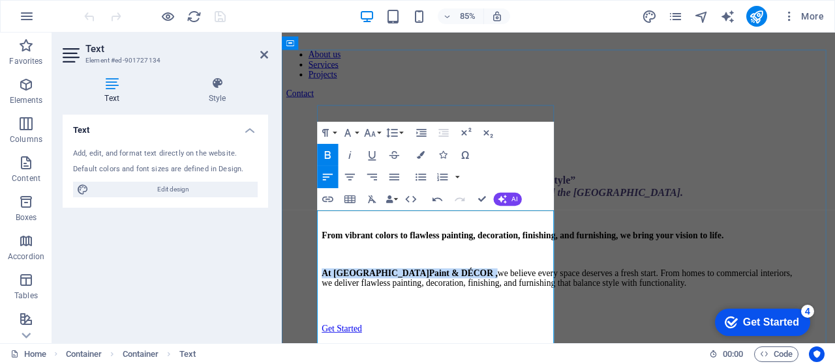
drag, startPoint x: 459, startPoint y: 340, endPoint x: 324, endPoint y: 337, distance: 135.0
click at [329, 334] on p "At ÉIRE ‎Paint & DÉCOR , we believe every space deserves a fresh start. From ho…" at bounding box center [607, 321] width 557 height 23
click at [323, 155] on icon "button" at bounding box center [327, 155] width 13 height 13
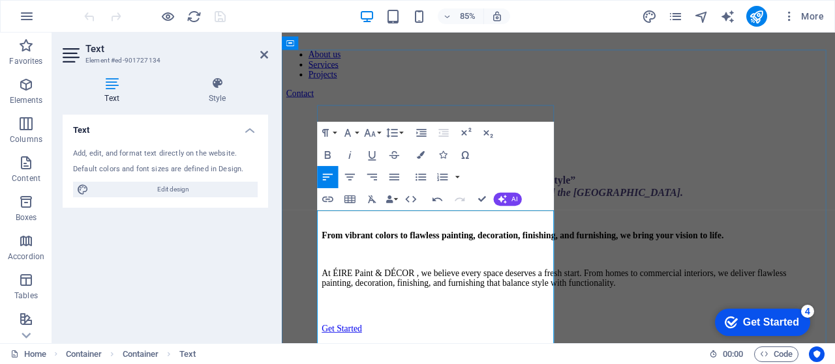
click at [437, 278] on p "From vibrant colors to flawless painting, decoration, finishing, and furnishing…" at bounding box center [607, 272] width 557 height 12
drag, startPoint x: 533, startPoint y: 340, endPoint x: 495, endPoint y: 337, distance: 37.9
click at [495, 334] on p "At ÉIRE ‎Paint & DÉCOR , we believe every space deserves a fresh start. From ho…" at bounding box center [607, 321] width 557 height 23
drag, startPoint x: 510, startPoint y: 288, endPoint x: 466, endPoint y: 286, distance: 43.8
click at [466, 278] on p "From vibrant colors to flawless painting, decoration, finishing, and furnishing…" at bounding box center [607, 272] width 557 height 12
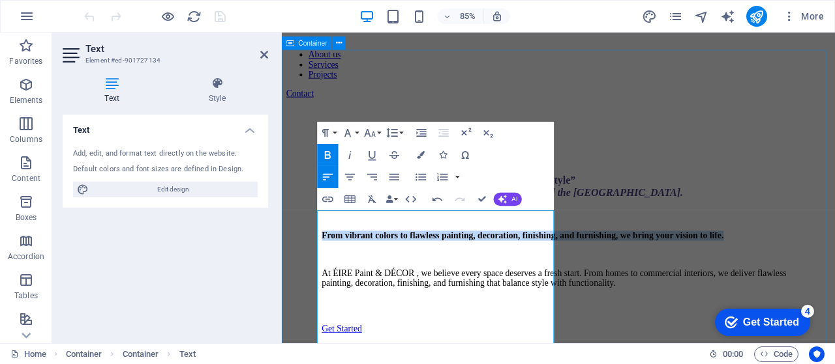
drag, startPoint x: 466, startPoint y: 303, endPoint x: 302, endPoint y: 259, distance: 170.0
click at [302, 259] on div "​ “It's time to Beautify Your Home, Elevate Your Lifestyle” Stunning Results Ac…" at bounding box center [607, 361] width 640 height 502
click at [329, 158] on icon "button" at bounding box center [328, 155] width 6 height 8
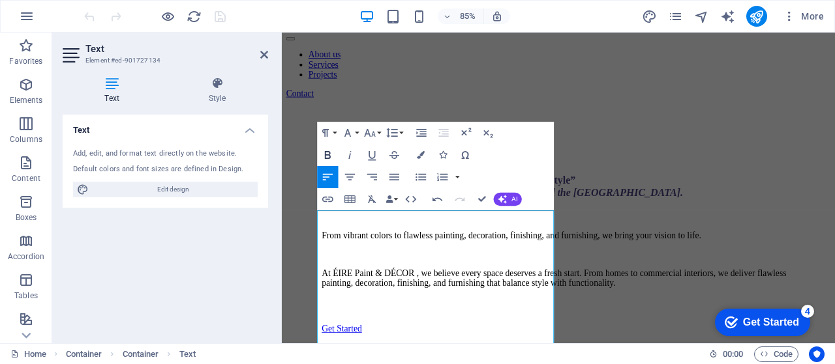
click at [329, 158] on icon "button" at bounding box center [328, 155] width 6 height 8
click at [426, 330] on p "At ÉIRE ‎Paint & DÉCOR , we believe every space deserves a fresh start. From ho…" at bounding box center [607, 321] width 557 height 23
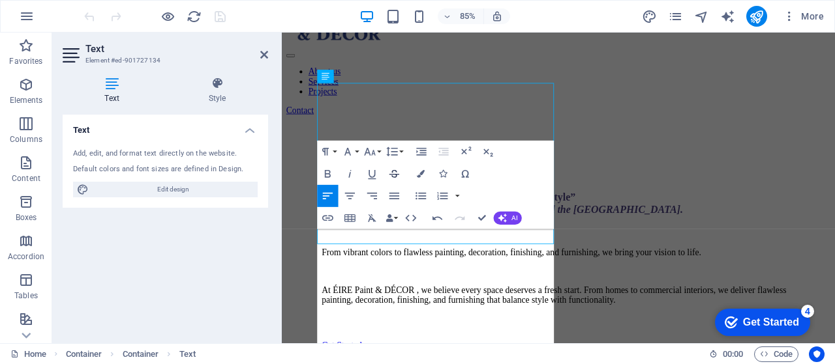
scroll to position [130, 0]
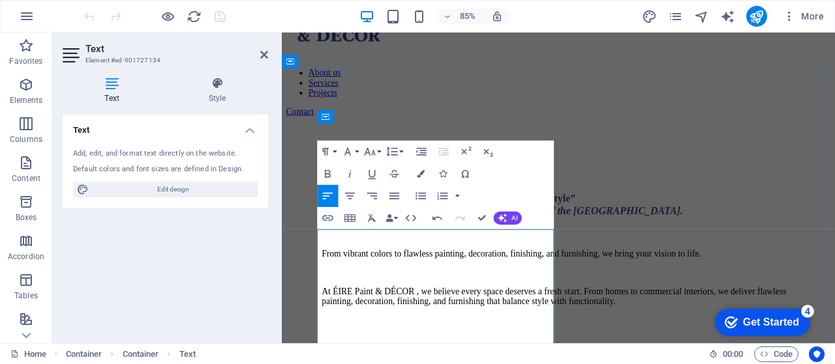
click at [343, 321] on p at bounding box center [607, 316] width 557 height 12
click at [454, 355] on p "At ÉIRE ‎Paint & DÉCOR , we believe every space deserves a fresh start. From ho…" at bounding box center [607, 343] width 557 height 23
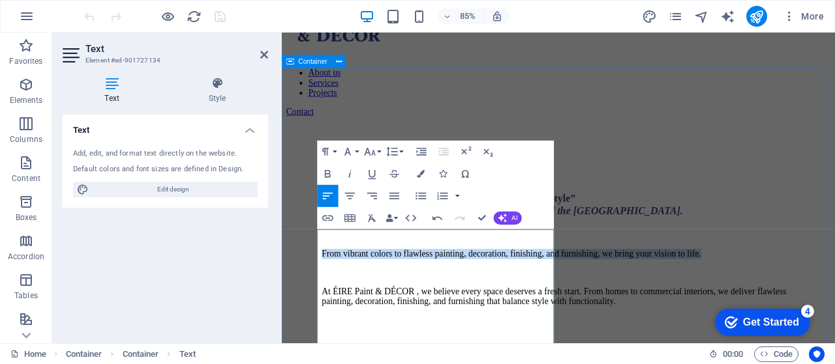
drag, startPoint x: 440, startPoint y: 319, endPoint x: 312, endPoint y: 273, distance: 135.9
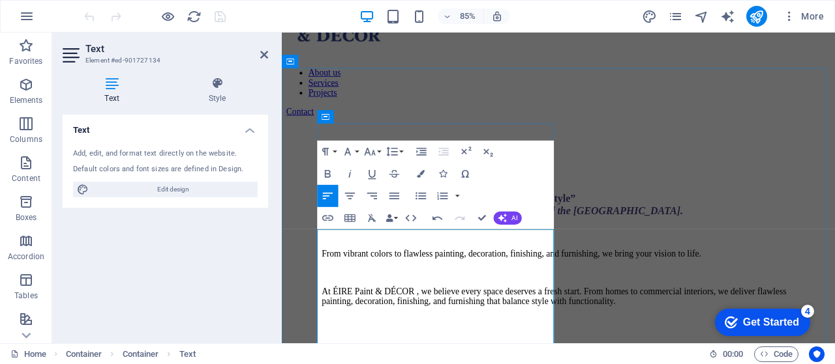
click at [476, 355] on p "At ÉIRE ‎Paint & DÉCOR , we believe every space deserves a fresh start. From ho…" at bounding box center [607, 343] width 557 height 23
drag, startPoint x: 471, startPoint y: 357, endPoint x: 461, endPoint y: 355, distance: 10.6
click at [461, 355] on p "At ÉIRE ‎Paint & DÉCOR , we we believe every space deserves a fresh start. From…" at bounding box center [607, 343] width 557 height 23
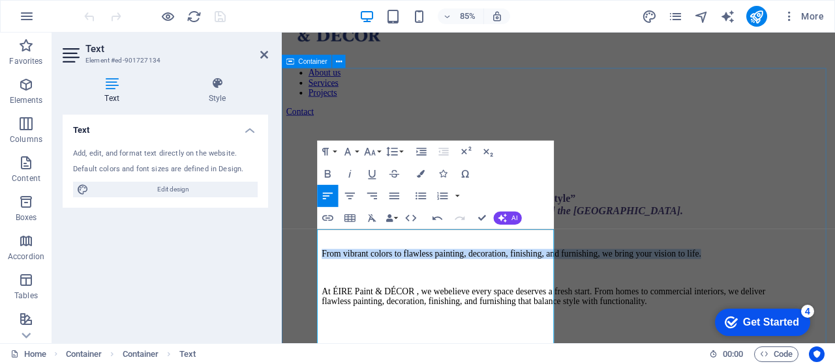
drag, startPoint x: 428, startPoint y: 321, endPoint x: 311, endPoint y: 282, distance: 122.9
copy p "From vibrant colors to flawless painting, decoration, finishing, and furnishing…"
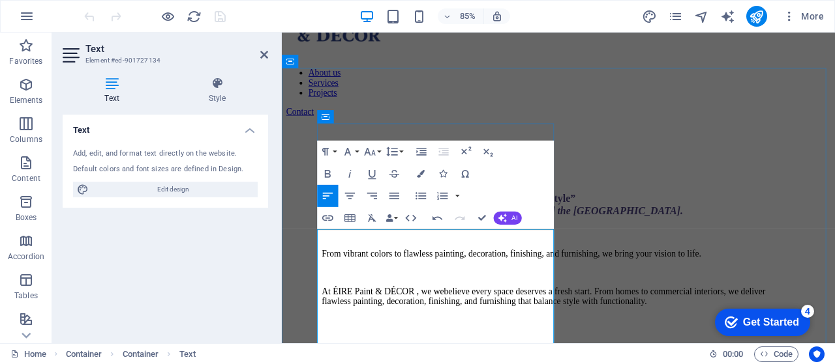
click at [336, 355] on p "At ÉIRE ‎Paint & DÉCOR , we we believe every space deserves a fresh start. From…" at bounding box center [607, 343] width 557 height 23
drag, startPoint x: 488, startPoint y: 361, endPoint x: 473, endPoint y: 354, distance: 16.6
click at [473, 354] on p "At A ÉIRE ‎Paint & DÉCOR , we we believe every space deserves a fresh start. Fr…" at bounding box center [607, 343] width 557 height 23
click at [338, 355] on p "At A ÉIRE ‎Paint & DÉCOR , we believe every space deserves a fresh start. From …" at bounding box center [607, 343] width 557 height 23
click at [344, 355] on p "At A ÉIRE ‎Paint & DÉCOR , we believe every space deserves a fresh start. From …" at bounding box center [607, 343] width 557 height 23
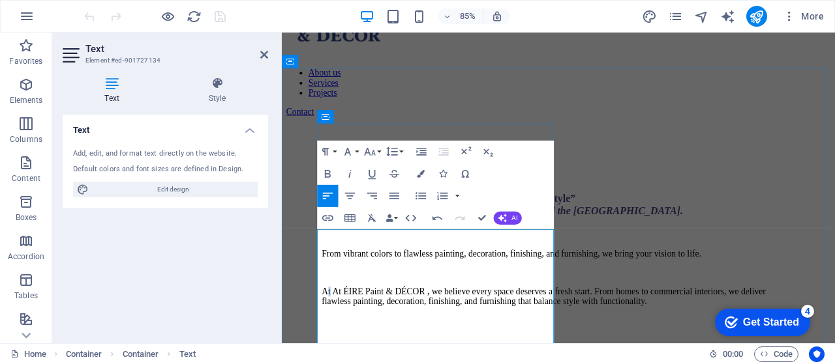
drag, startPoint x: 335, startPoint y: 357, endPoint x: 328, endPoint y: 357, distance: 7.2
click at [329, 355] on p "At At ÉIRE ‎Paint & DÉCOR , we believe every space deserves a fresh start. From…" at bounding box center [607, 343] width 557 height 23
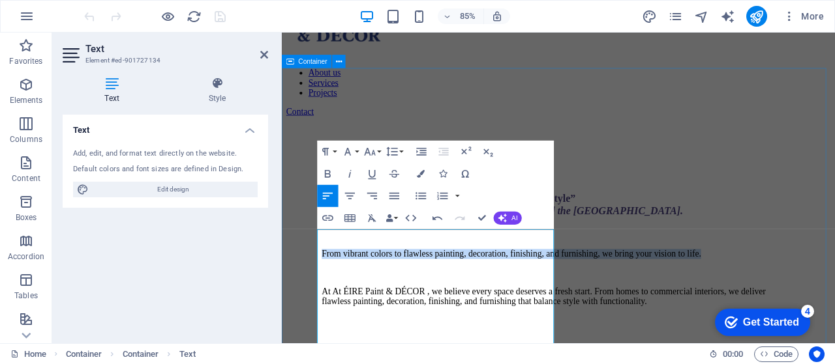
drag, startPoint x: 408, startPoint y: 311, endPoint x: 310, endPoint y: 274, distance: 104.4
copy p "From vibrant colors to flawless painting, decoration, finishing, and furnishing…"
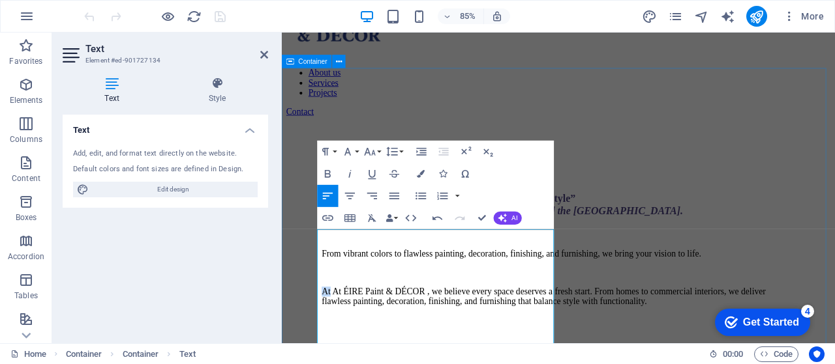
drag, startPoint x: 336, startPoint y: 360, endPoint x: 314, endPoint y: 355, distance: 22.6
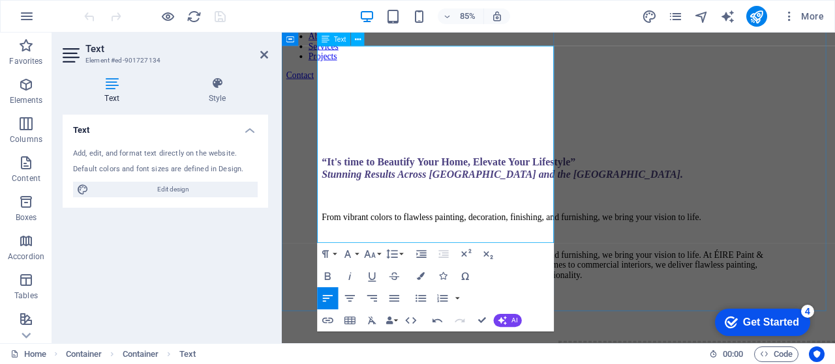
scroll to position [152, 0]
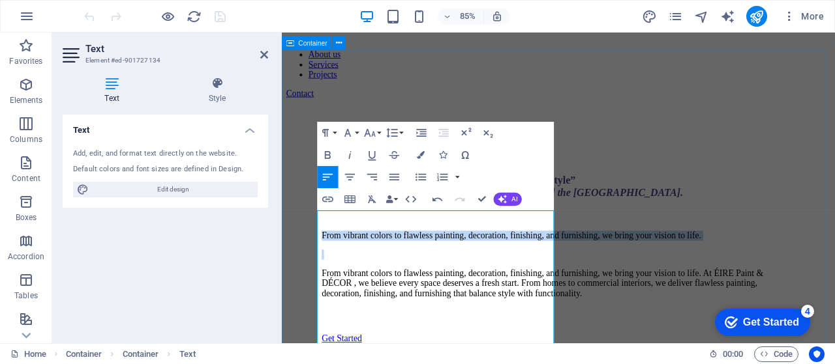
drag, startPoint x: 325, startPoint y: 331, endPoint x: 311, endPoint y: 257, distance: 74.9
click at [311, 257] on div "​ “It's time to Beautify Your Home, Elevate Your Lifestyle” Stunning Results Ac…" at bounding box center [607, 361] width 640 height 502
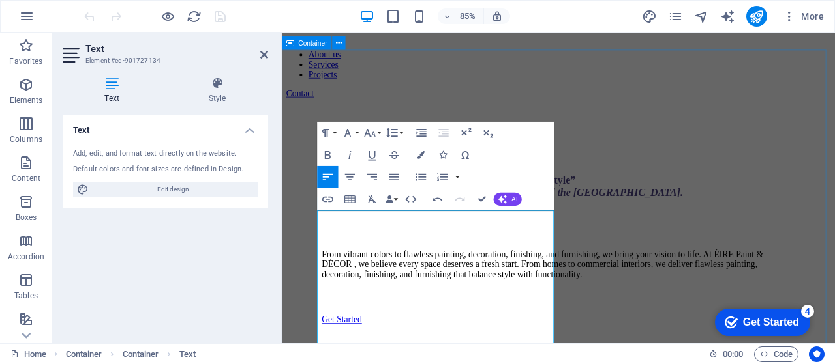
scroll to position [130, 0]
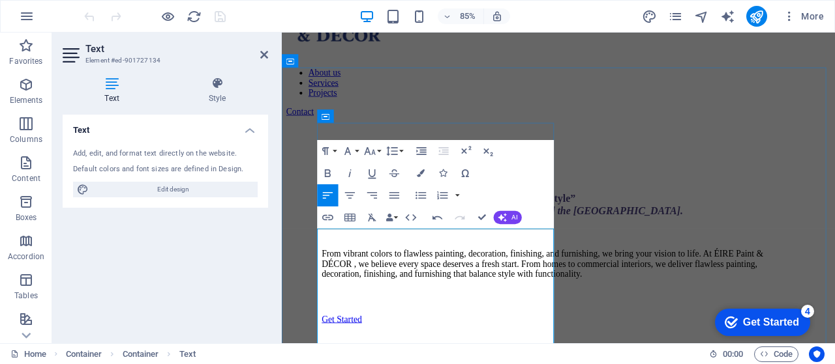
click at [425, 316] on p "From vibrant colors to flawless painting, decoration, finishing, and furnishing…" at bounding box center [607, 305] width 557 height 35
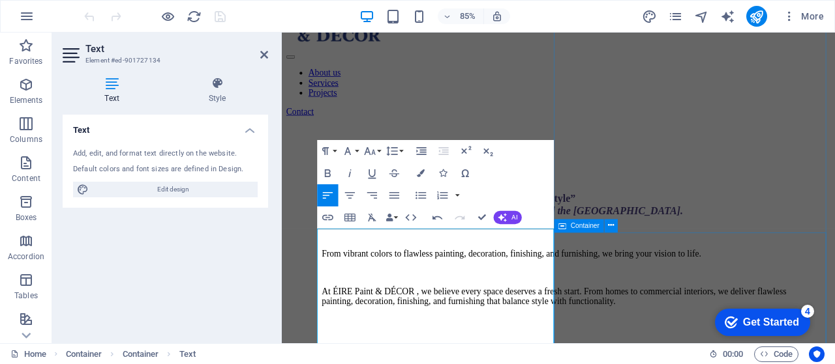
drag, startPoint x: 649, startPoint y: 311, endPoint x: 825, endPoint y: 269, distance: 181.5
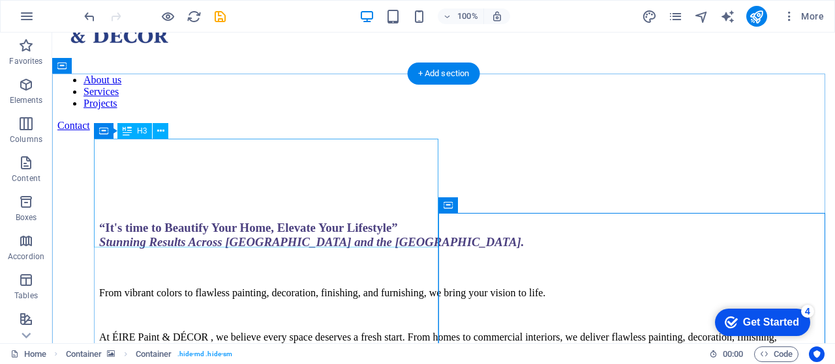
click at [100, 215] on div "​ “It's time to Beautify Your Home, Elevate Your Lifestyle” Stunning Results Ac…" at bounding box center [443, 223] width 688 height 53
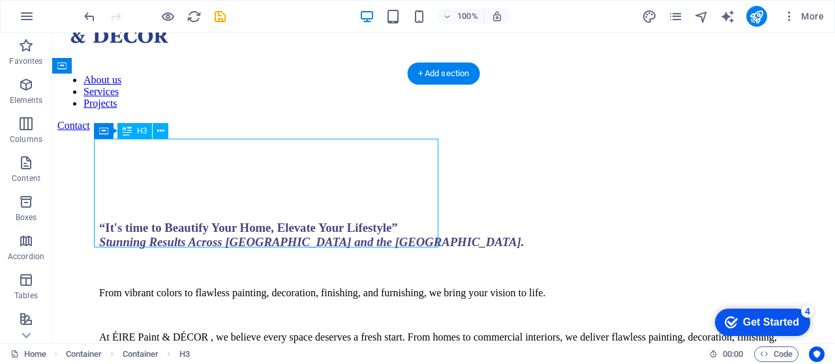
click at [99, 215] on div "​ “It's time to Beautify Your Home, Elevate Your Lifestyle” Stunning Results Ac…" at bounding box center [443, 223] width 688 height 53
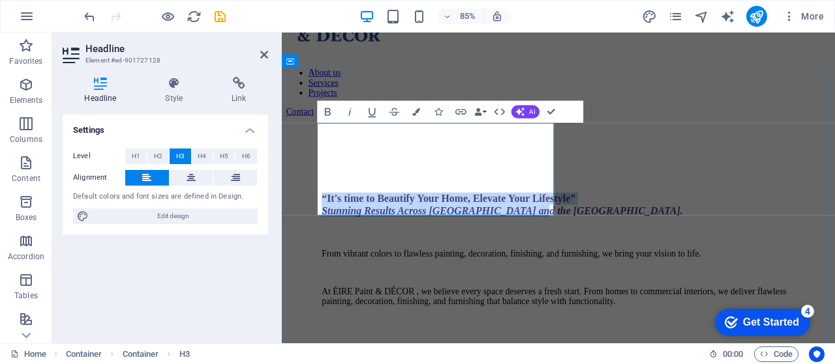
click at [368, 221] on span "“It's time to Beautify Your Home, Elevate Your Lifestyle” Stunning Results Acro…" at bounding box center [541, 235] width 424 height 28
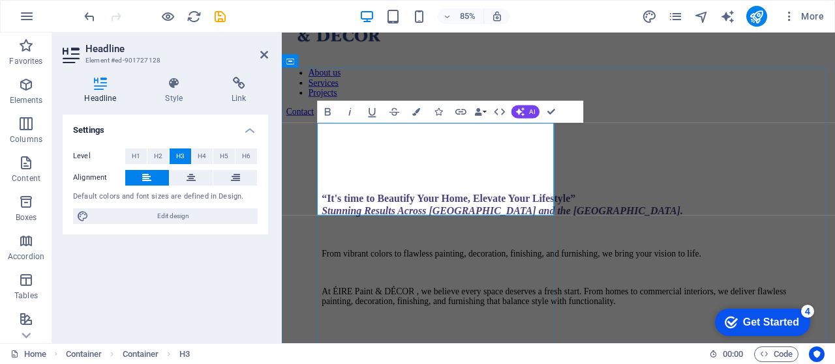
click at [503, 221] on h3 "“It's time to Beautify Your Home, Elevate Your Lifestyle” Stunning Results Acro…" at bounding box center [607, 235] width 557 height 29
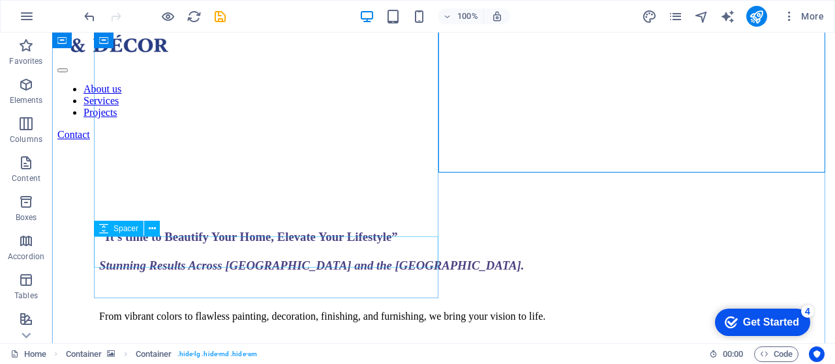
scroll to position [109, 0]
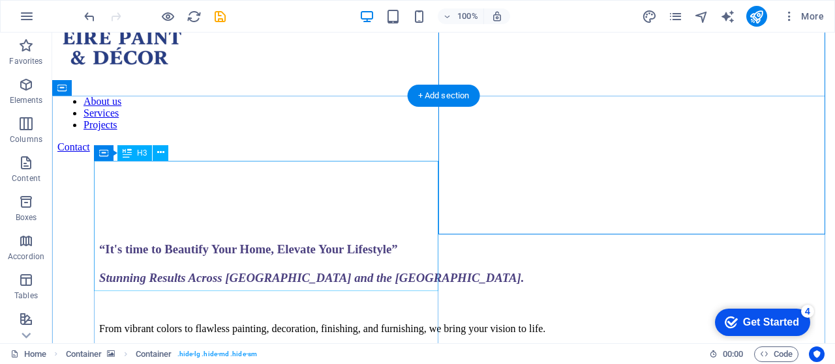
click at [147, 282] on div "​ “It's time to Beautify Your Home, Elevate Your Lifestyle” Stunning Results Ac…" at bounding box center [443, 251] width 688 height 67
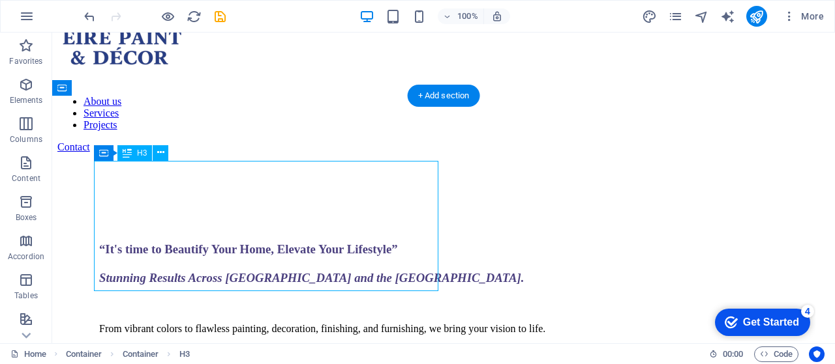
click at [147, 282] on div "​ “It's time to Beautify Your Home, Elevate Your Lifestyle” Stunning Results Ac…" at bounding box center [443, 251] width 688 height 67
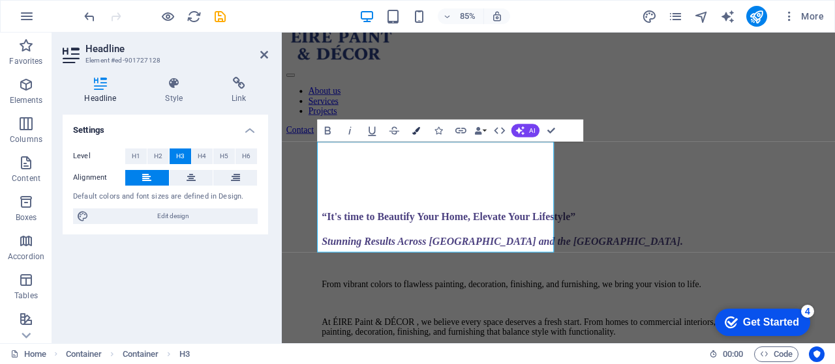
click at [422, 131] on button "Colors" at bounding box center [416, 130] width 21 height 22
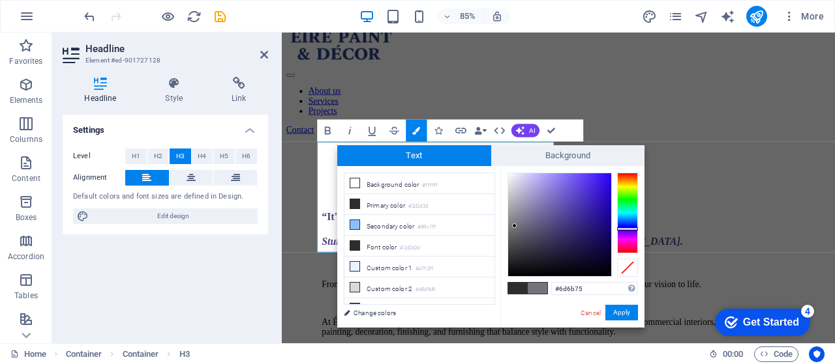
type input "#6a6872"
drag, startPoint x: 557, startPoint y: 222, endPoint x: 516, endPoint y: 230, distance: 41.8
click at [516, 230] on div at bounding box center [515, 230] width 5 height 5
click at [623, 313] on button "Apply" at bounding box center [621, 313] width 33 height 16
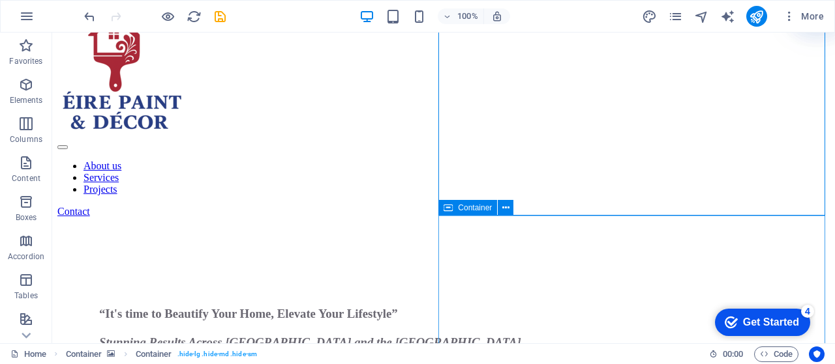
scroll to position [44, 0]
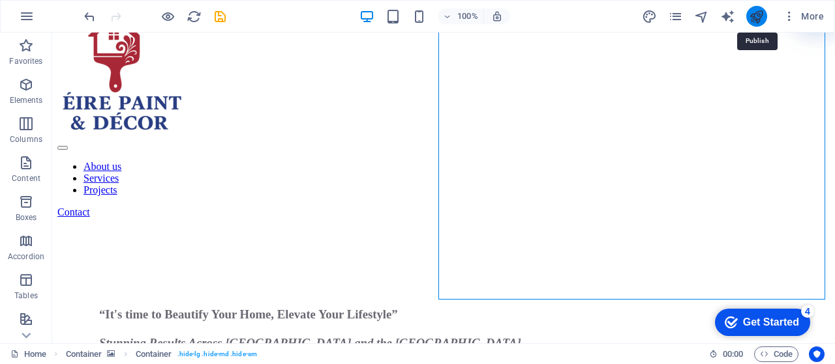
click at [760, 18] on icon "publish" at bounding box center [755, 16] width 15 height 15
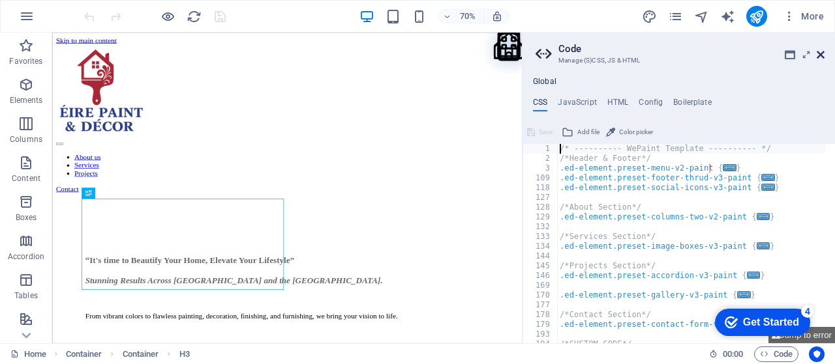
click at [820, 53] on icon at bounding box center [820, 55] width 8 height 10
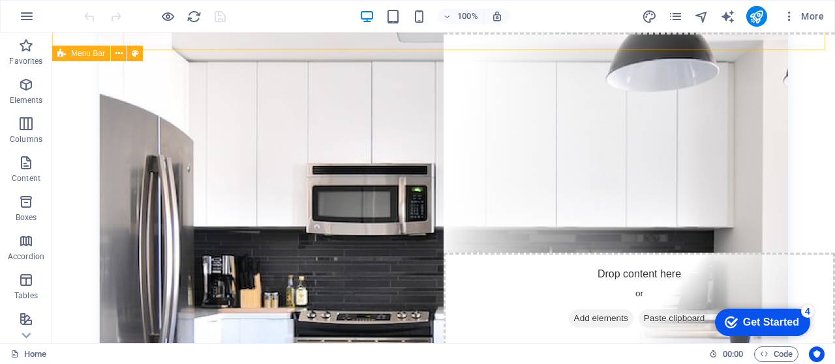
scroll to position [913, 0]
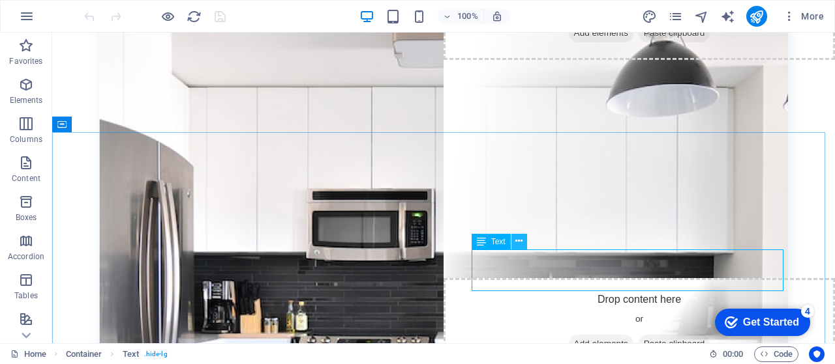
click at [522, 242] on icon at bounding box center [518, 242] width 7 height 14
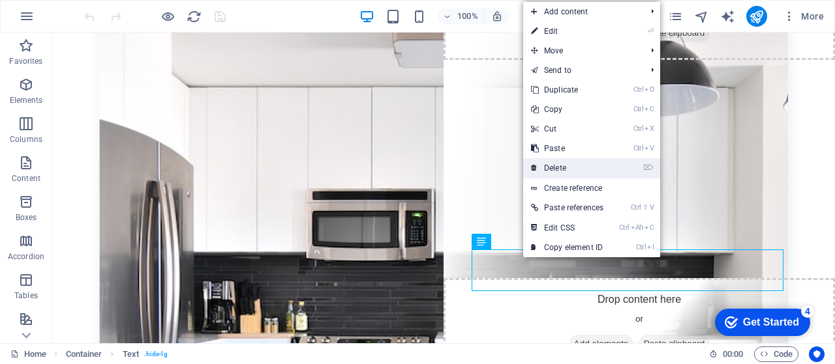
click at [564, 168] on link "⌦ Delete" at bounding box center [567, 168] width 88 height 20
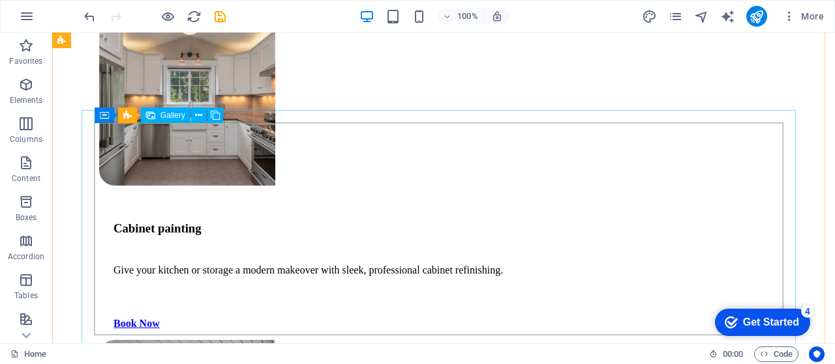
scroll to position [2629, 0]
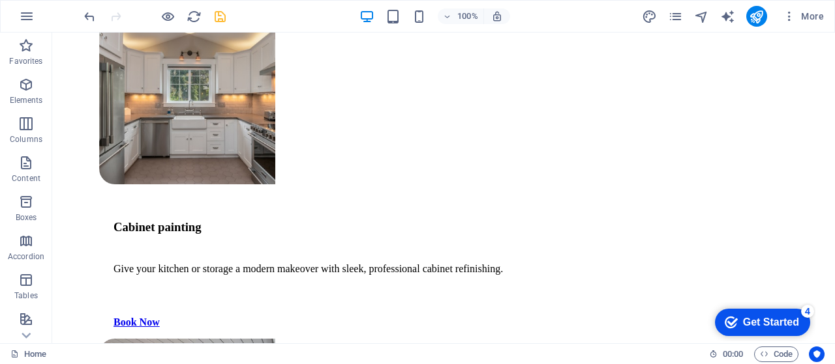
click at [218, 14] on icon "save" at bounding box center [220, 16] width 15 height 15
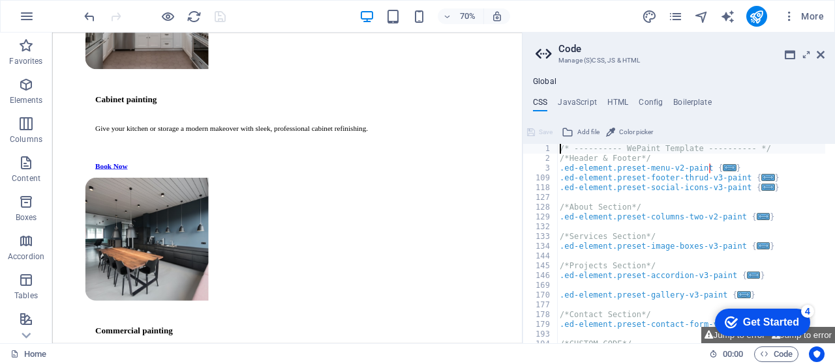
drag, startPoint x: 831, startPoint y: 212, endPoint x: 863, endPoint y: 265, distance: 61.7
click at [814, 58] on header "Code Manage (S)CSS, JS & HTML" at bounding box center [679, 50] width 289 height 34
click at [818, 55] on icon at bounding box center [820, 55] width 8 height 10
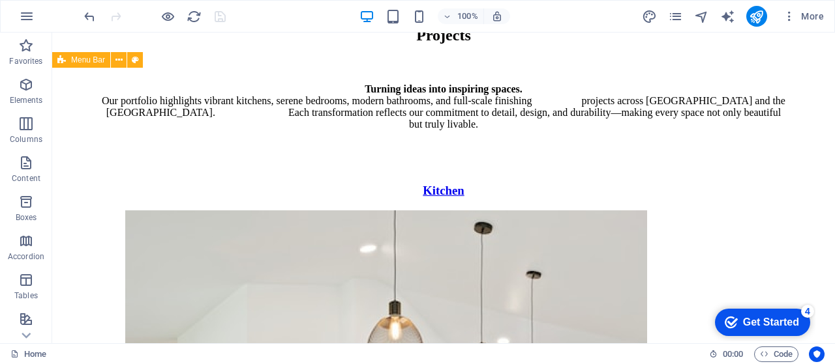
scroll to position [3408, 0]
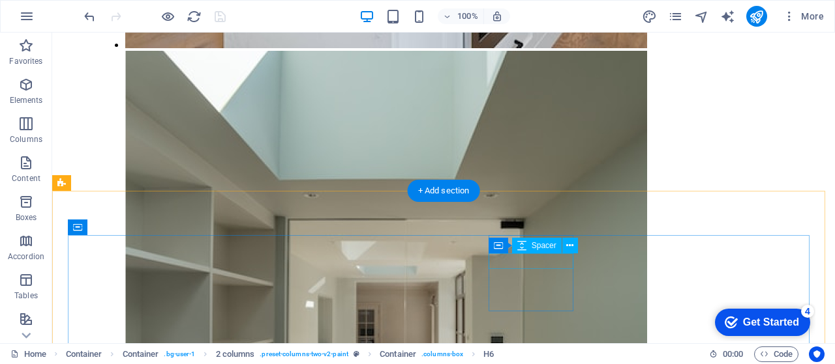
scroll to position [4106, 0]
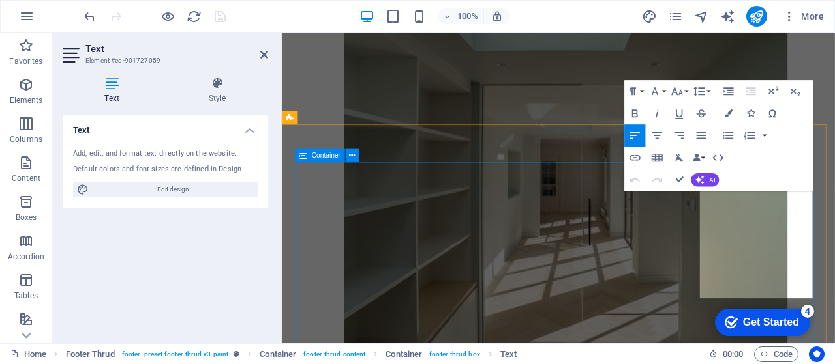
scroll to position [3904, 0]
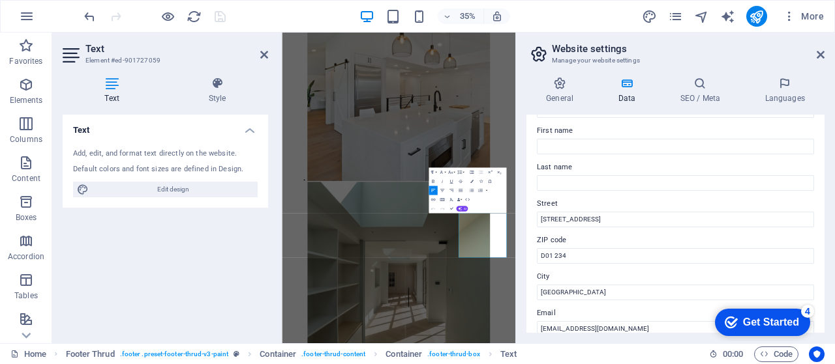
scroll to position [43, 0]
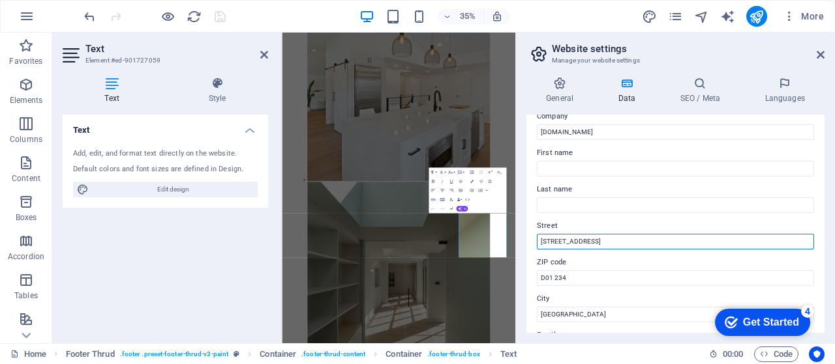
drag, startPoint x: 609, startPoint y: 242, endPoint x: 524, endPoint y: 245, distance: 84.8
click at [524, 245] on div "General Data SEO / Meta Languages Website name [DOMAIN_NAME] Logo Drag files he…" at bounding box center [675, 205] width 319 height 277
type input "[PERSON_NAME],"
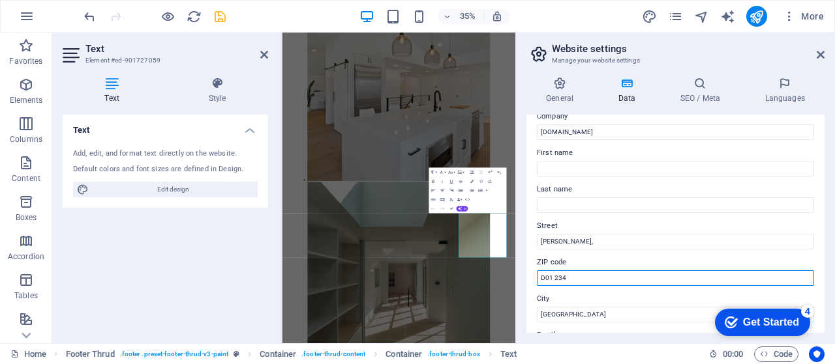
drag, startPoint x: 585, startPoint y: 273, endPoint x: 533, endPoint y: 273, distance: 51.5
click at [533, 273] on div "Contact data for this website. This can be used everywhere on the website and w…" at bounding box center [675, 224] width 298 height 218
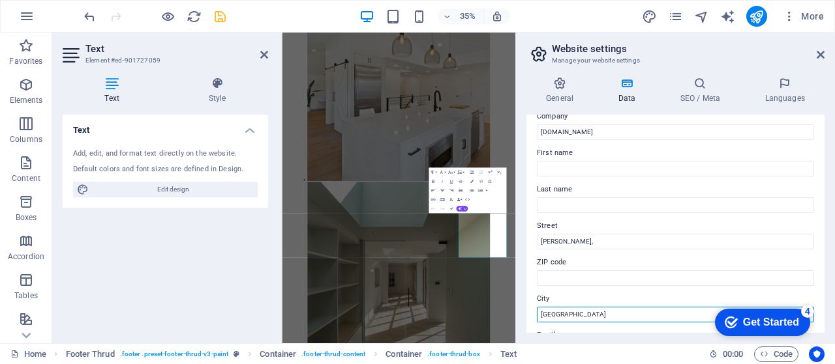
click at [538, 312] on input "Dublin" at bounding box center [675, 315] width 277 height 16
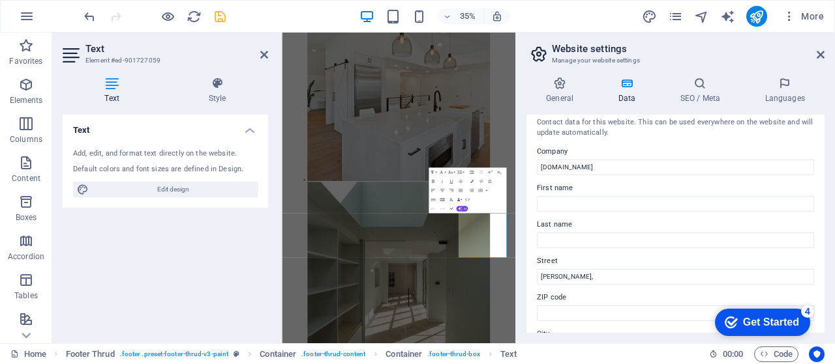
scroll to position [0, 0]
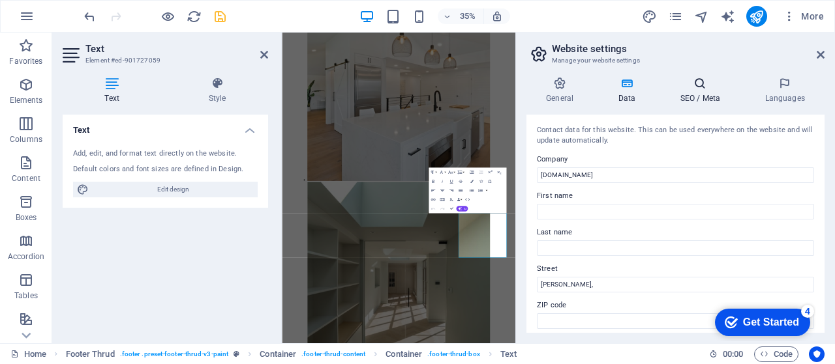
type input "Co. Dublin"
click at [709, 91] on h4 "SEO / Meta" at bounding box center [702, 90] width 85 height 27
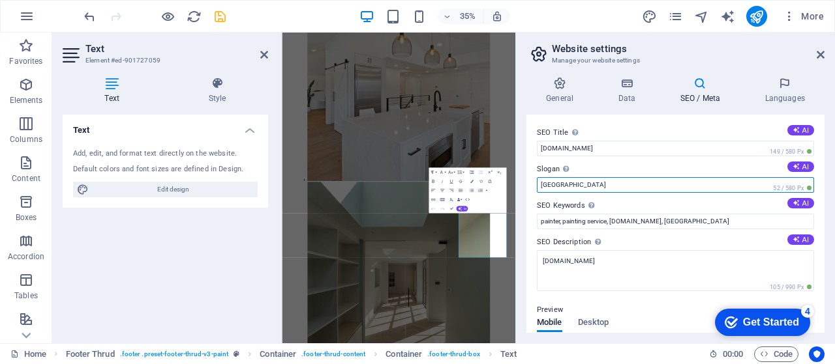
drag, startPoint x: 566, startPoint y: 183, endPoint x: 533, endPoint y: 182, distance: 33.3
click at [533, 182] on div "SEO Title The title of your website - make it something that stands out in sear…" at bounding box center [675, 224] width 298 height 218
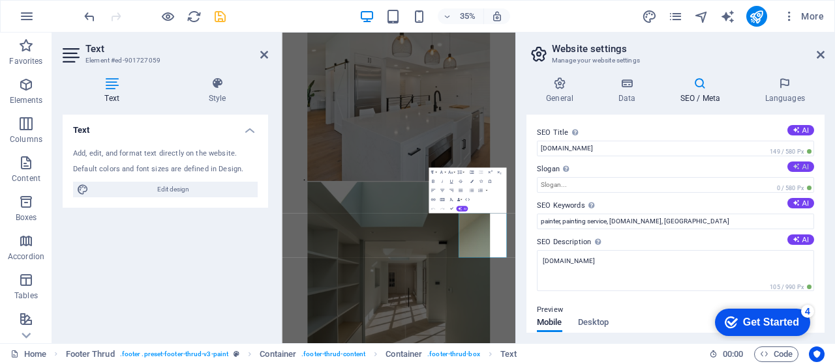
click at [793, 168] on icon at bounding box center [795, 166] width 7 height 7
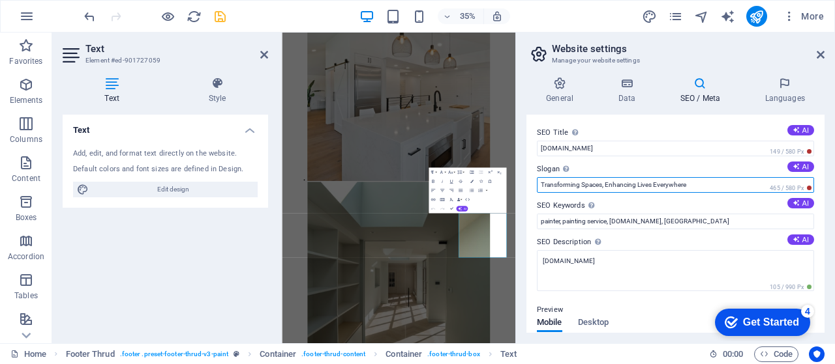
click at [606, 186] on input "Transforming Spaces, Enhancing Lives Everywhere" at bounding box center [675, 185] width 277 height 16
paste input "Expert Painting & Decorating Services ‎ Residential & Commercial ‎"
click at [648, 186] on input "Expert Painting & Decorating Services ‎ Residential & Commercial ‎" at bounding box center [675, 185] width 277 height 16
click at [559, 188] on input "Expert Painting & Decorating Services, ‎ Residential & Commercial ‎" at bounding box center [675, 185] width 277 height 16
click at [686, 183] on input "Expert Professional Painting & Decorating Services, ‎ Residential & Commercial ‎" at bounding box center [675, 185] width 277 height 16
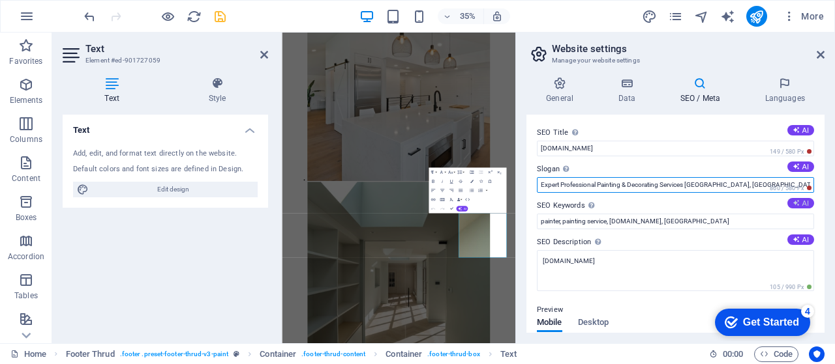
type input "Expert Professional Painting & Decorating Services Dublin, Ireland, ‎ Residenti…"
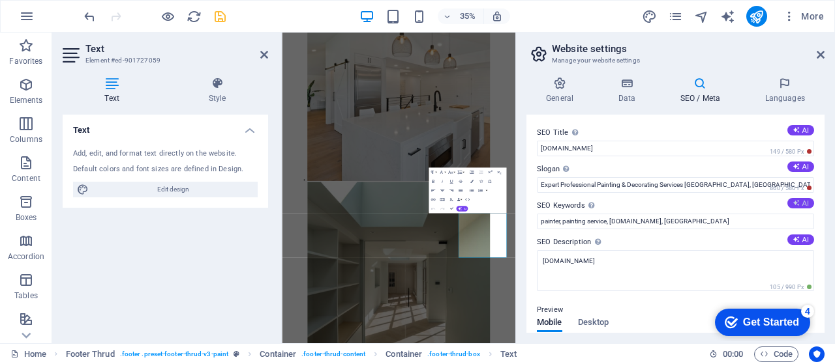
click at [801, 206] on button "AI" at bounding box center [800, 203] width 27 height 10
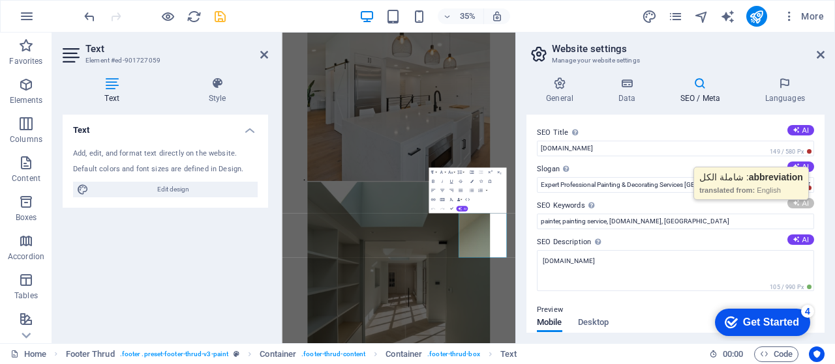
type input "home decoration, interior painting, commercial painting, cabinet refinishing, e…"
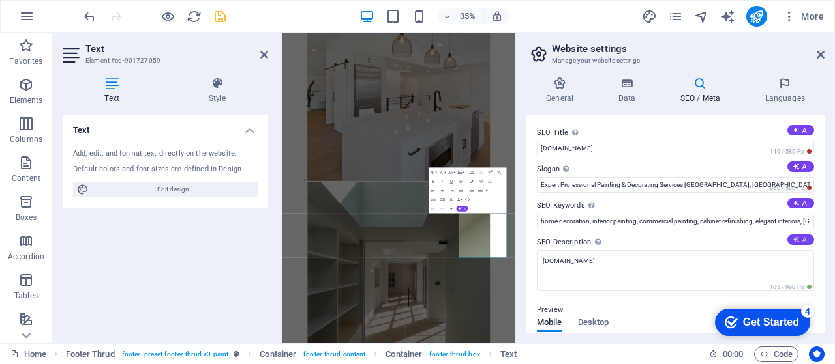
click at [797, 244] on button "AI" at bounding box center [800, 240] width 27 height 10
type textarea "Transform your space with ÉIRE Paint & DÉCOR! Expert painting, decoration, and …"
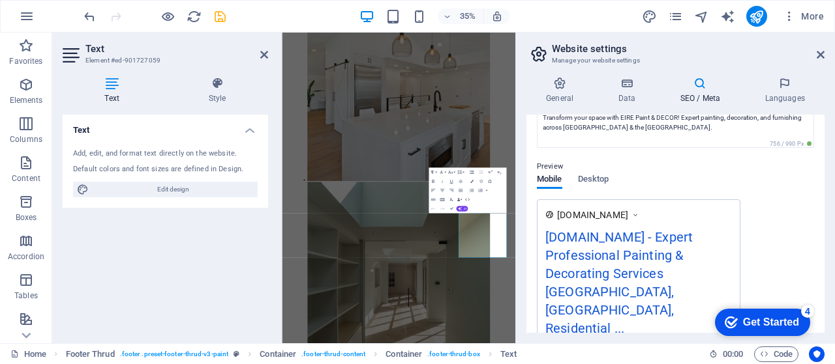
scroll to position [152, 0]
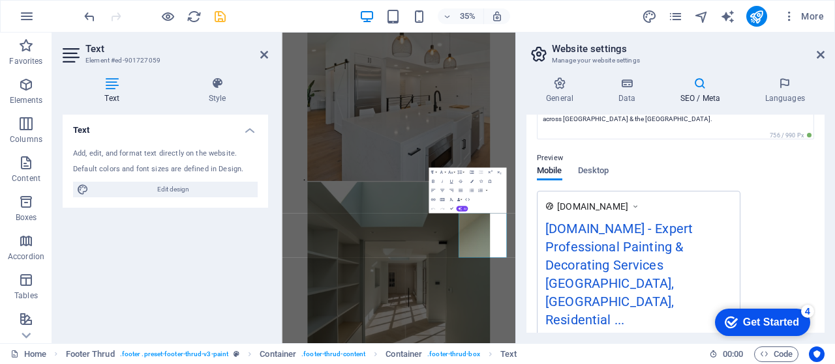
click at [766, 321] on div "Get Started" at bounding box center [771, 323] width 56 height 12
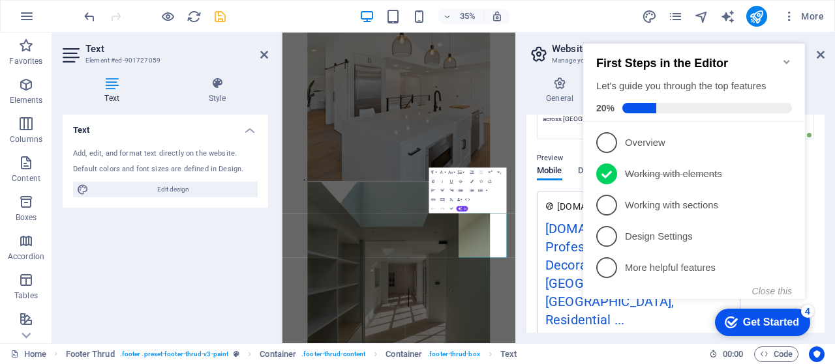
click at [790, 57] on icon "Minimize checklist" at bounding box center [786, 62] width 10 height 10
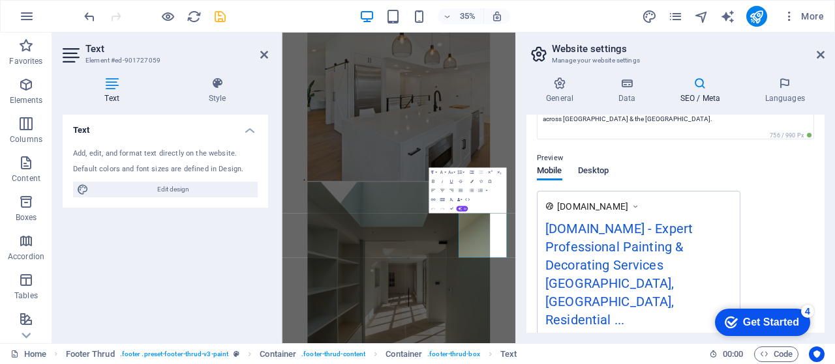
click at [600, 167] on span "Desktop" at bounding box center [593, 172] width 31 height 18
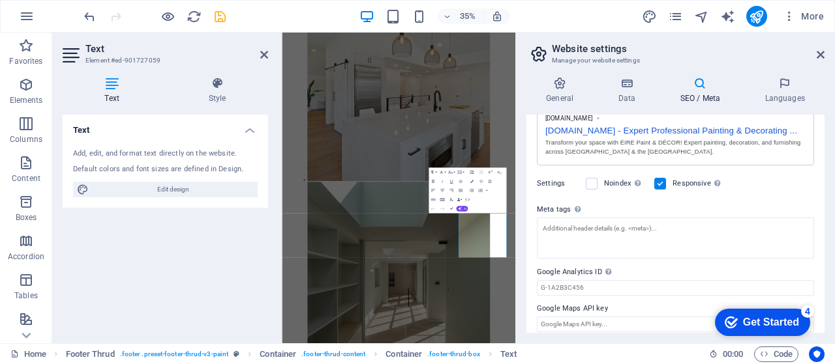
scroll to position [245, 0]
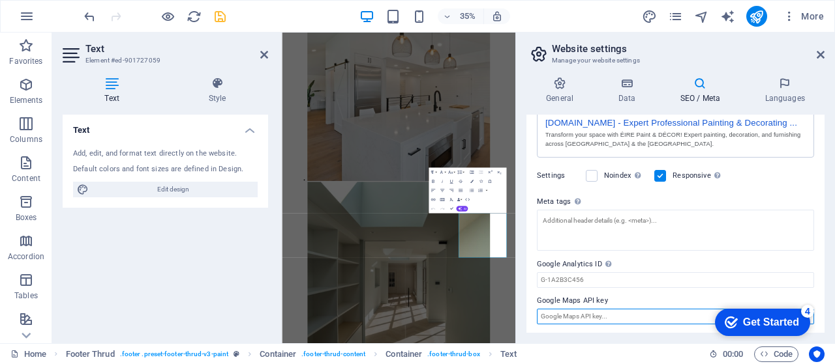
click at [649, 315] on input "Google Maps API key" at bounding box center [675, 317] width 277 height 16
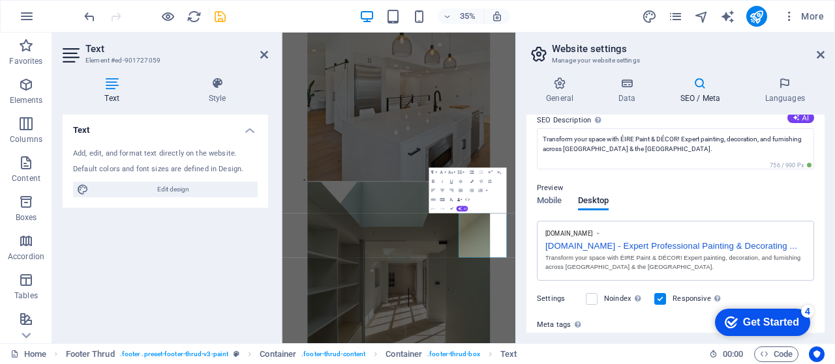
scroll to position [115, 0]
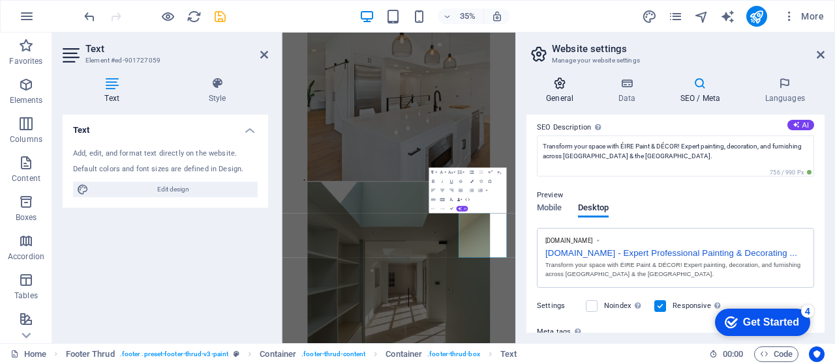
click at [565, 93] on h4 "General" at bounding box center [562, 90] width 72 height 27
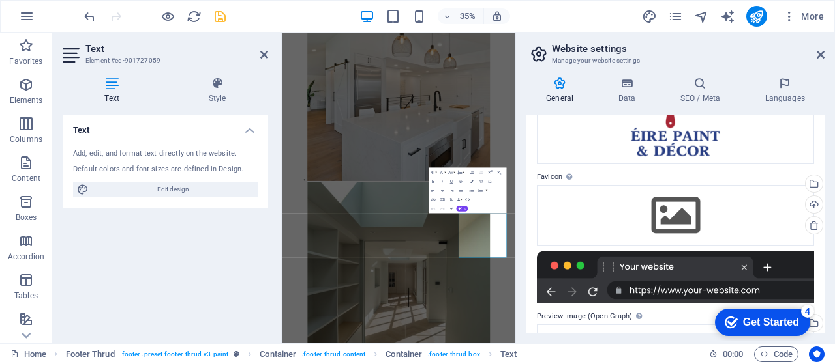
scroll to position [116, 0]
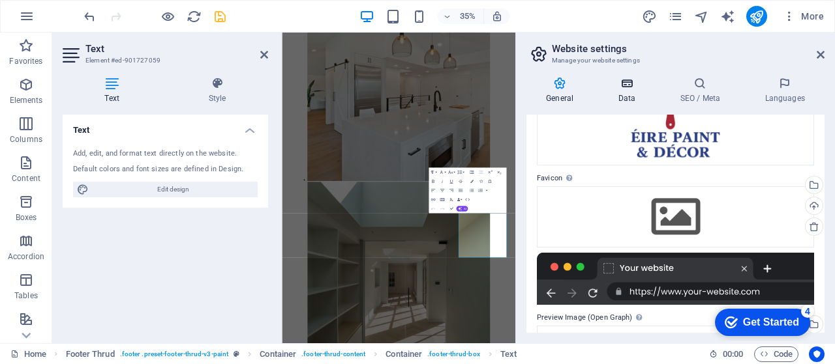
click at [630, 97] on h4 "Data" at bounding box center [629, 90] width 62 height 27
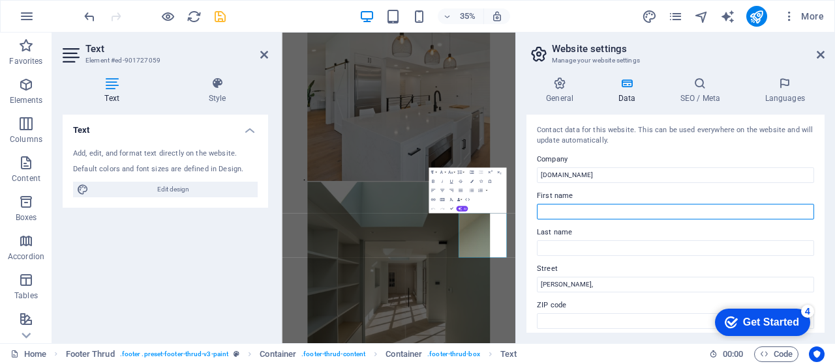
click at [607, 212] on input "First name" at bounding box center [675, 212] width 277 height 16
type input "Eire"
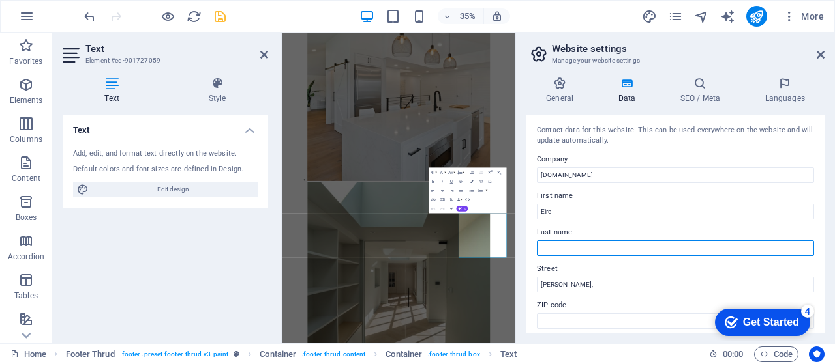
click at [570, 243] on input "Last name" at bounding box center [675, 249] width 277 height 16
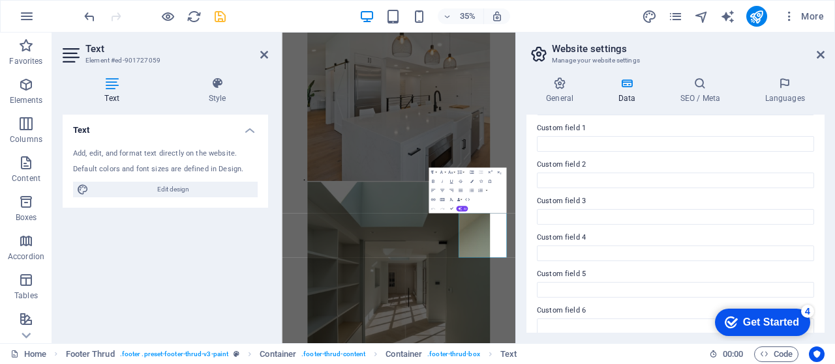
scroll to position [407, 0]
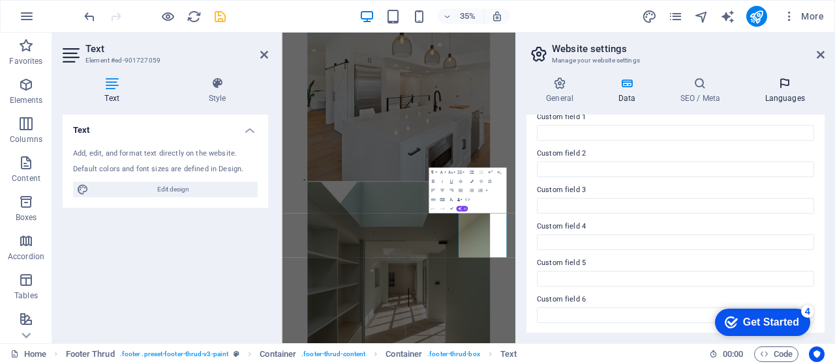
type input "Paint and Decor"
click at [784, 92] on h4 "Languages" at bounding box center [785, 90] width 80 height 27
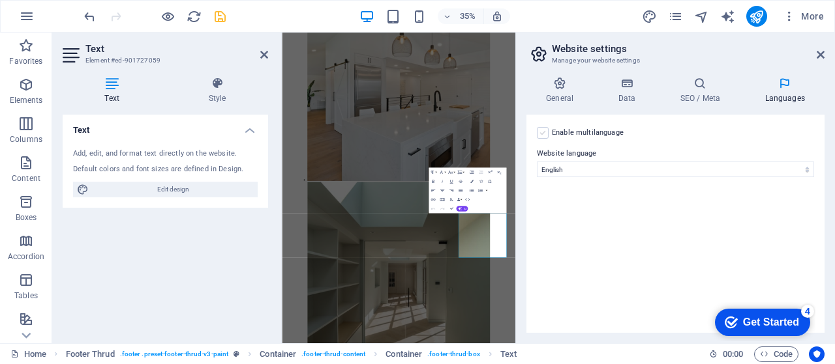
click at [539, 130] on label at bounding box center [543, 133] width 12 height 12
click at [0, 0] on input "Enable multilanguage To disable multilanguage delete all languages until only o…" at bounding box center [0, 0] width 0 height 0
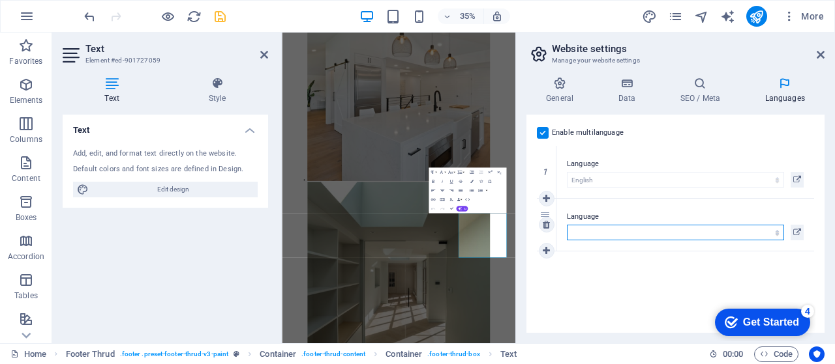
click at [597, 226] on select "Abkhazian Afar Afrikaans Akan Albanian Amharic Arabic Aragonese Armenian Assame…" at bounding box center [675, 233] width 217 height 16
select select "6"
click at [567, 225] on select "Abkhazian Afar Afrikaans Akan Albanian Amharic Arabic Aragonese Armenian Assame…" at bounding box center [675, 233] width 217 height 16
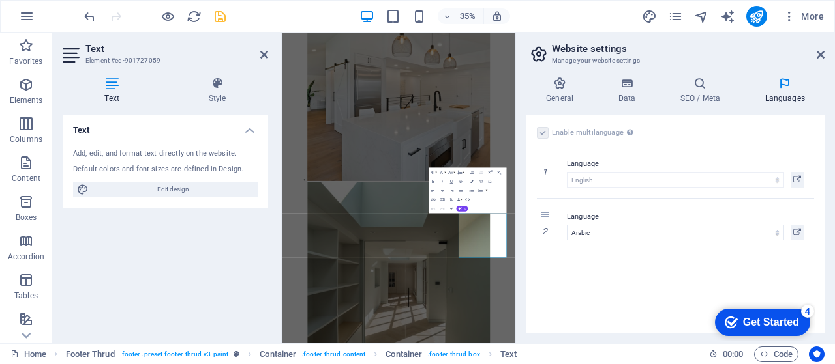
click at [824, 53] on aside "Website settings Manage your website settings General Data SEO / Meta Languages…" at bounding box center [674, 188] width 319 height 311
click at [821, 53] on icon at bounding box center [820, 55] width 8 height 10
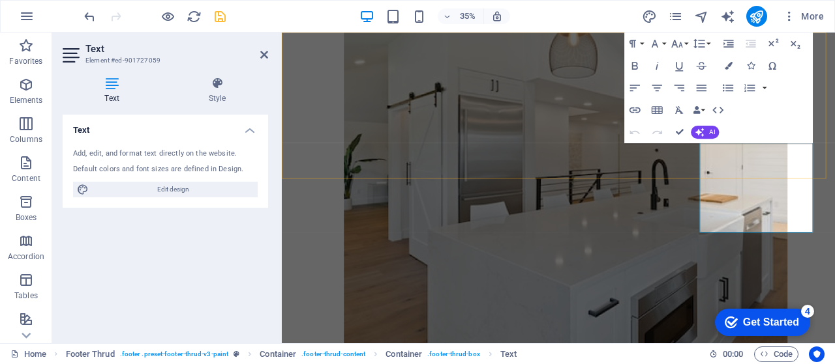
scroll to position [3960, 0]
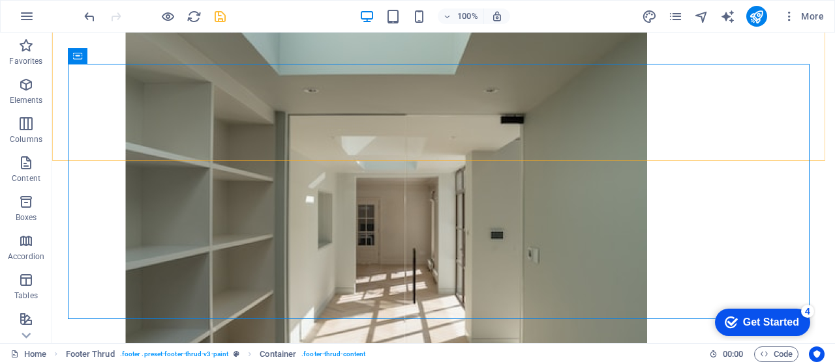
scroll to position [4206, 0]
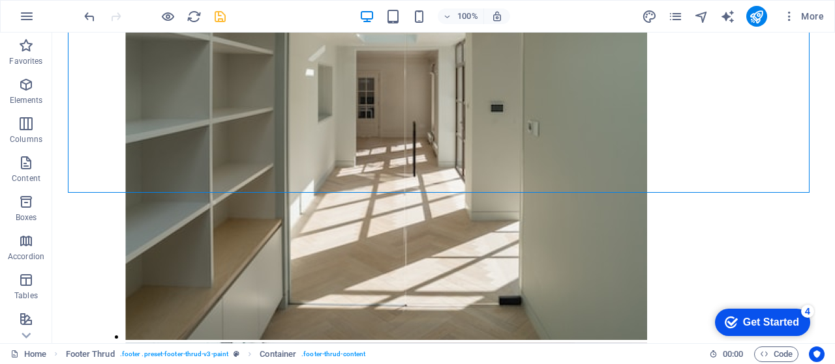
drag, startPoint x: 829, startPoint y: 307, endPoint x: 881, endPoint y: 376, distance: 86.2
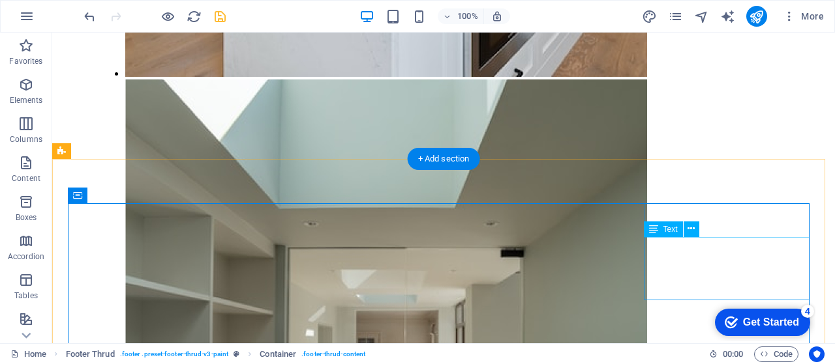
scroll to position [4050, 0]
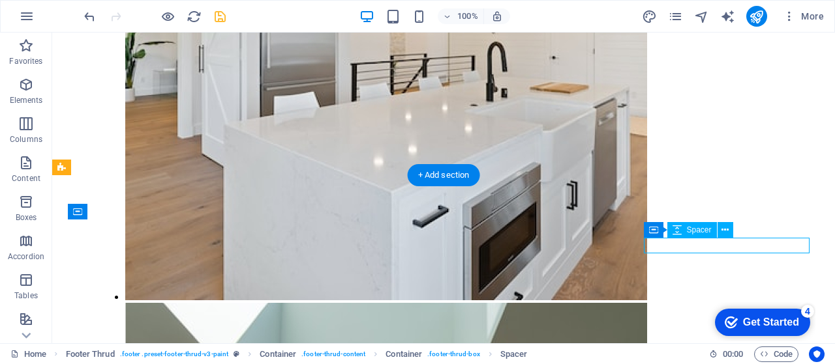
select select "px"
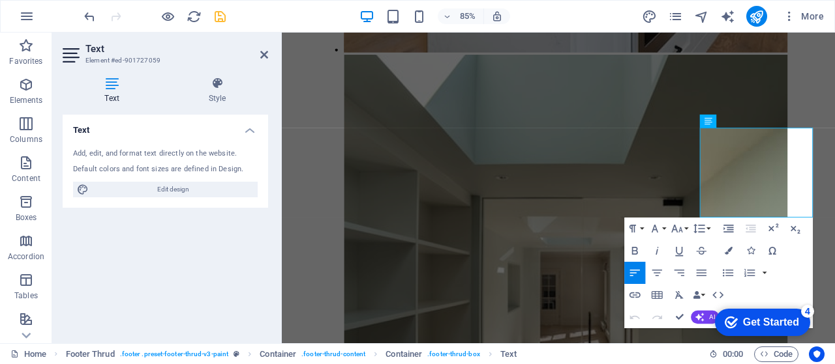
scroll to position [3978, 0]
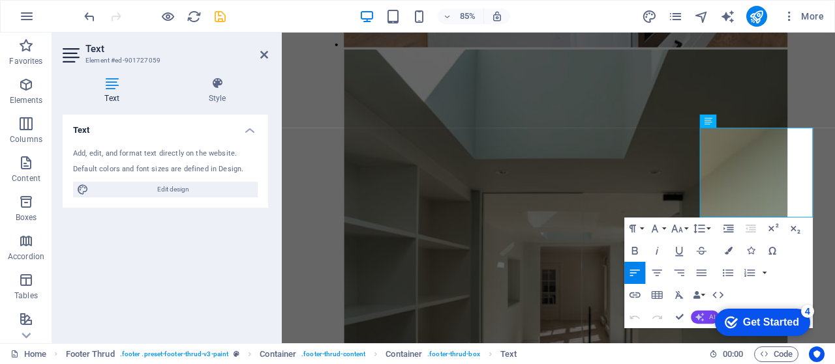
click at [703, 313] on icon "button" at bounding box center [700, 317] width 9 height 9
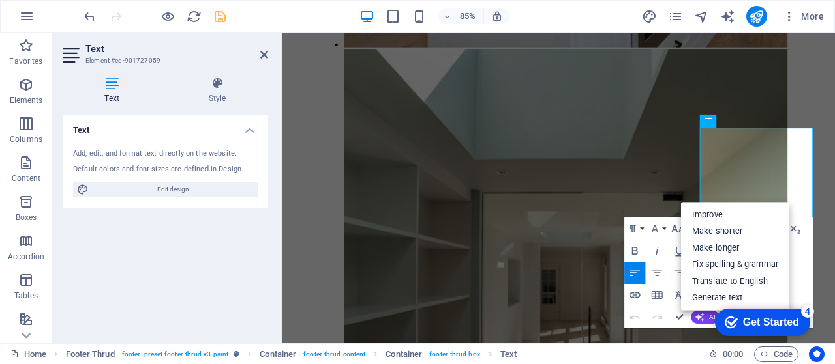
click at [246, 294] on div "Text Add, edit, and format text directly on the website. Default colors and fon…" at bounding box center [165, 224] width 205 height 218
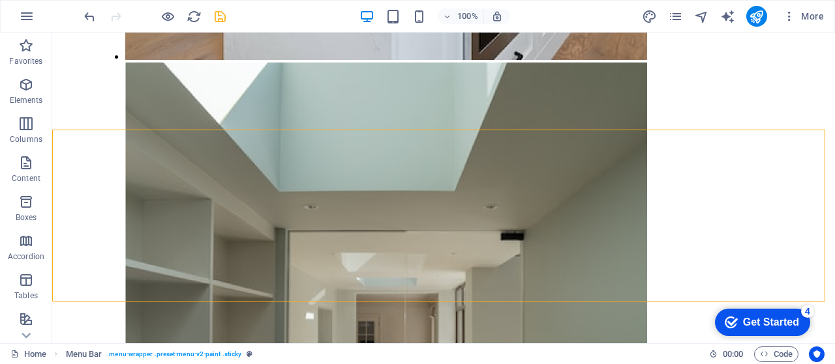
scroll to position [4093, 0]
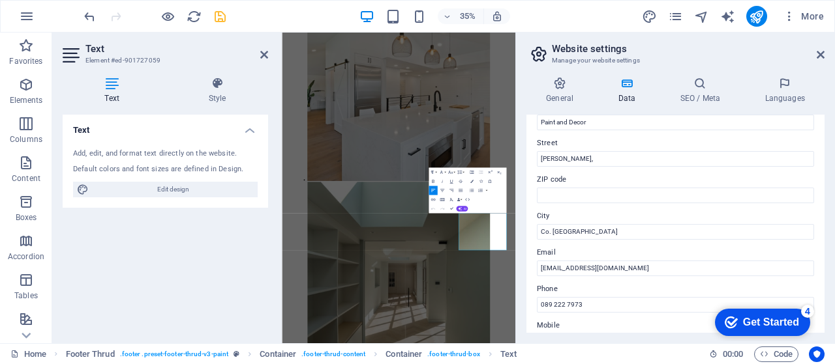
scroll to position [130, 0]
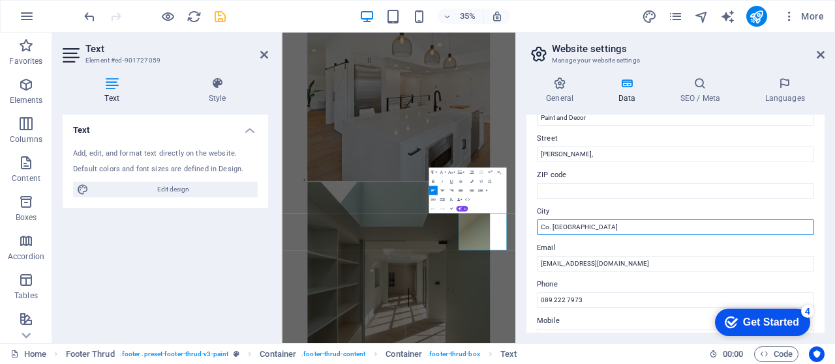
click at [538, 230] on input "Co. Dublin" at bounding box center [675, 228] width 277 height 16
click at [583, 228] on input "Co. Dublin" at bounding box center [675, 228] width 277 height 16
click at [539, 226] on input "Co. Dublin" at bounding box center [675, 228] width 277 height 16
click at [543, 226] on input "Co. Dublin" at bounding box center [675, 228] width 277 height 16
drag, startPoint x: 552, startPoint y: 225, endPoint x: 528, endPoint y: 225, distance: 23.5
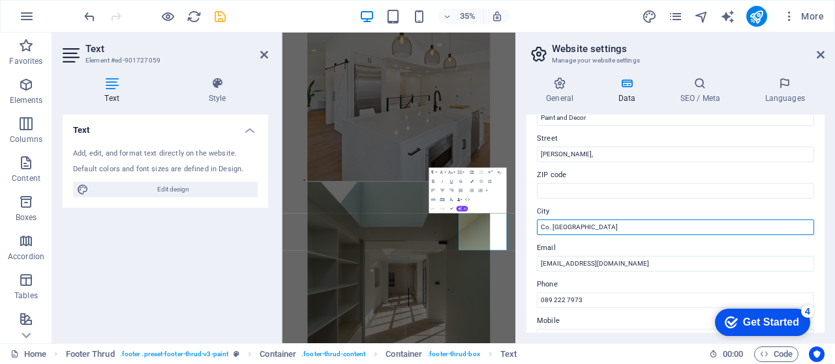
click at [528, 225] on div "Contact data for this website. This can be used everywhere on the website and w…" at bounding box center [675, 224] width 298 height 218
click at [569, 229] on input "Dublin" at bounding box center [675, 228] width 277 height 16
click at [539, 228] on input "Dublin, Ireland" at bounding box center [675, 228] width 277 height 16
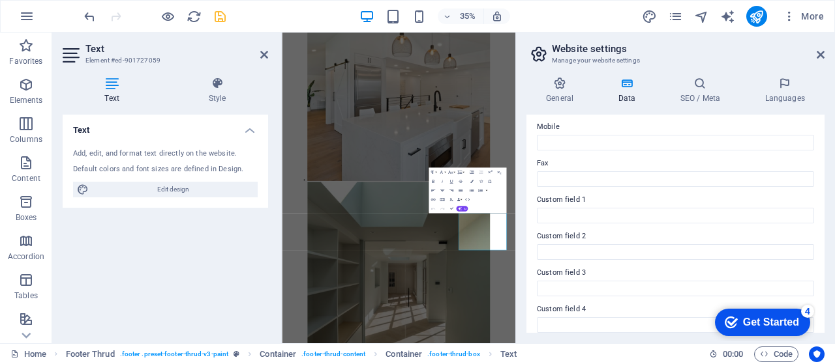
scroll to position [326, 0]
type input "Co. [GEOGRAPHIC_DATA], [GEOGRAPHIC_DATA]"
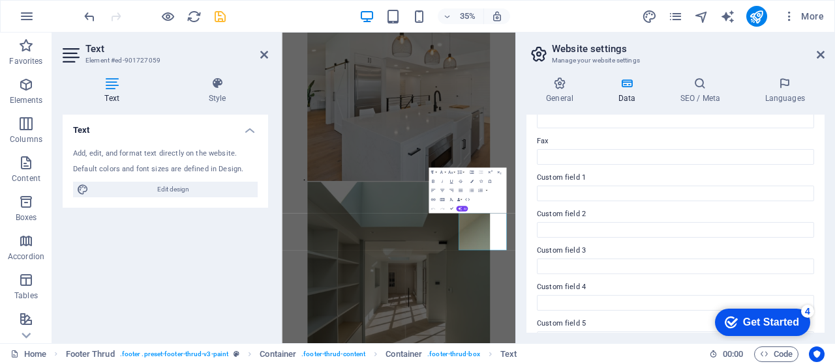
scroll to position [407, 0]
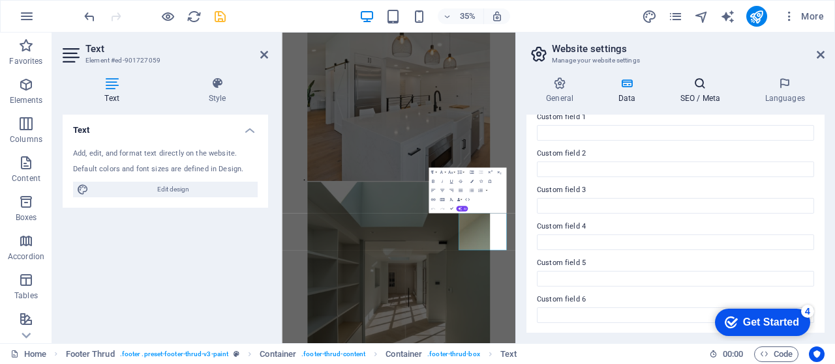
click at [691, 96] on h4 "SEO / Meta" at bounding box center [702, 90] width 85 height 27
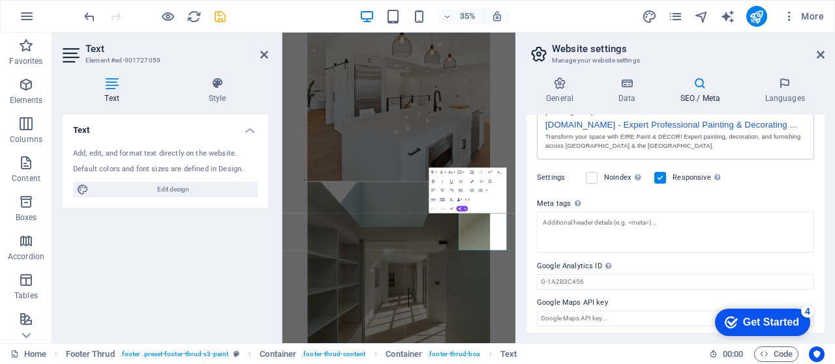
scroll to position [245, 0]
click at [824, 57] on aside "Website settings Manage your website settings General Data SEO / Meta Languages…" at bounding box center [674, 188] width 319 height 311
click at [819, 53] on icon at bounding box center [820, 55] width 8 height 10
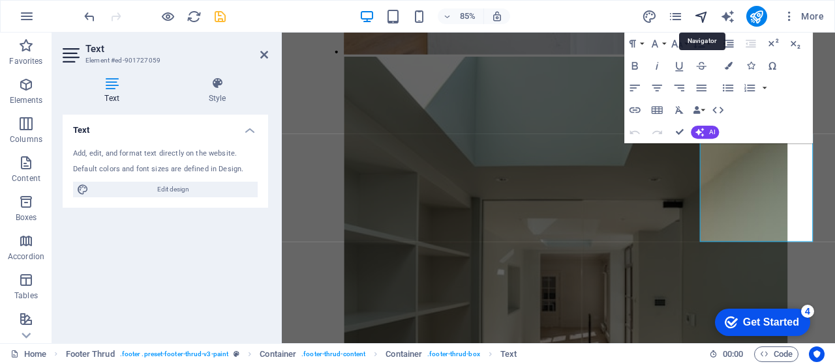
click at [700, 20] on icon "navigator" at bounding box center [701, 16] width 15 height 15
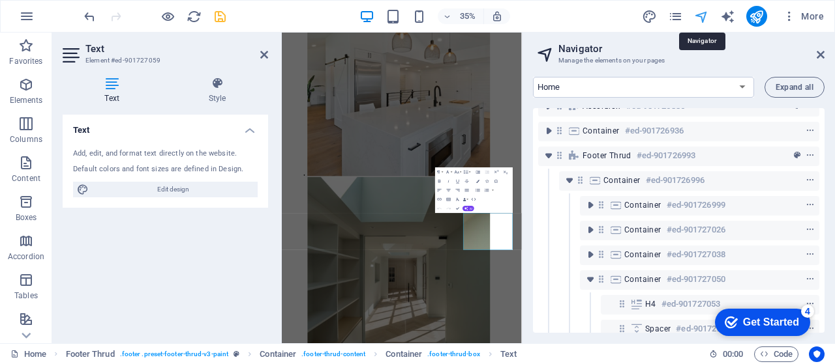
scroll to position [329, 0]
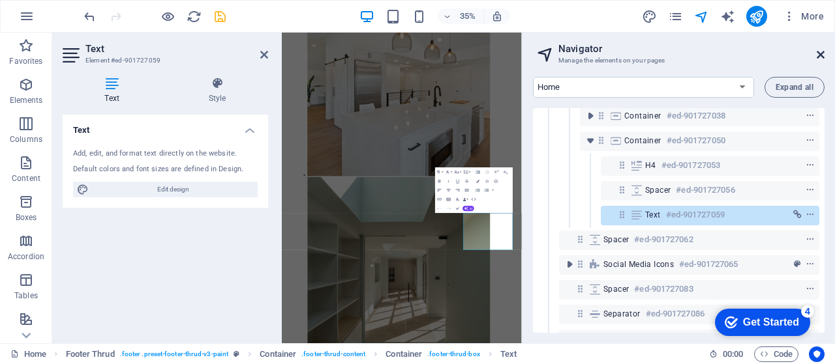
click at [821, 55] on icon at bounding box center [820, 55] width 8 height 10
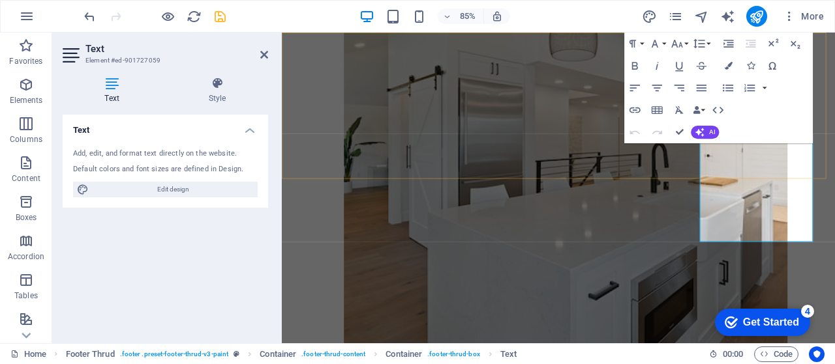
scroll to position [3971, 0]
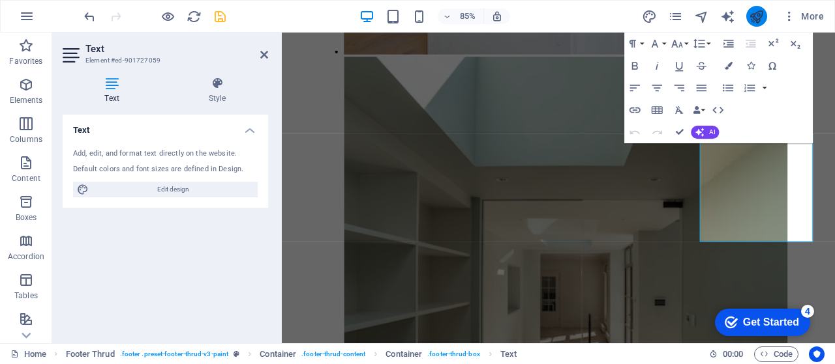
click at [755, 18] on icon "publish" at bounding box center [755, 16] width 15 height 15
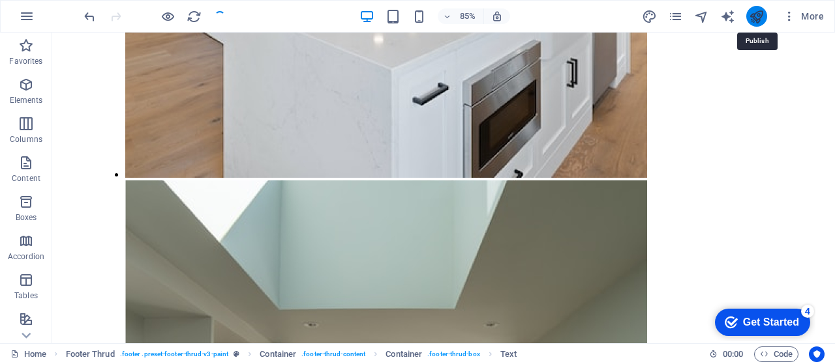
scroll to position [4173, 0]
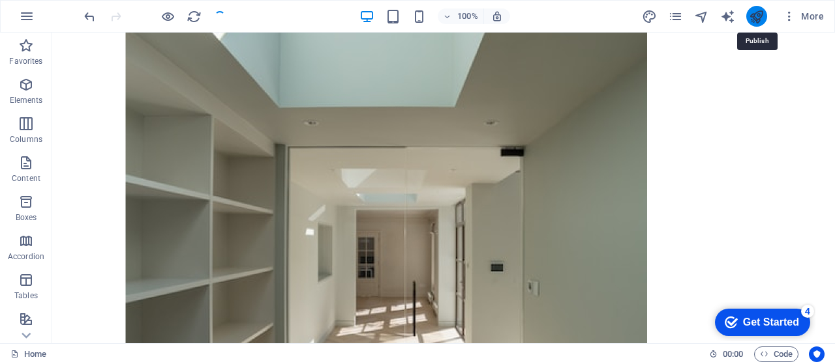
click at [764, 19] on button "publish" at bounding box center [756, 16] width 21 height 21
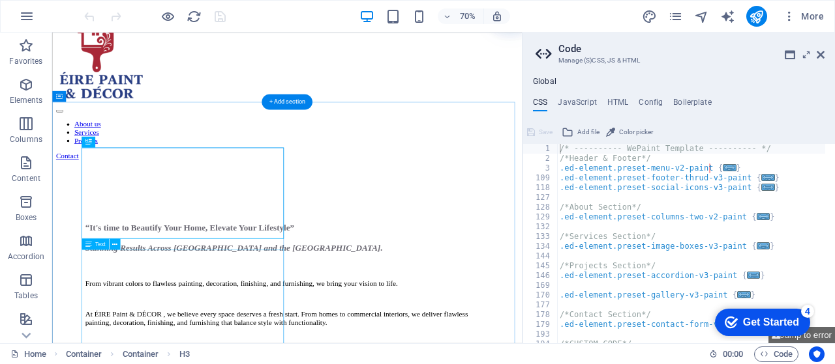
scroll to position [43, 0]
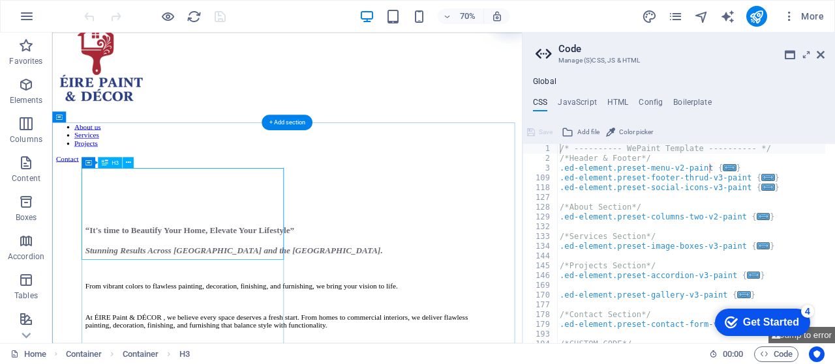
click at [305, 310] on div "​ “It's time to Beautify Your Home, Elevate Your Lifestyle” Stunning Results Ac…" at bounding box center [387, 317] width 577 height 67
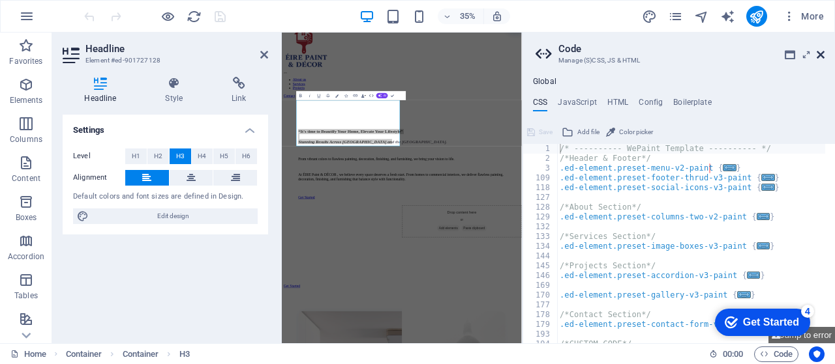
click at [821, 52] on icon at bounding box center [820, 55] width 8 height 10
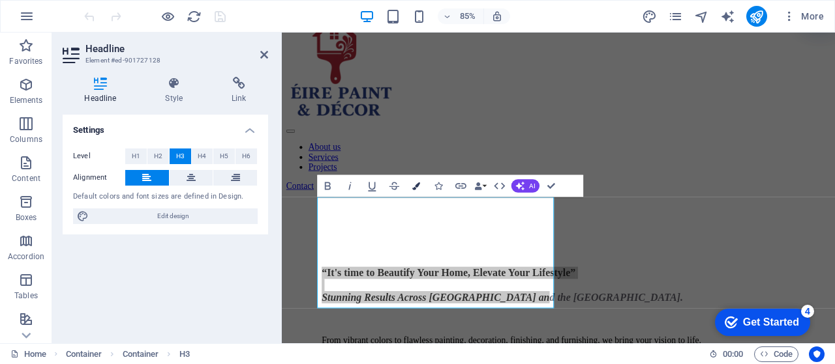
click at [417, 185] on icon "button" at bounding box center [417, 187] width 8 height 8
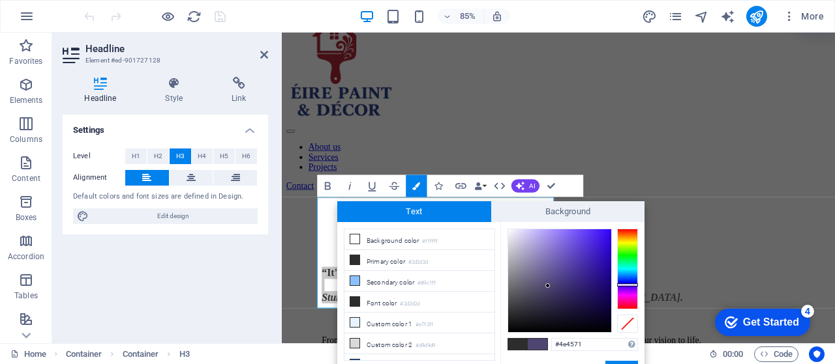
type input "#4f4671"
drag, startPoint x: 514, startPoint y: 282, endPoint x: 546, endPoint y: 286, distance: 32.2
click at [546, 286] on div at bounding box center [546, 286] width 5 height 5
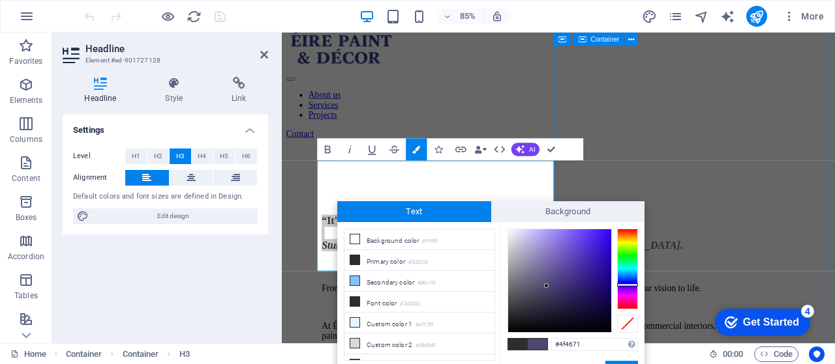
scroll to position [130, 0]
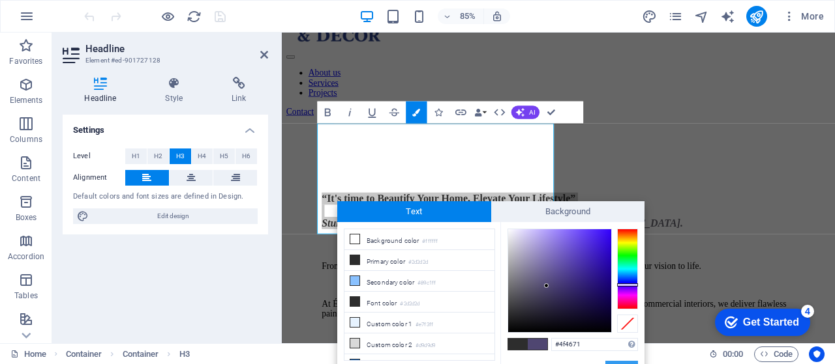
click at [624, 361] on button "Apply" at bounding box center [621, 369] width 33 height 16
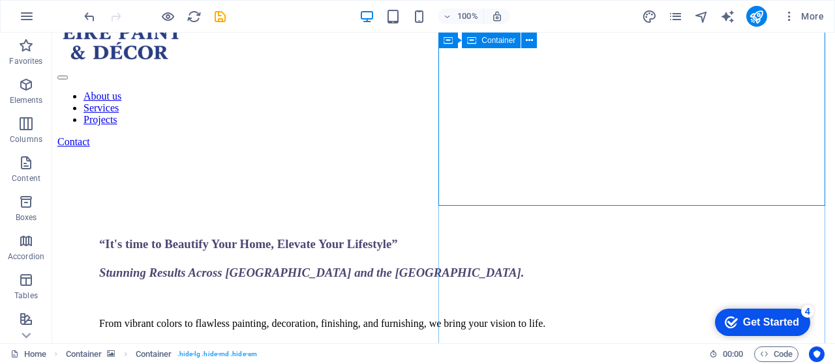
scroll to position [108, 0]
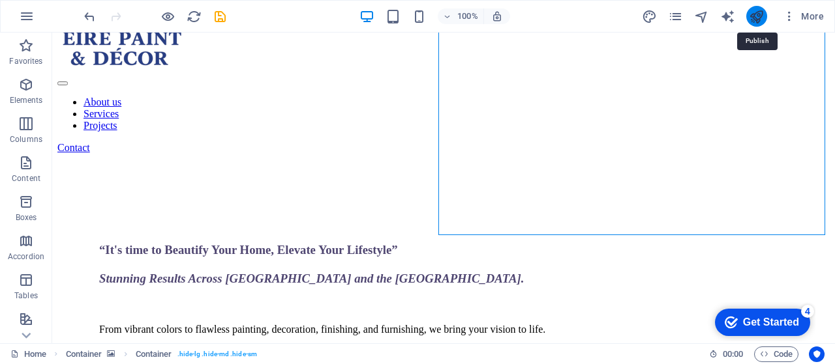
click at [755, 18] on icon "publish" at bounding box center [755, 16] width 15 height 15
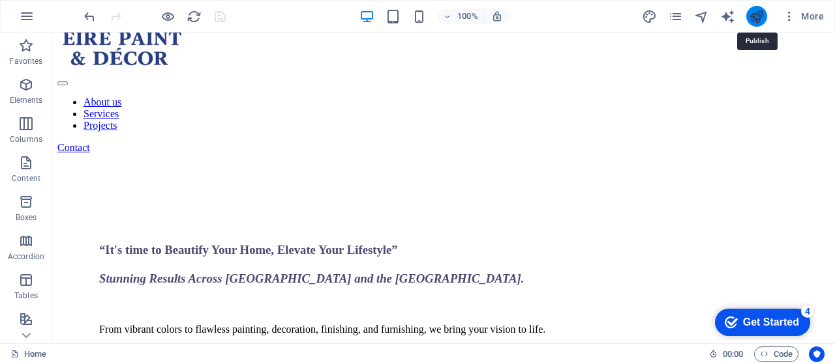
click at [755, 18] on icon "publish" at bounding box center [755, 16] width 15 height 15
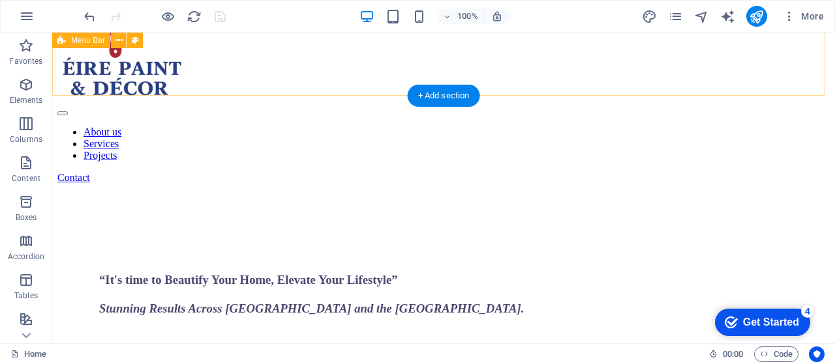
scroll to position [0, 0]
